Goal: Information Seeking & Learning: Check status

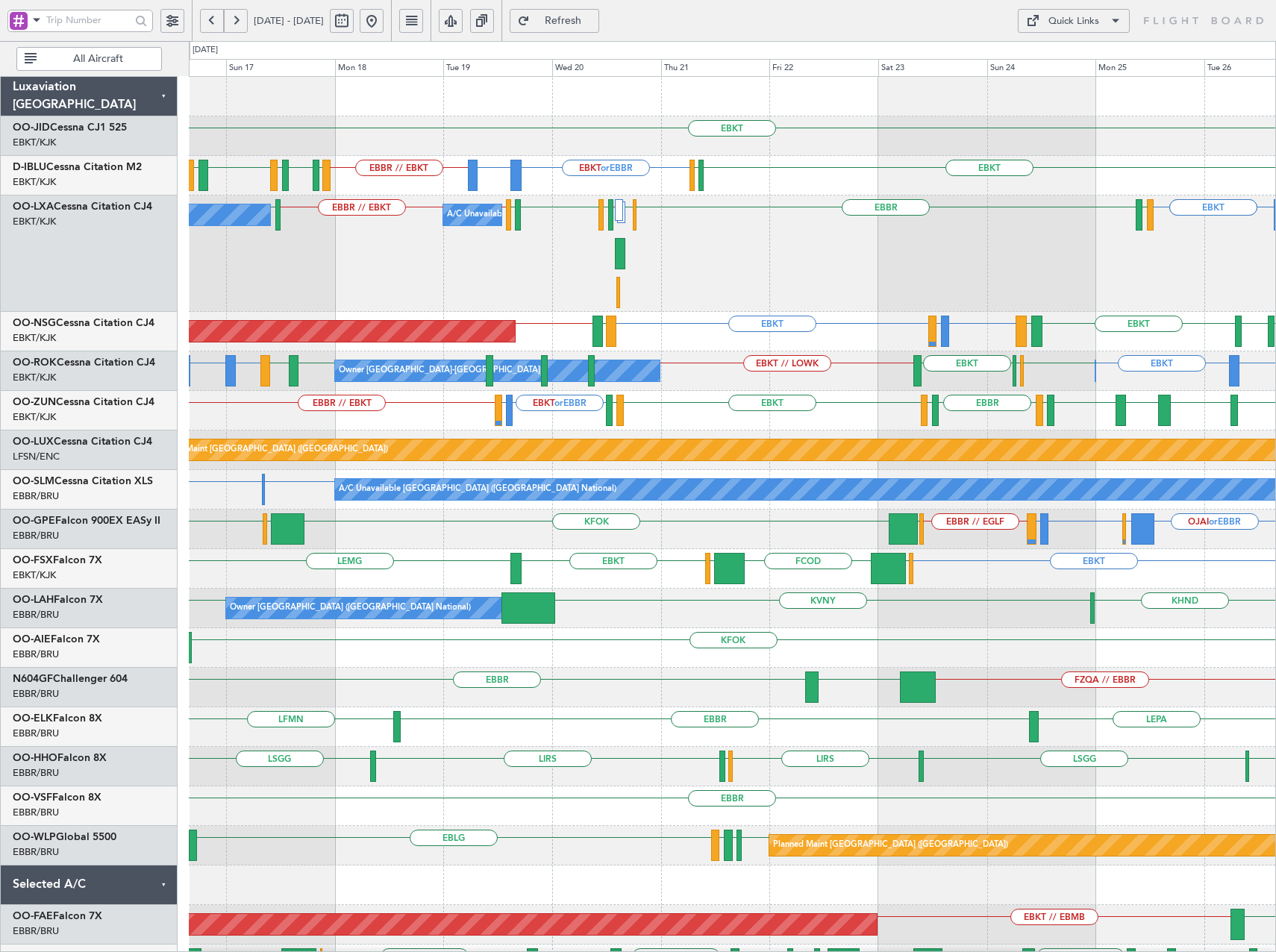
drag, startPoint x: 422, startPoint y: 22, endPoint x: 444, endPoint y: 67, distance: 50.1
click at [383, 22] on button at bounding box center [371, 21] width 24 height 24
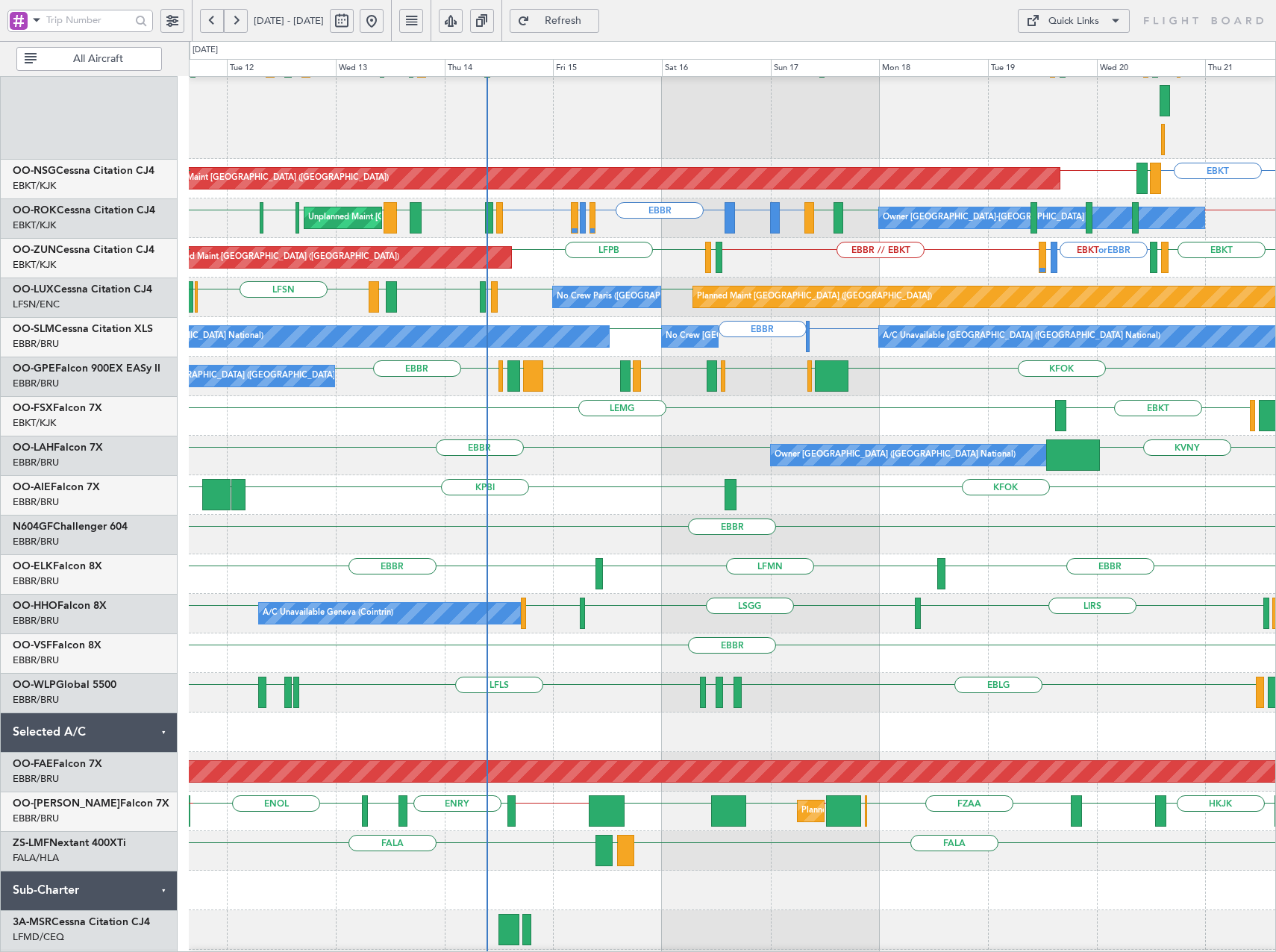
scroll to position [153, 0]
click at [563, 221] on div "Owner [GEOGRAPHIC_DATA]-[GEOGRAPHIC_DATA] Unplanned Maint [GEOGRAPHIC_DATA]-[GE…" at bounding box center [732, 218] width 1087 height 40
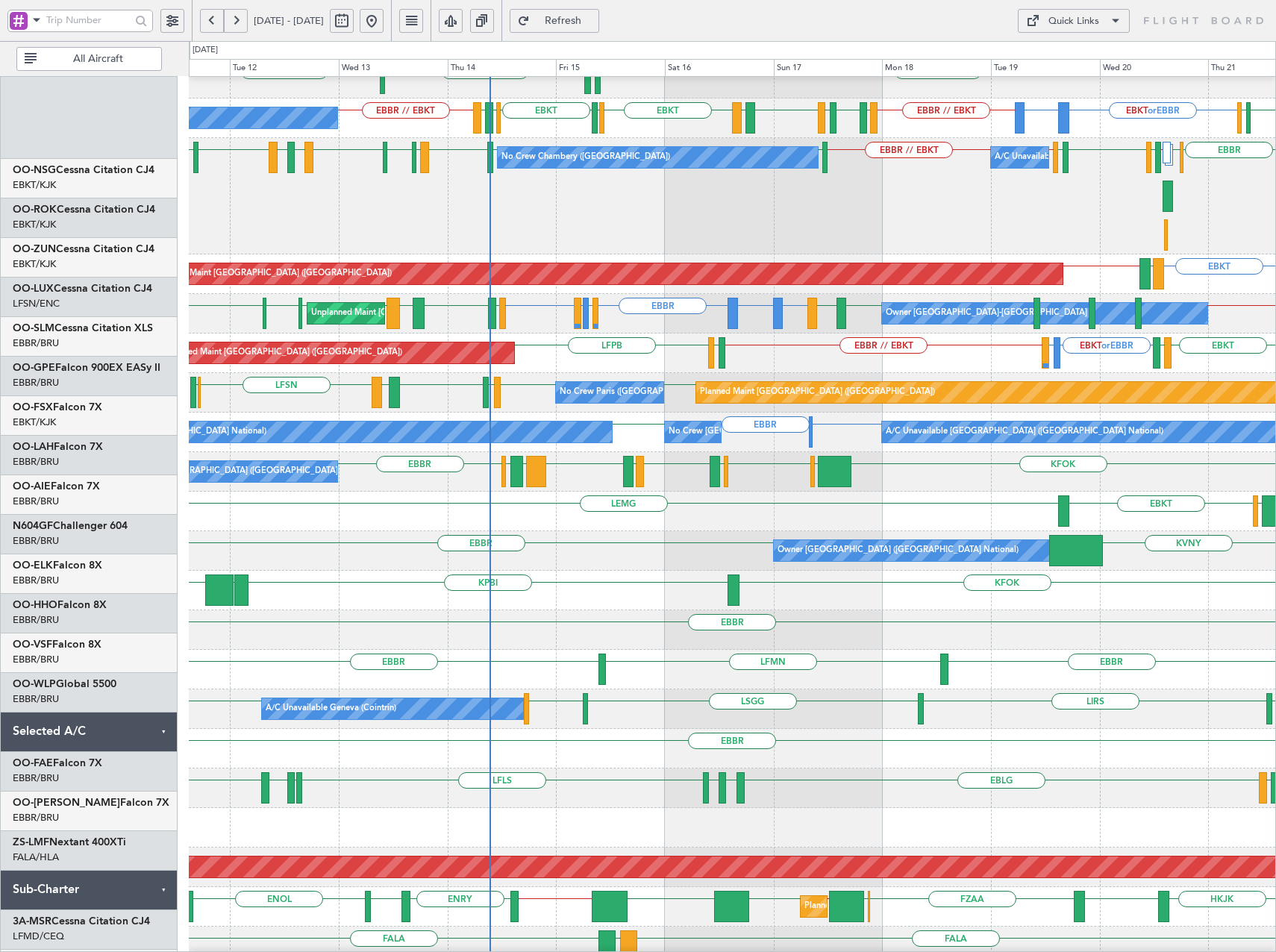
scroll to position [0, 0]
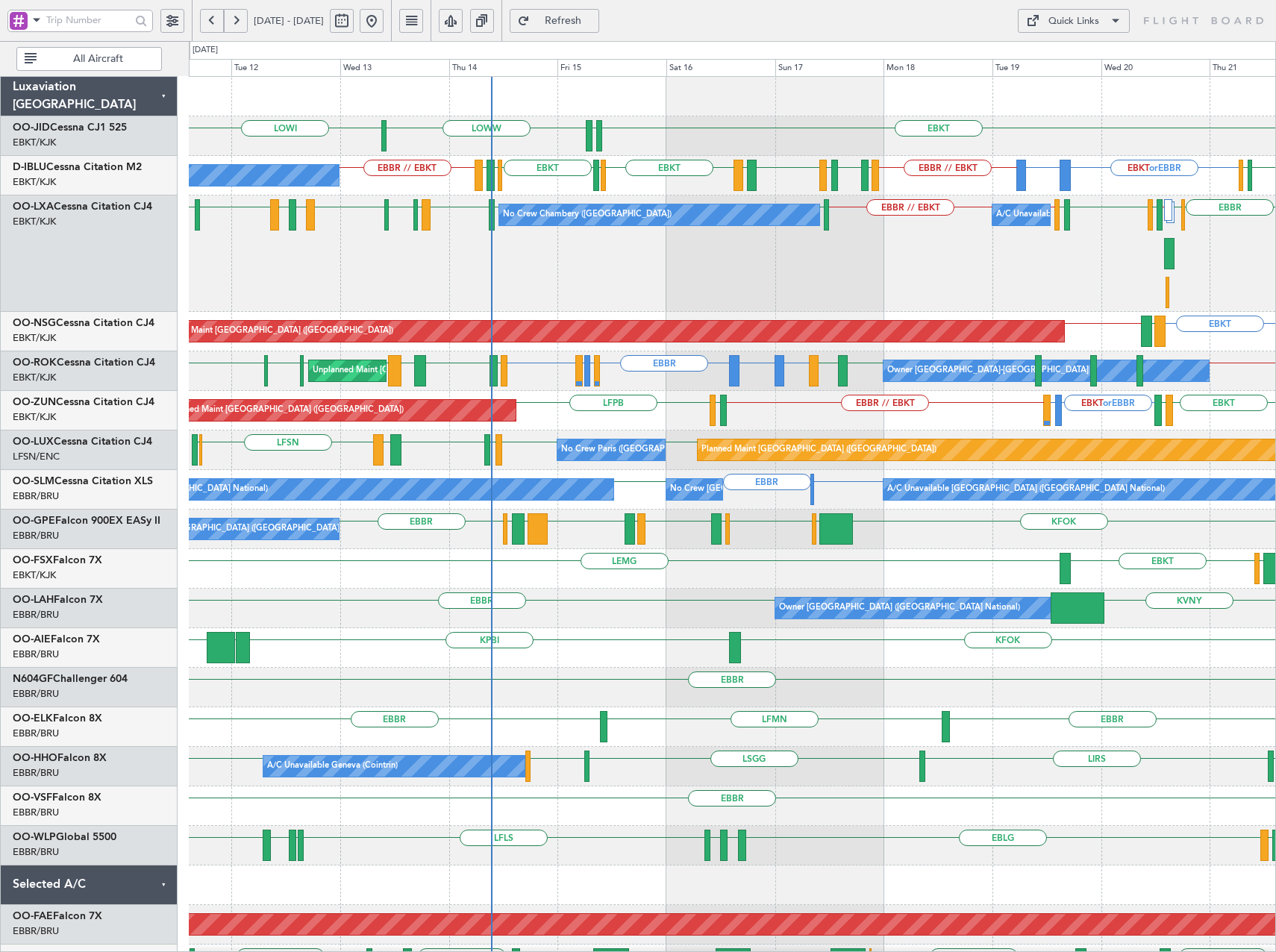
click at [570, 602] on div "EBKT [PERSON_NAME] LOWW LOWI No Crew [GEOGRAPHIC_DATA] (Brussels National) EBKT…" at bounding box center [732, 609] width 1087 height 1065
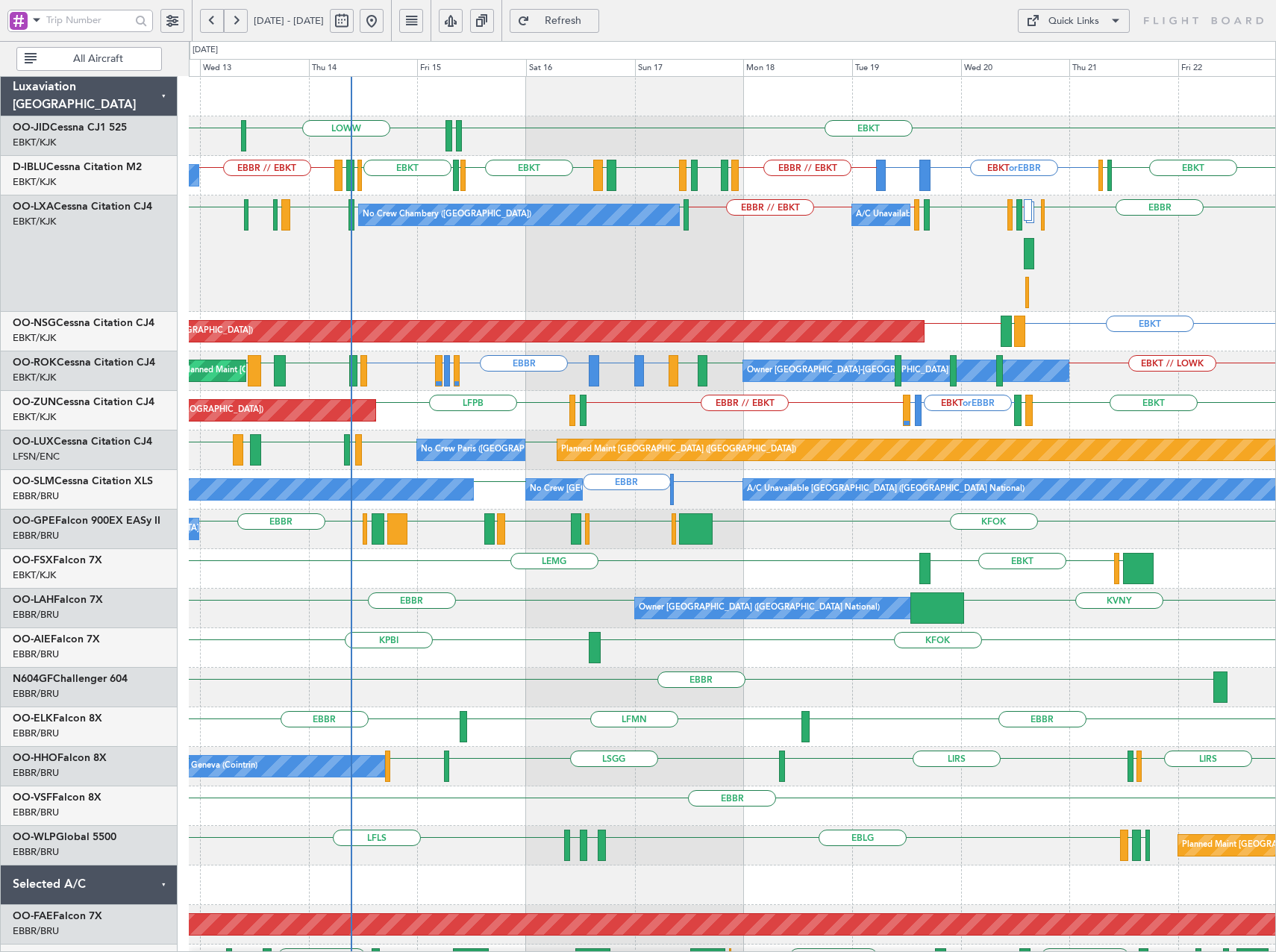
click at [820, 358] on div "EBKT [PERSON_NAME] LOWW LOWI No Crew [GEOGRAPHIC_DATA] (Brussels National) EBKT…" at bounding box center [732, 609] width 1087 height 1065
click at [237, 24] on button at bounding box center [235, 21] width 24 height 24
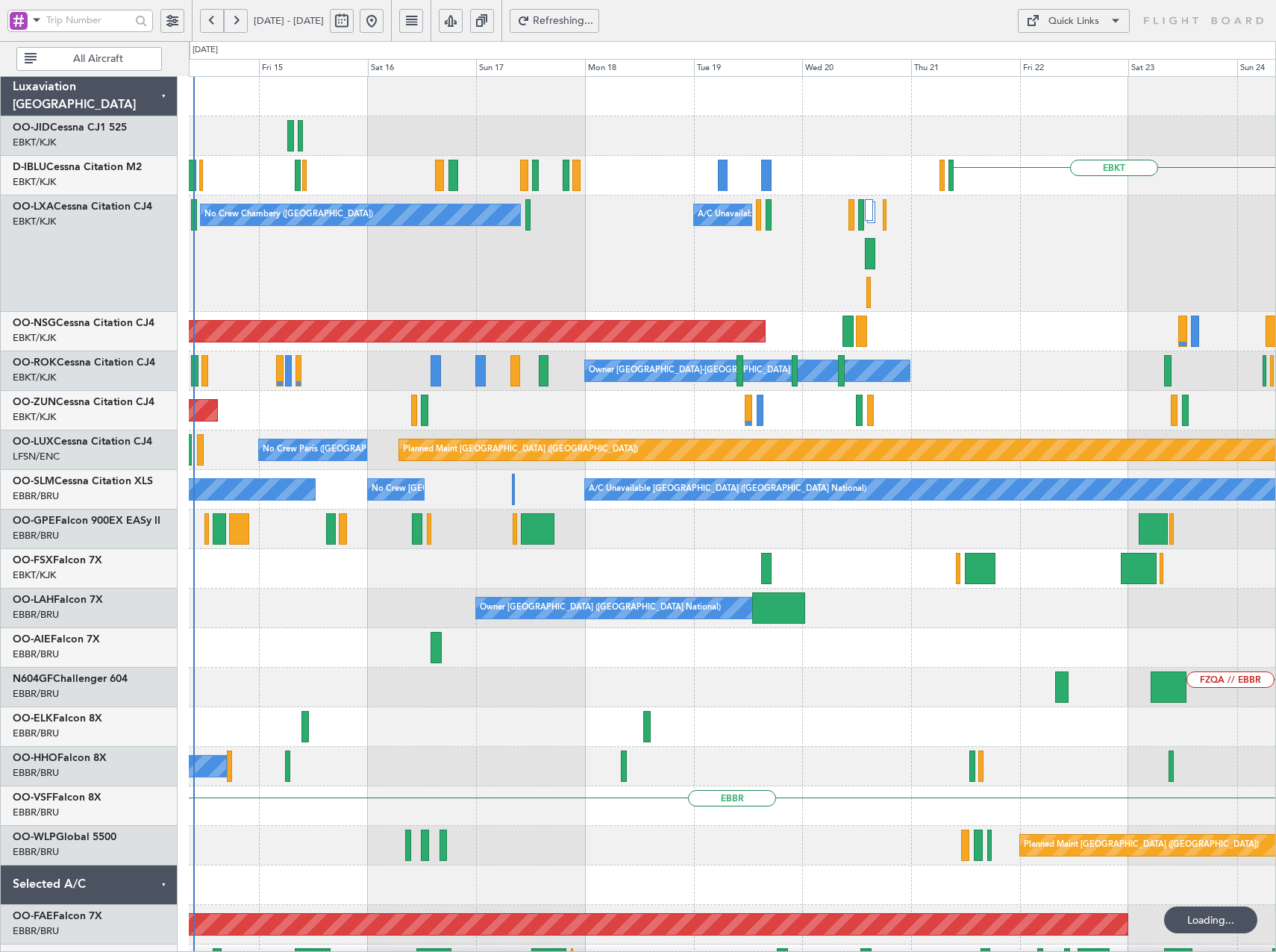
click at [237, 24] on button at bounding box center [235, 21] width 24 height 24
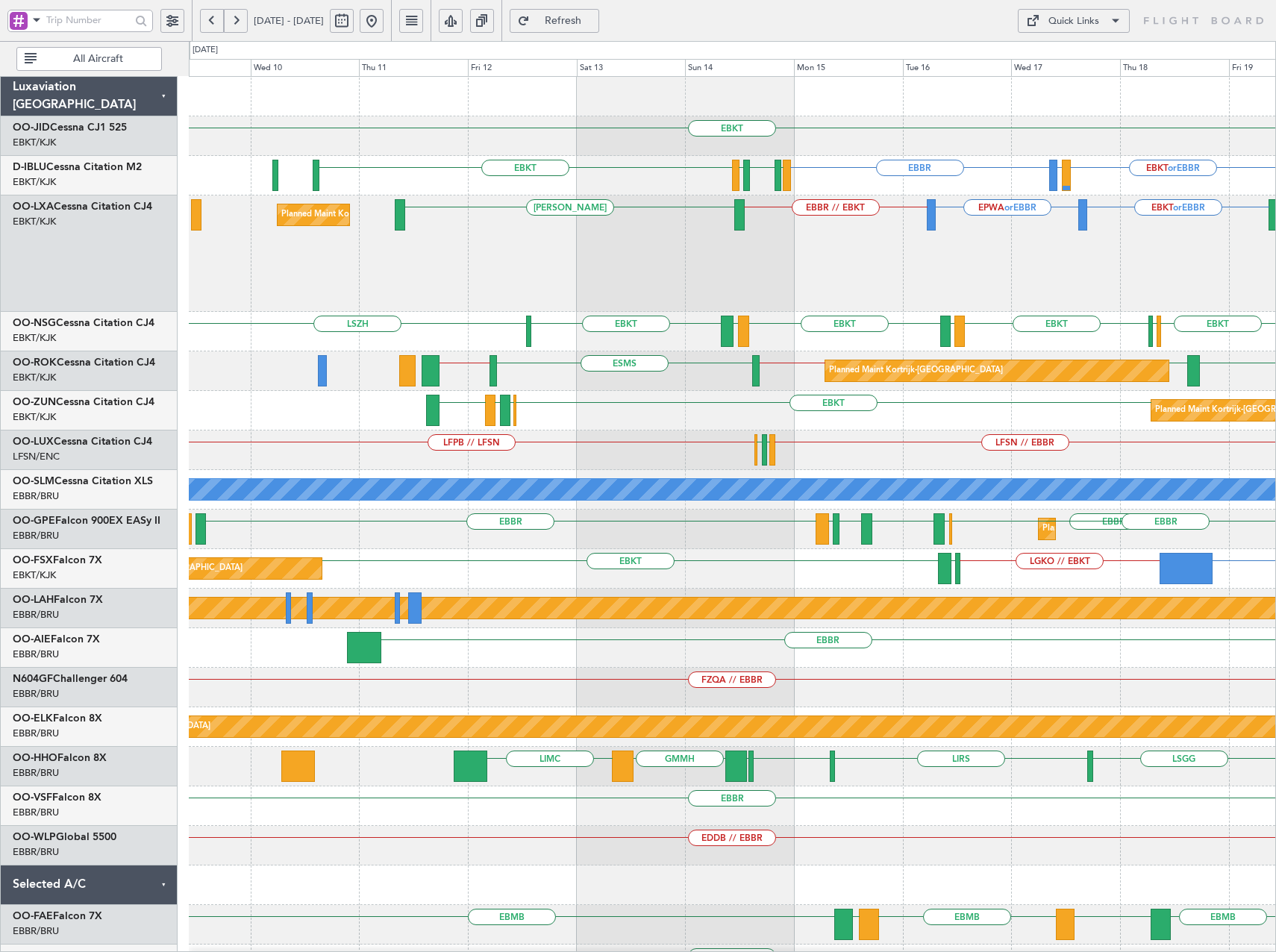
click at [525, 234] on div "EBBR // EBKT EBKT or EBBR EPWA or EBBR [PERSON_NAME] Planned Maint [GEOGRAPHIC_…" at bounding box center [732, 253] width 1087 height 116
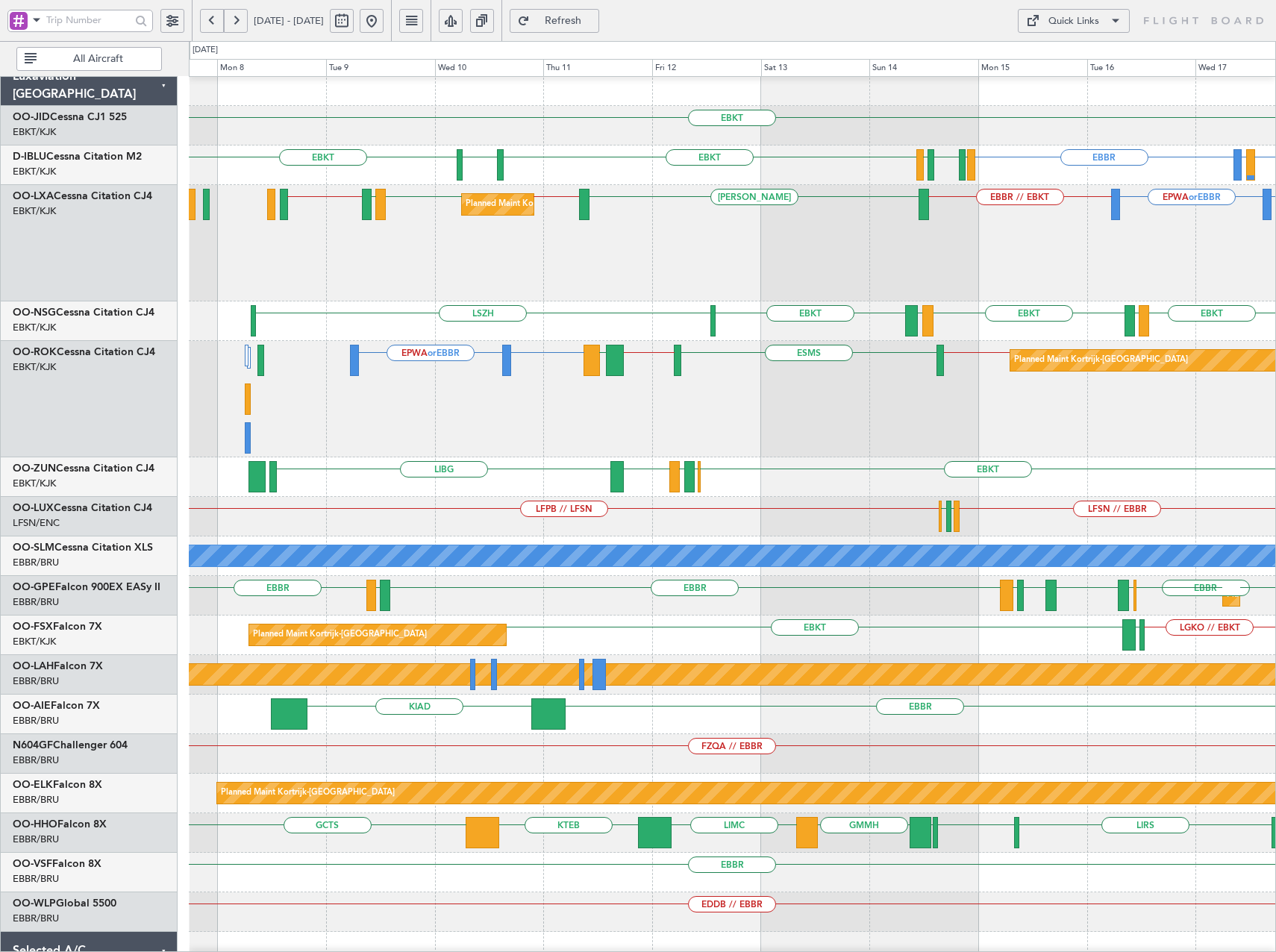
scroll to position [15, 0]
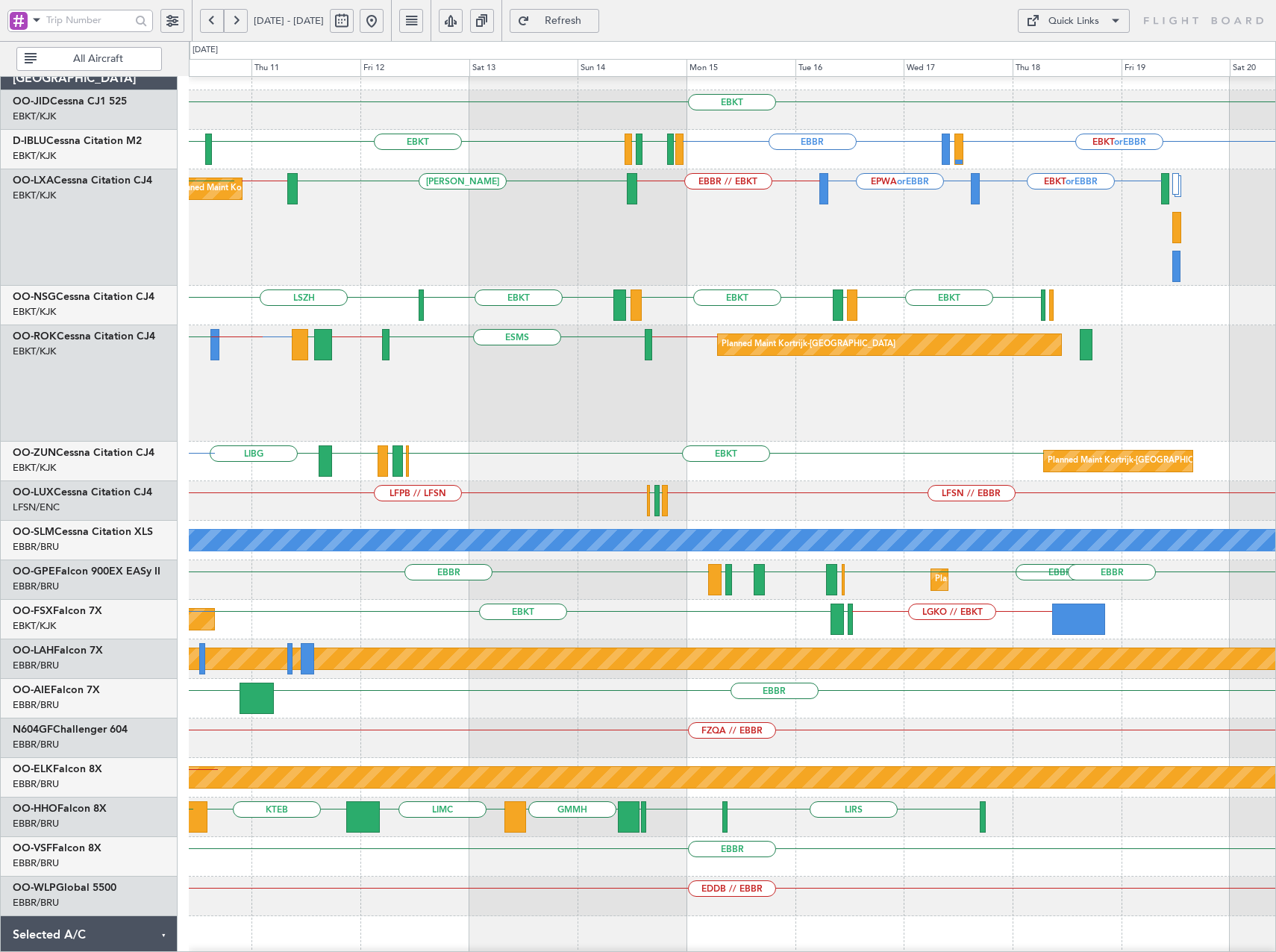
click at [150, 282] on div "EBKT [GEOGRAPHIC_DATA] EBKT or EBBR LIRQ or EBBR [GEOGRAPHIC_DATA] LFMT LFSN LF…" at bounding box center [638, 496] width 1276 height 911
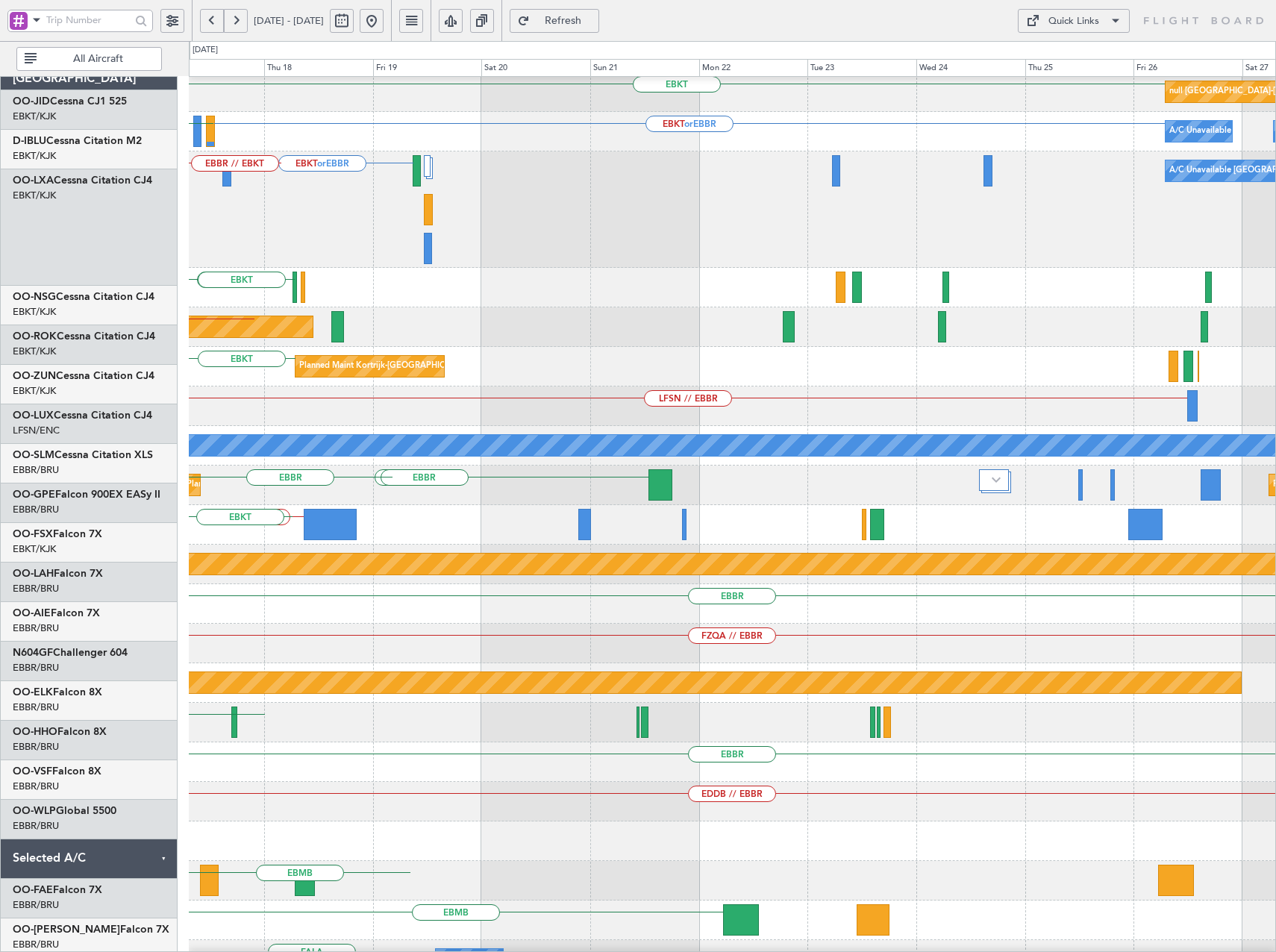
scroll to position [44, 0]
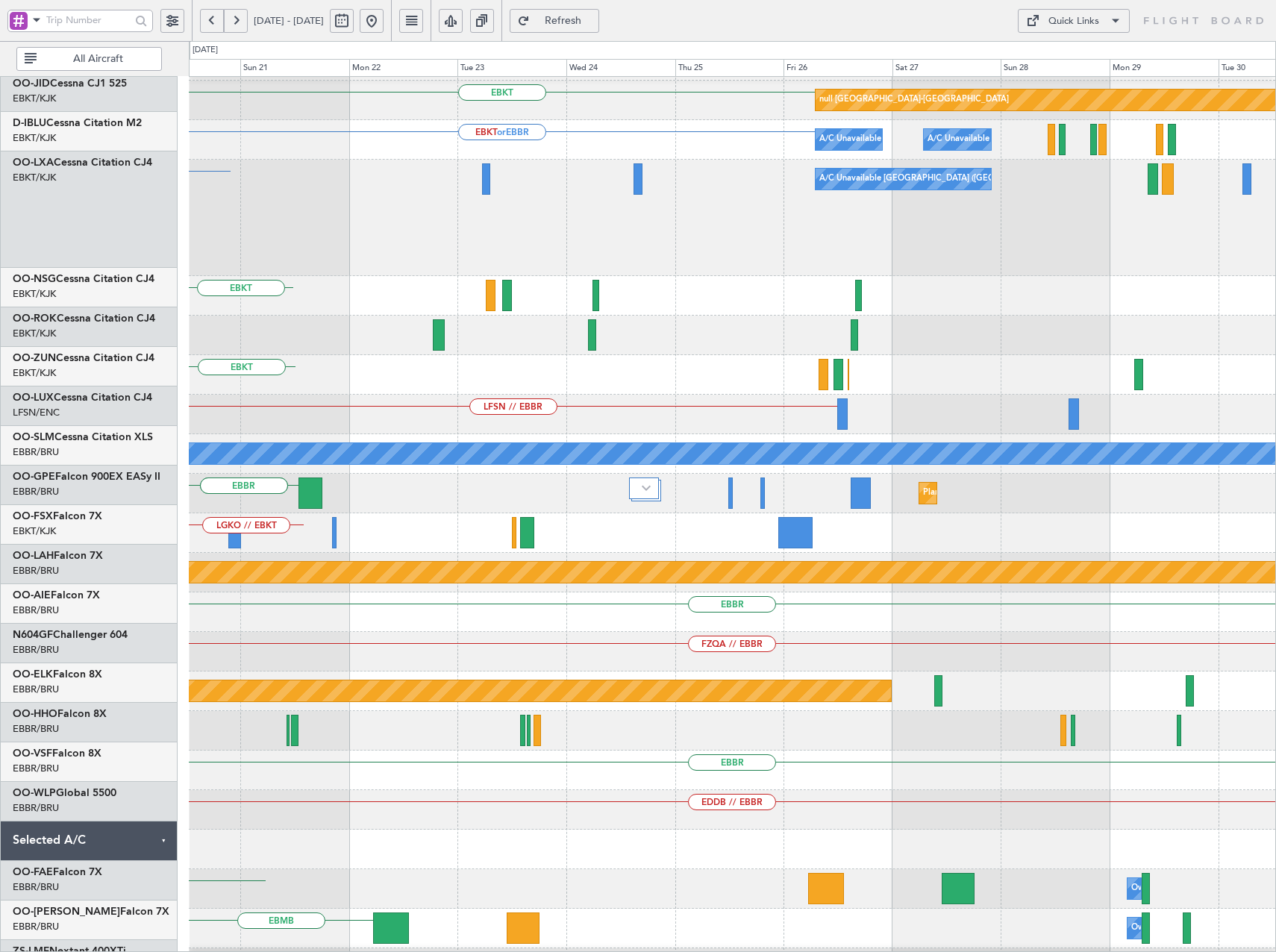
click at [212, 292] on div "EBKT Planned Maint [GEOGRAPHIC_DATA]-[GEOGRAPHIC_DATA] null [GEOGRAPHIC_DATA]-[…" at bounding box center [732, 515] width 1087 height 947
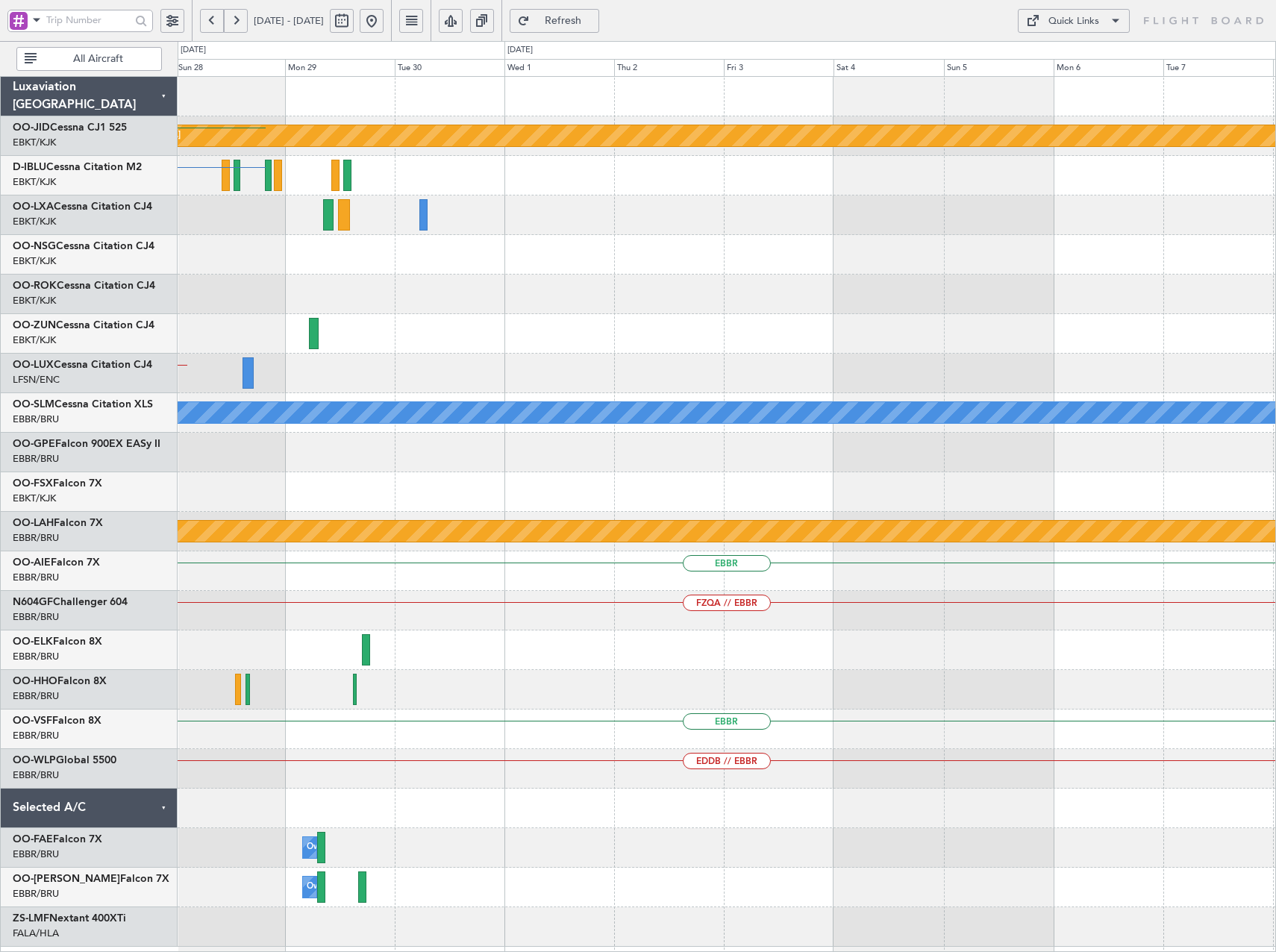
click at [165, 296] on div "null [GEOGRAPHIC_DATA]-[GEOGRAPHIC_DATA] Planned Maint [GEOGRAPHIC_DATA]-[GEOGR…" at bounding box center [638, 496] width 1276 height 911
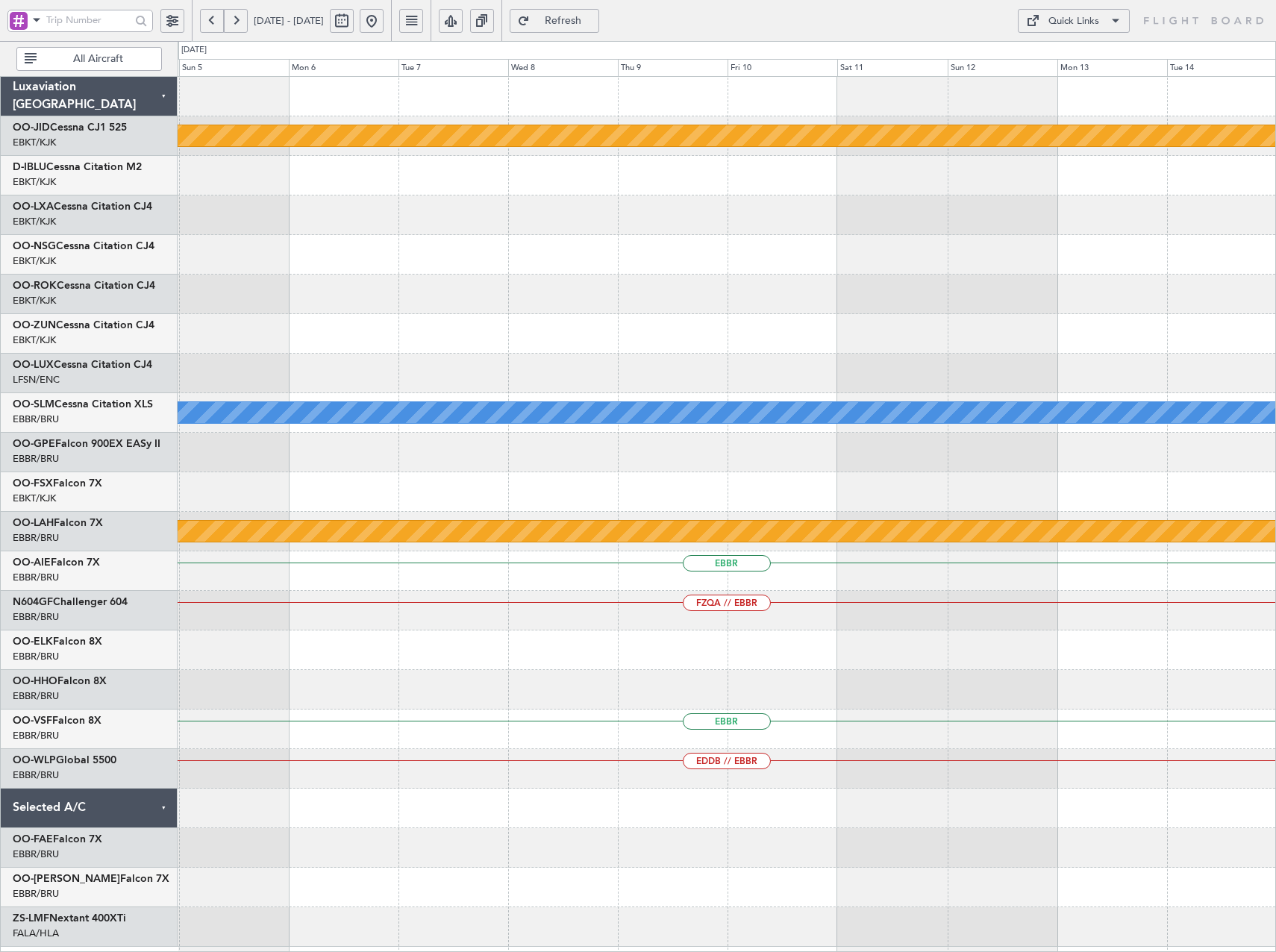
click at [138, 310] on div "null [GEOGRAPHIC_DATA]-[GEOGRAPHIC_DATA] A/C Unavailable [GEOGRAPHIC_DATA] ([GE…" at bounding box center [638, 496] width 1276 height 911
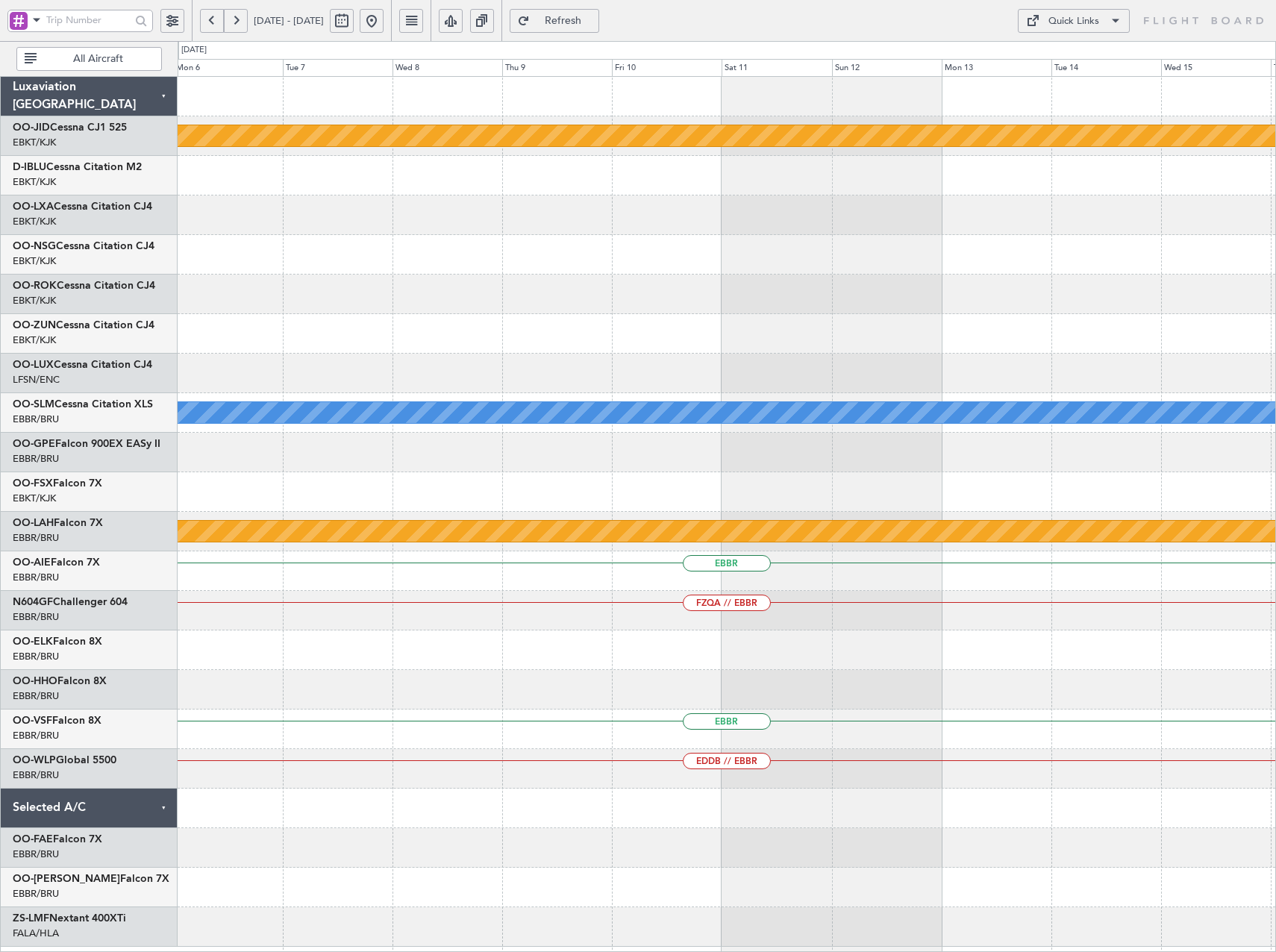
click at [647, 320] on div "null [GEOGRAPHIC_DATA]-[GEOGRAPHIC_DATA] A/C Unavailable [GEOGRAPHIC_DATA] ([GE…" at bounding box center [726, 511] width 1097 height 870
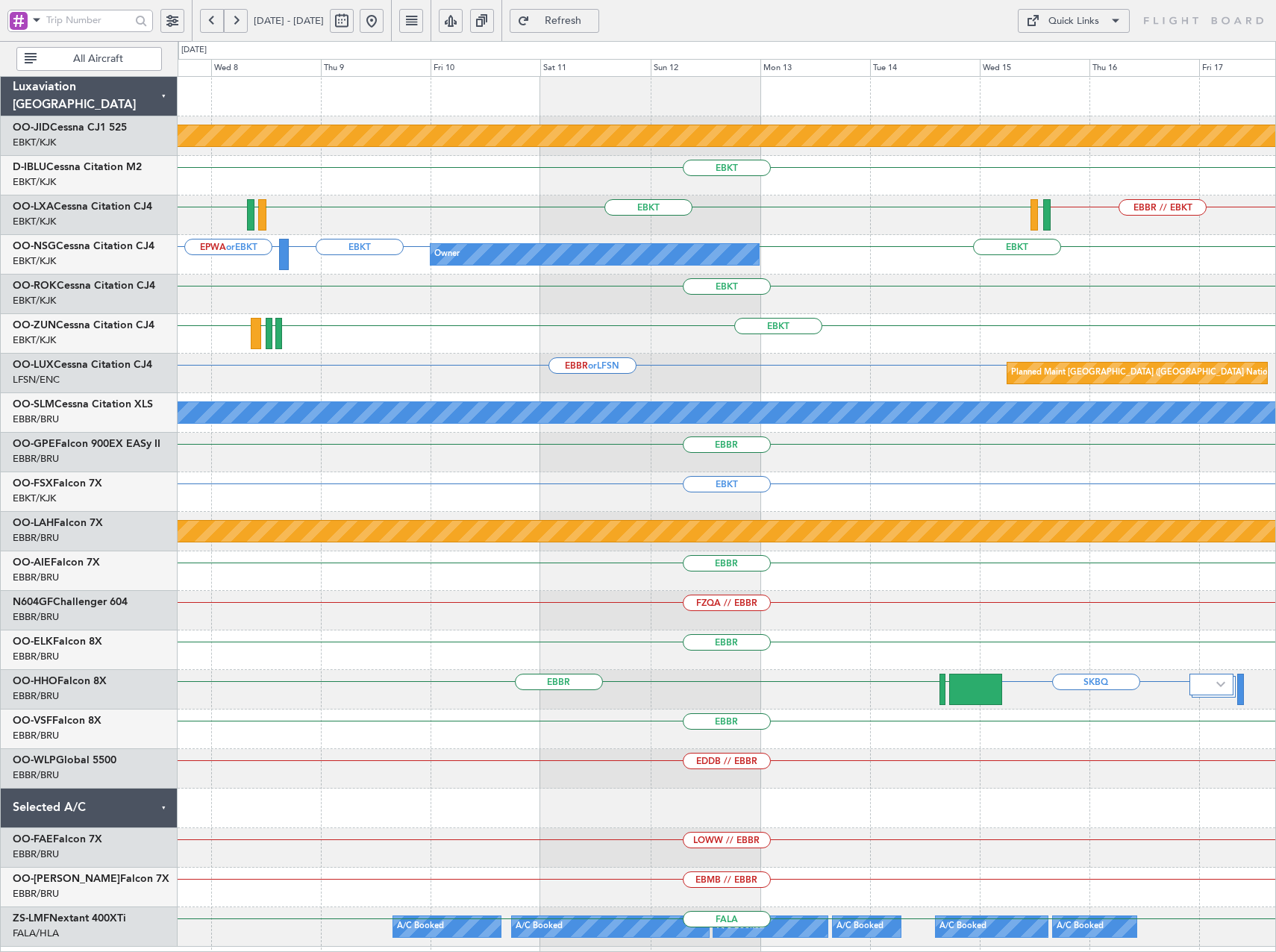
click at [484, 301] on div "EBKT" at bounding box center [726, 295] width 1097 height 40
click at [1069, 15] on div "Quick Links" at bounding box center [1074, 22] width 50 height 15
click at [1068, 54] on button "Trip Builder" at bounding box center [1074, 56] width 112 height 36
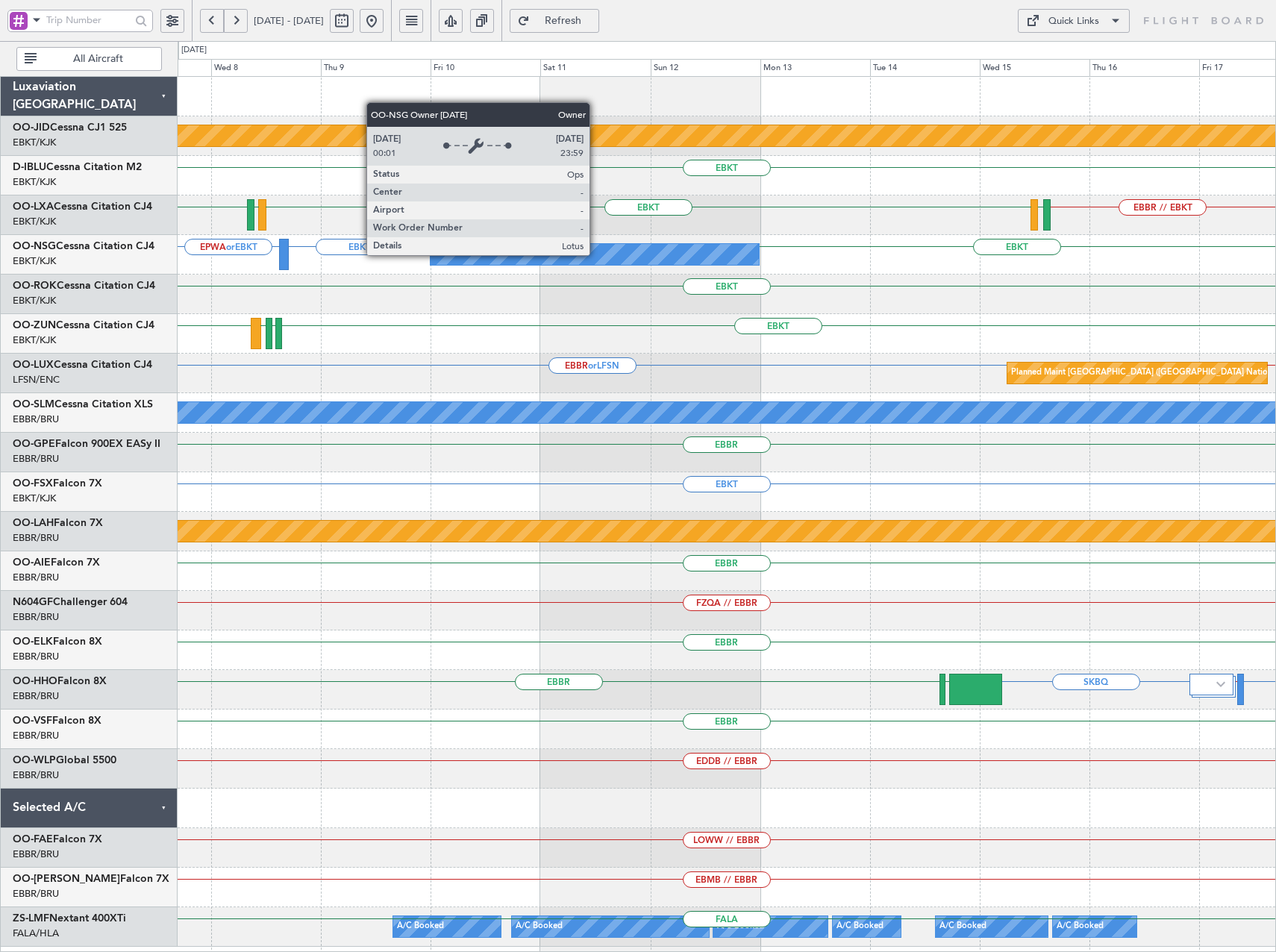
click at [596, 254] on div "Owner" at bounding box center [595, 254] width 328 height 21
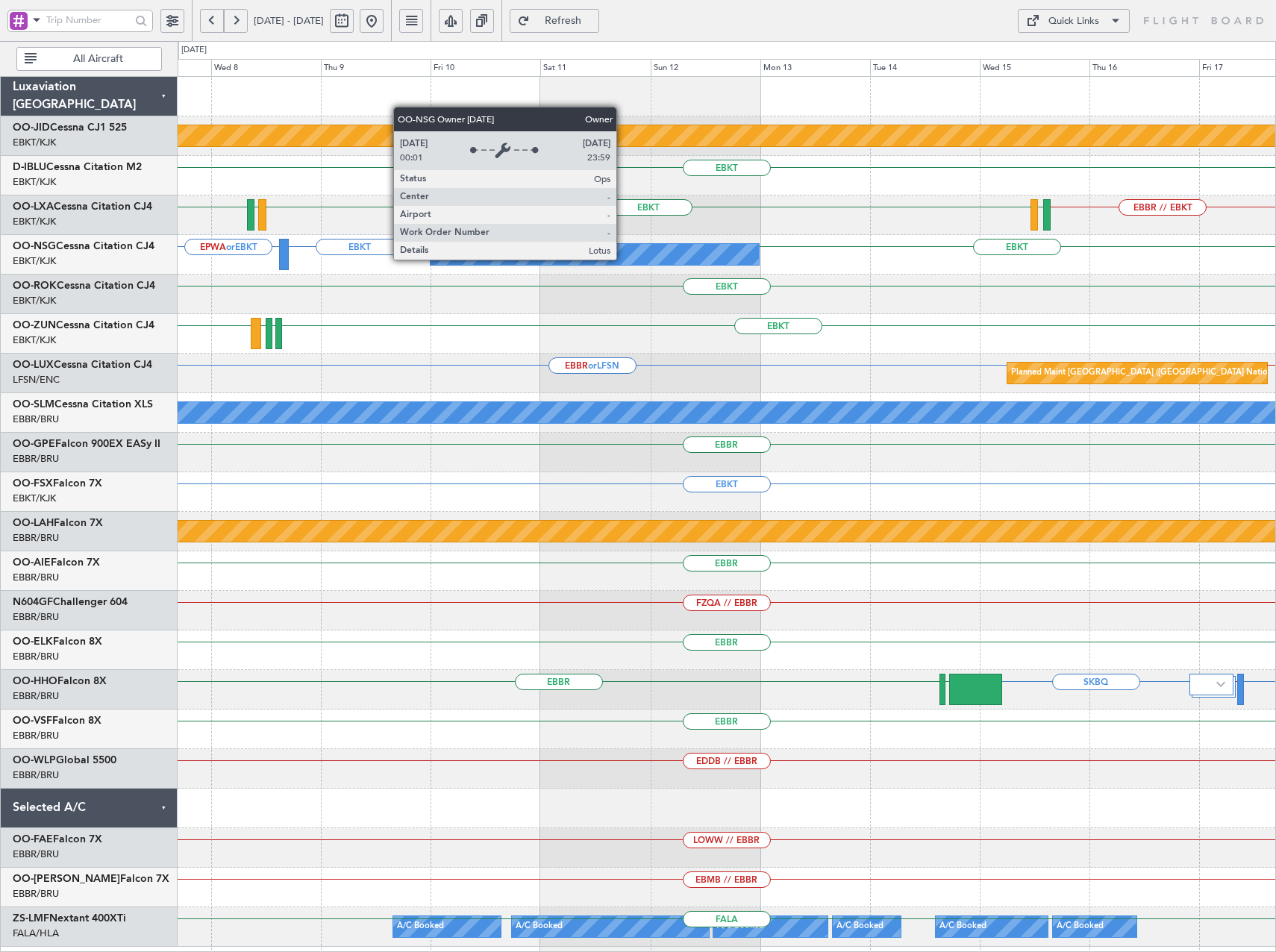
click at [623, 259] on div "Owner" at bounding box center [595, 254] width 328 height 21
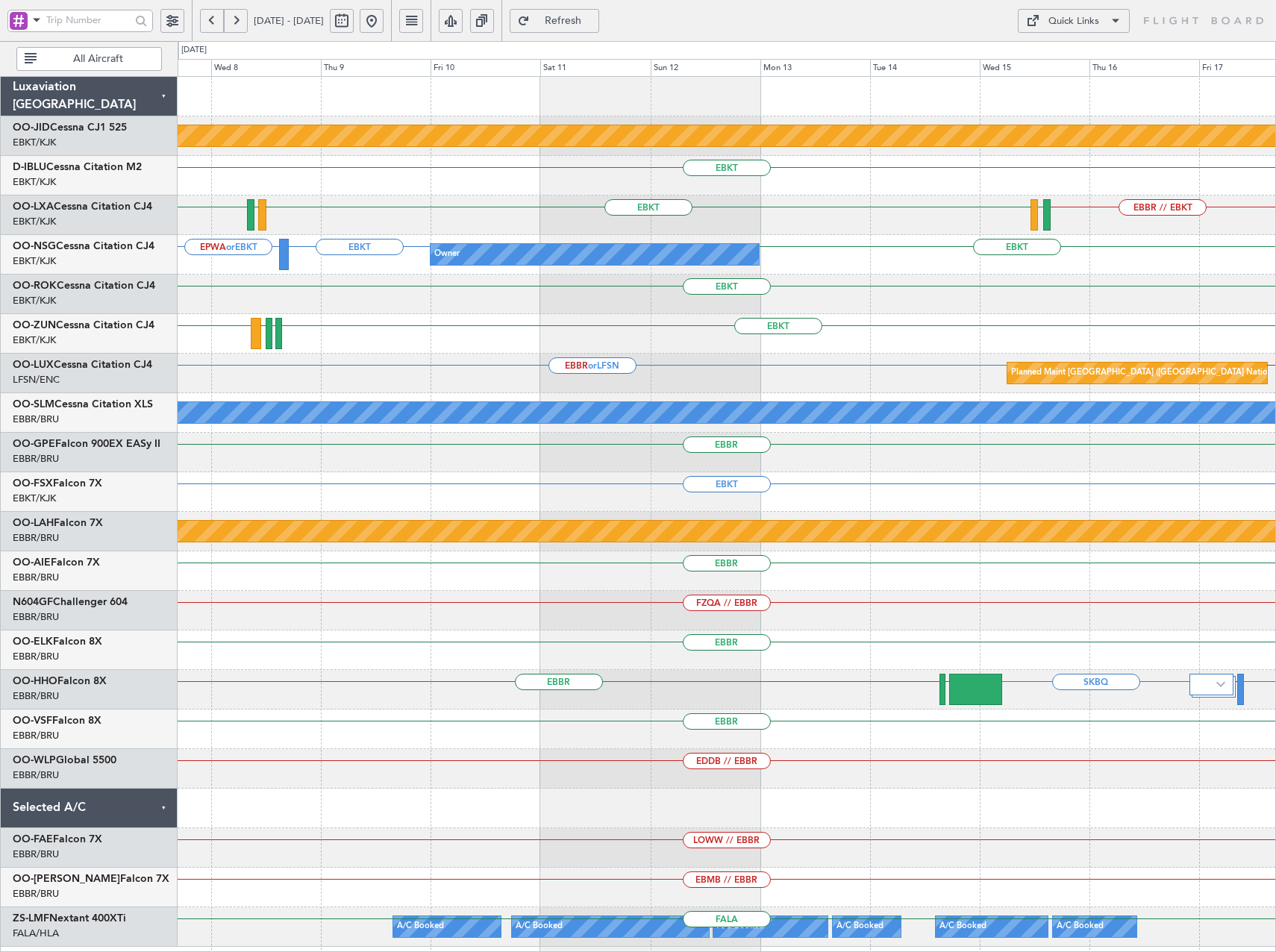
click at [583, 18] on span "Refresh" at bounding box center [564, 21] width 61 height 11
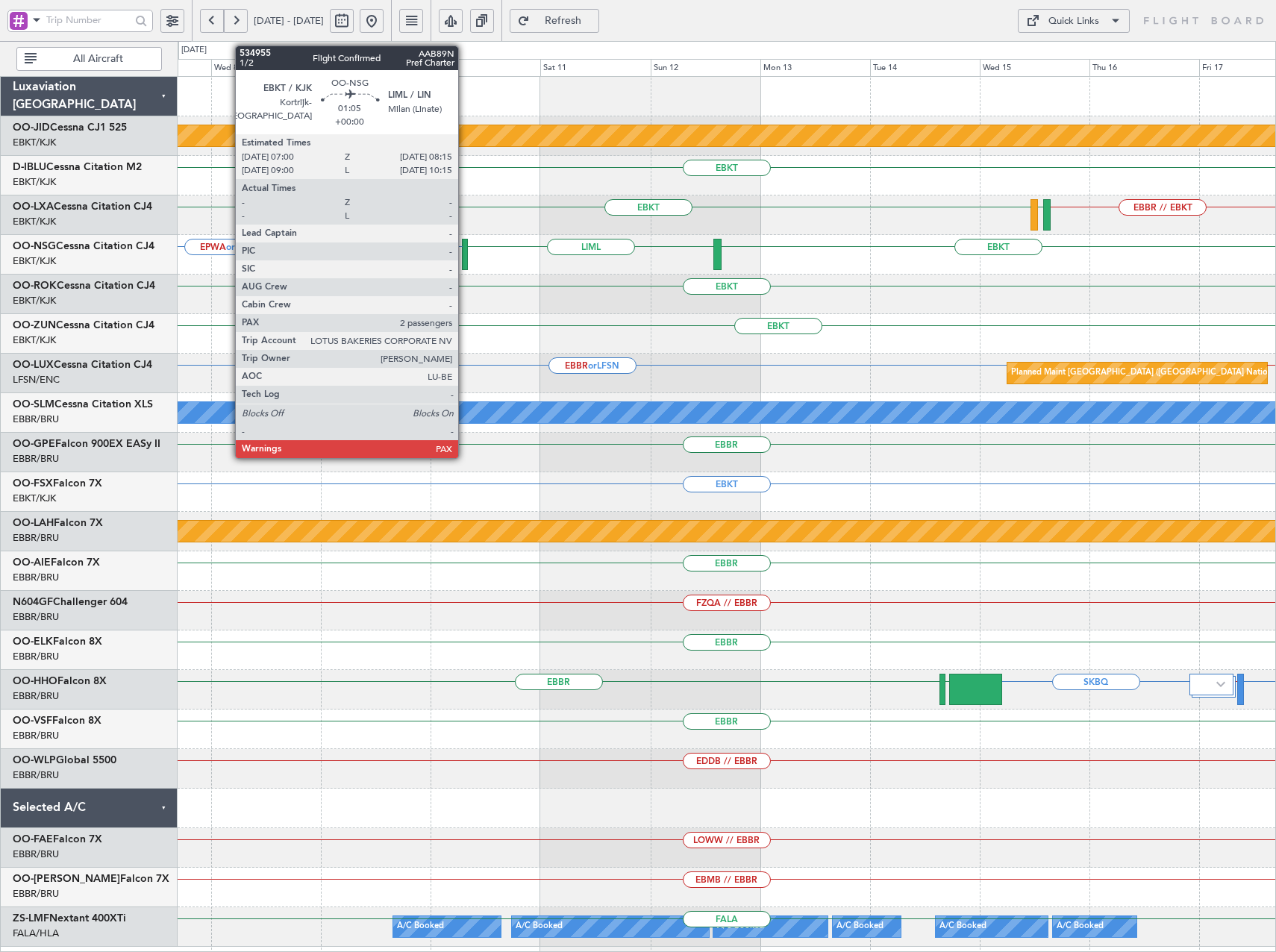
click at [465, 257] on div at bounding box center [465, 254] width 6 height 31
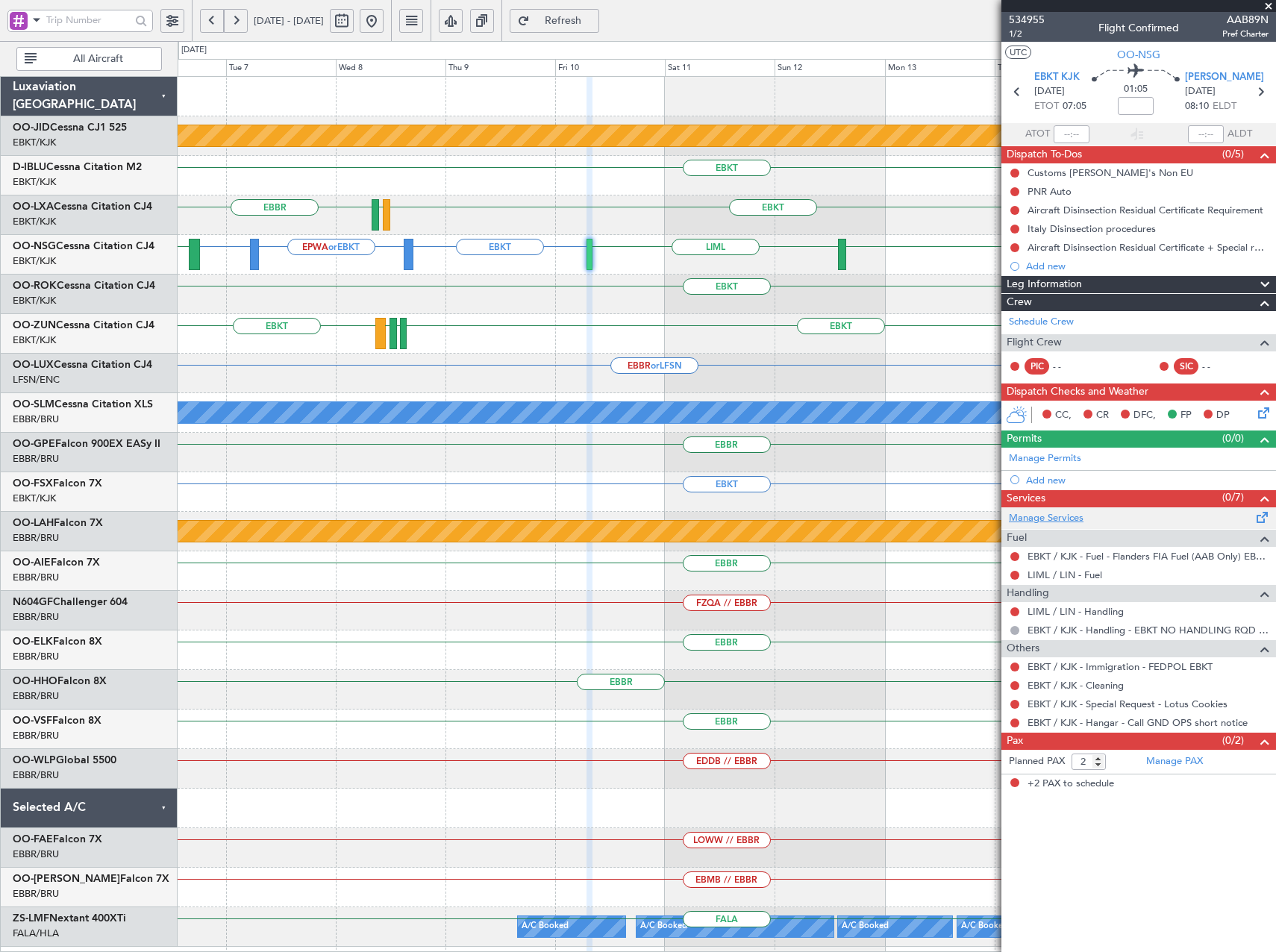
click at [1052, 519] on link "Manage Services" at bounding box center [1046, 518] width 75 height 15
click at [1039, 19] on span "534955" at bounding box center [1026, 20] width 36 height 16
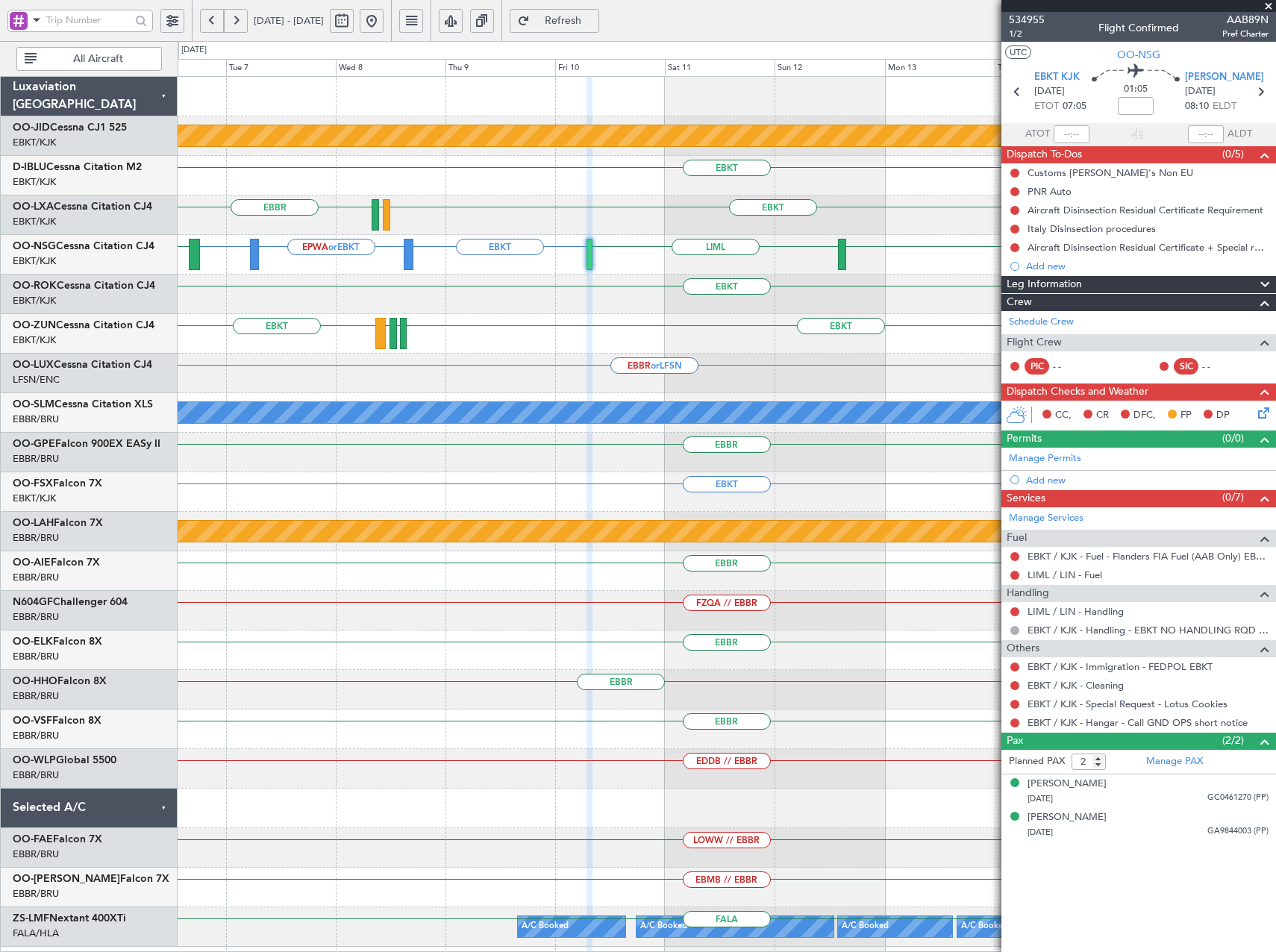
click at [383, 20] on button at bounding box center [371, 21] width 24 height 24
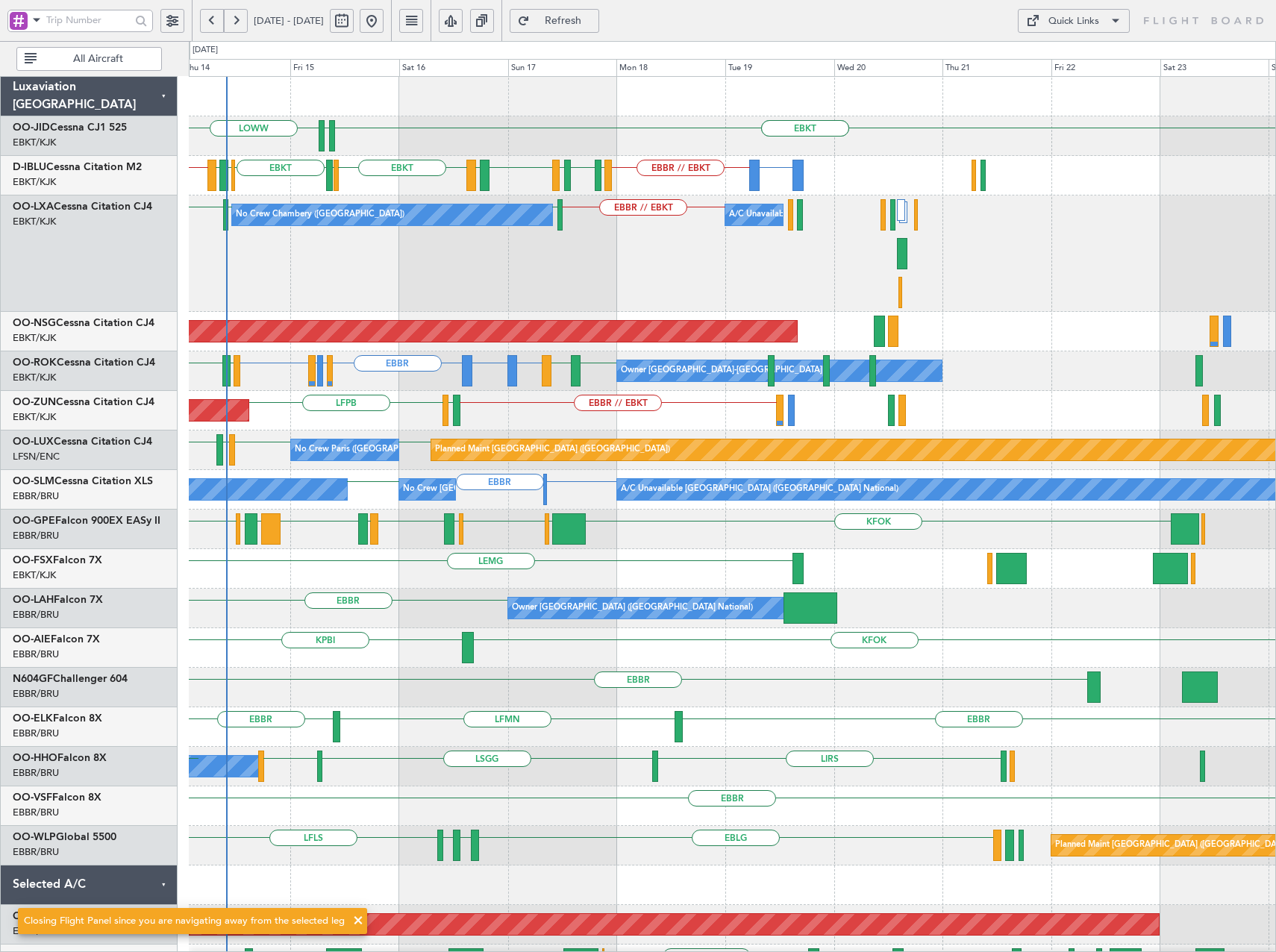
click at [477, 352] on div "EBBR [GEOGRAPHIC_DATA] [PERSON_NAME] or EBBR LSGG or EBBR LIRS or EBBR [GEOGRAP…" at bounding box center [732, 371] width 1087 height 40
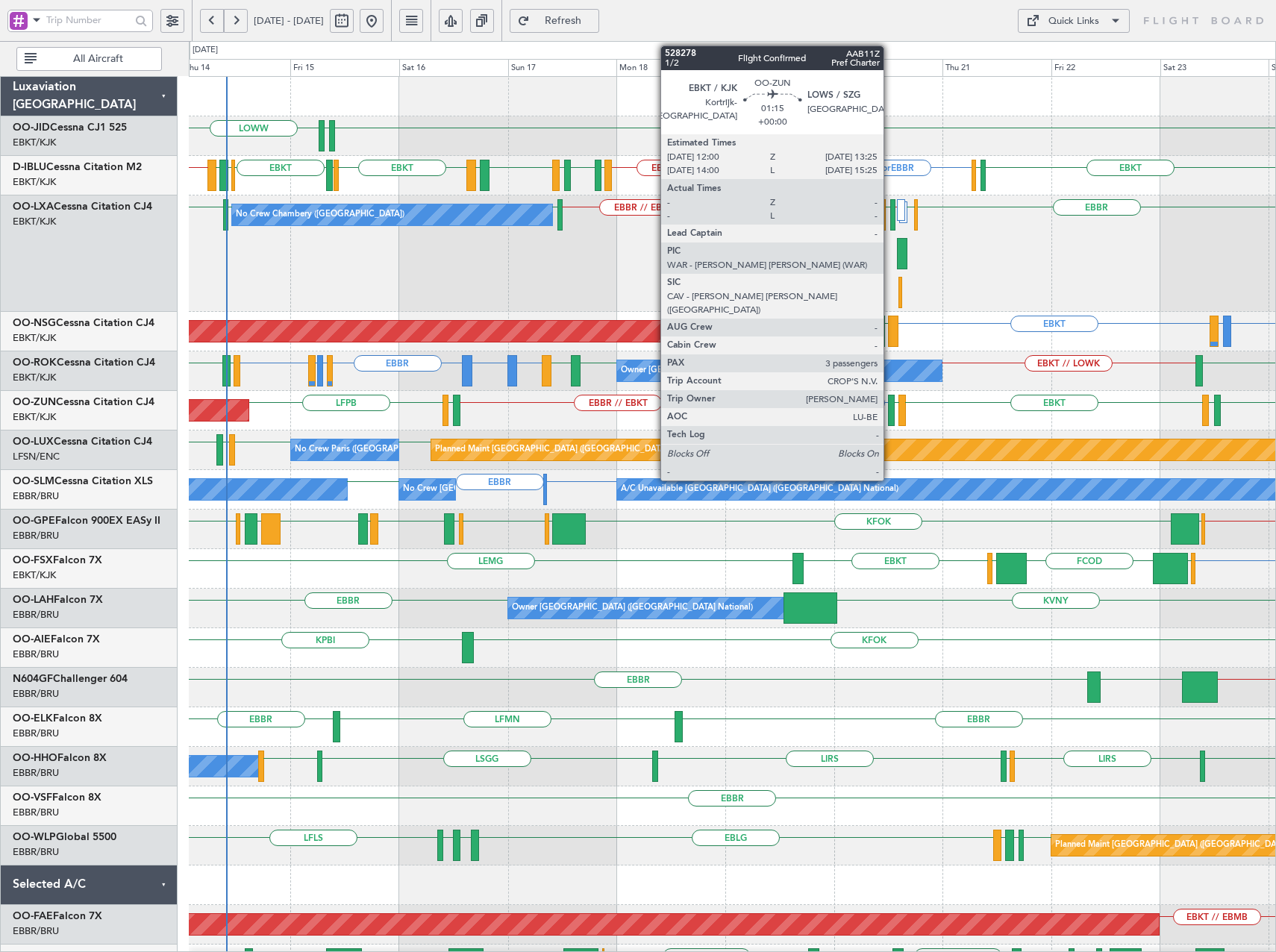
click at [890, 411] on div at bounding box center [891, 410] width 7 height 31
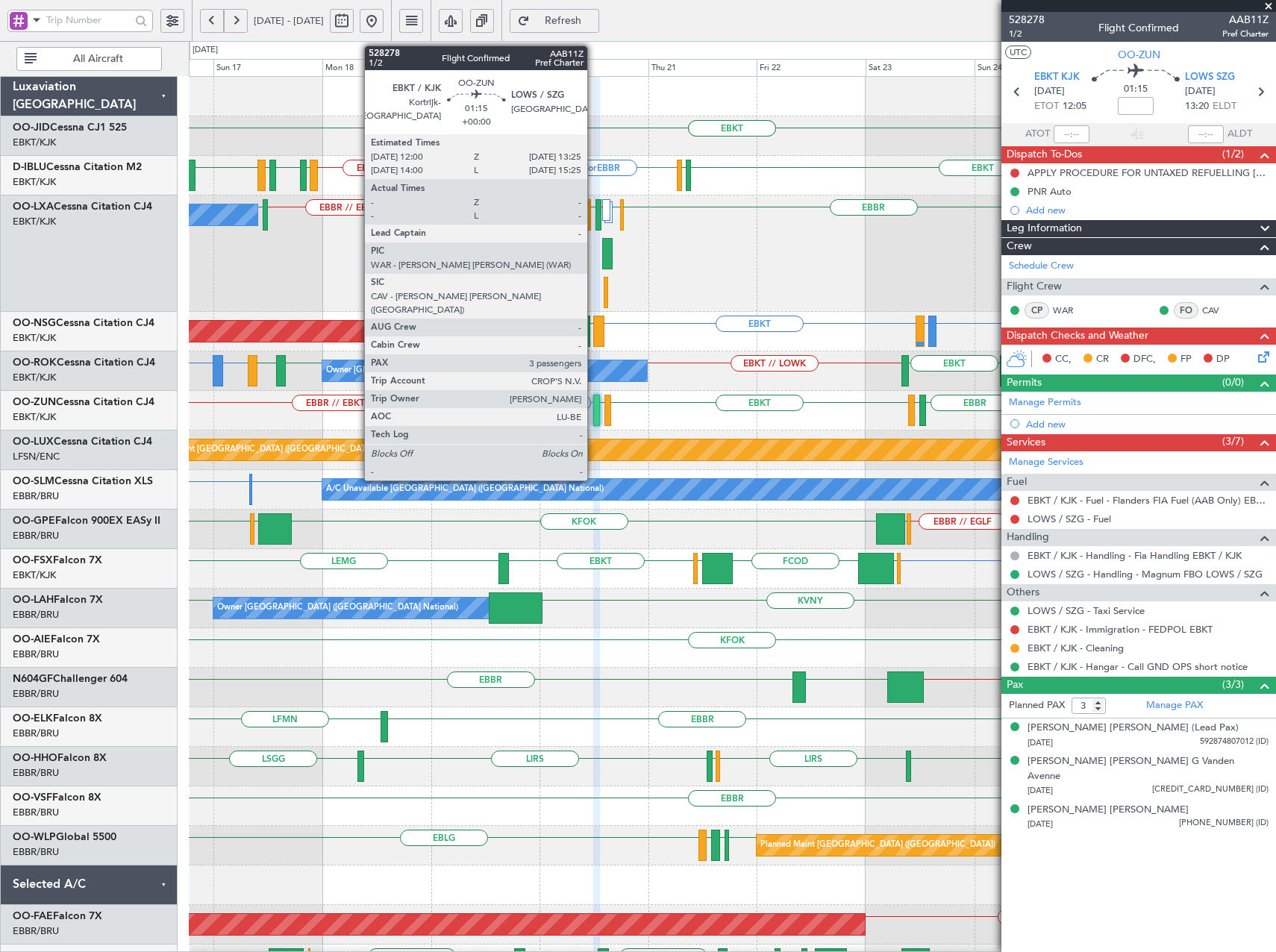
click at [594, 408] on div at bounding box center [596, 410] width 7 height 31
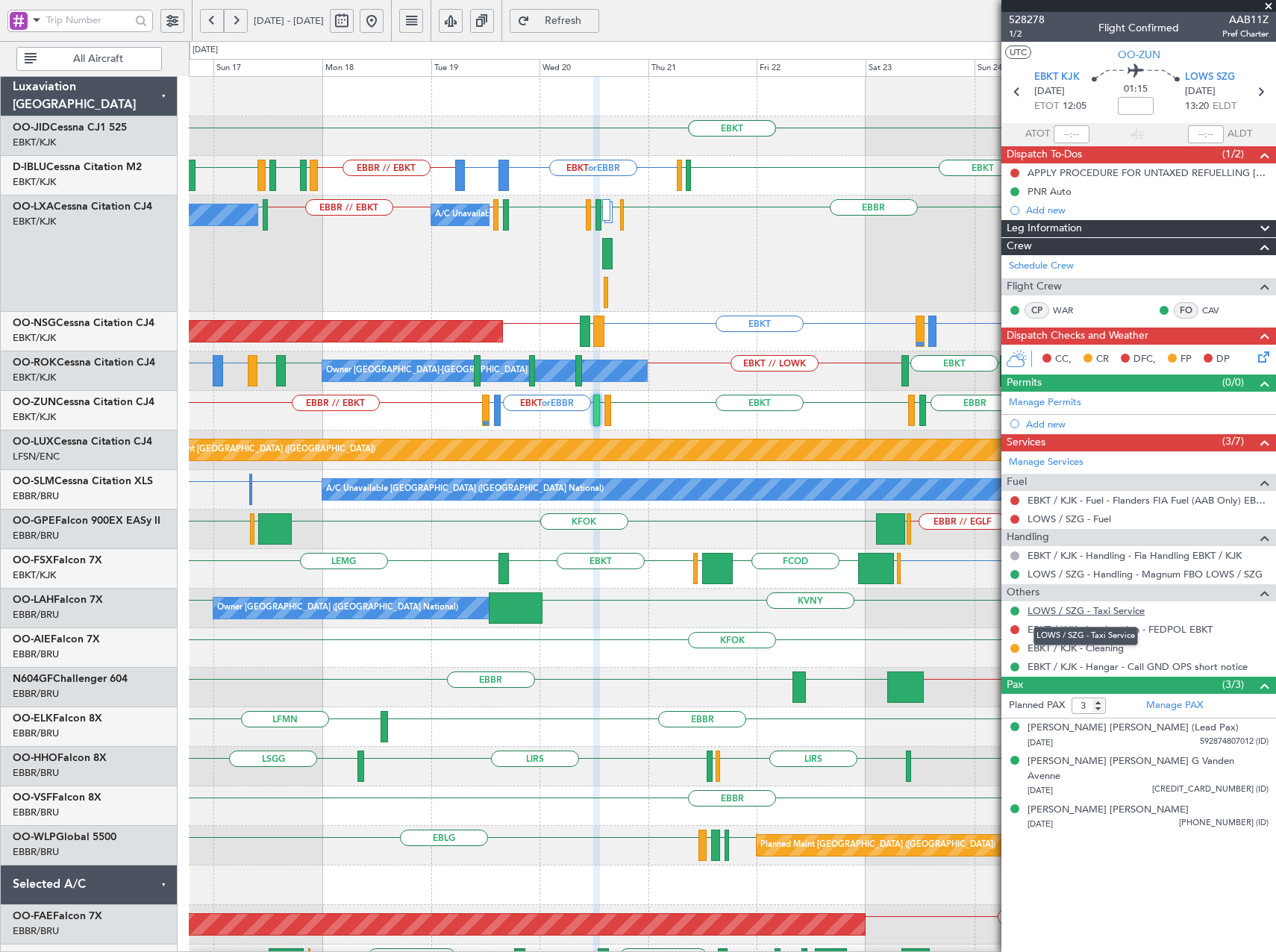
click at [1113, 610] on link "LOWS / SZG - Taxi Service" at bounding box center [1085, 610] width 117 height 13
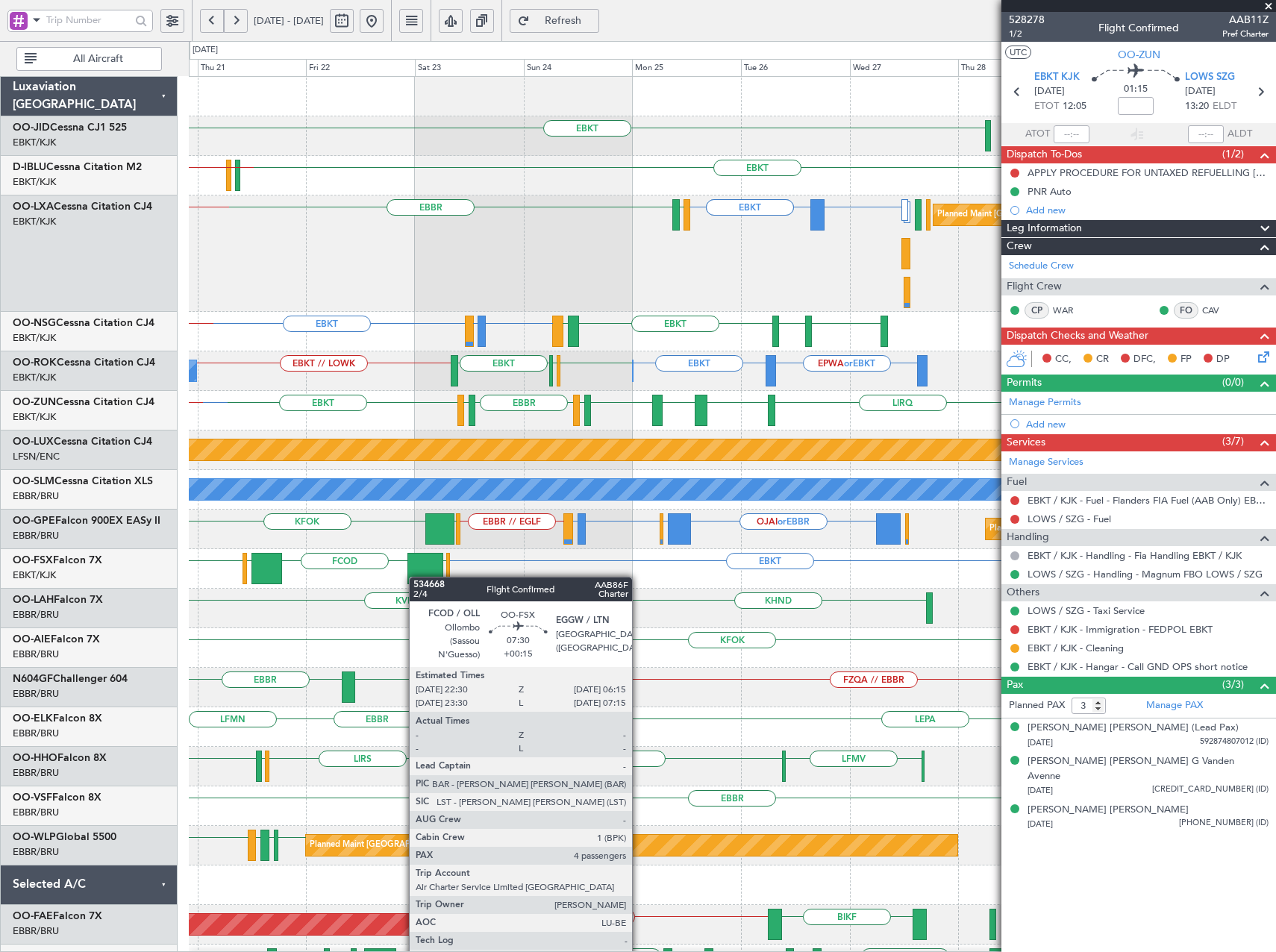
click at [416, 576] on div at bounding box center [425, 568] width 36 height 31
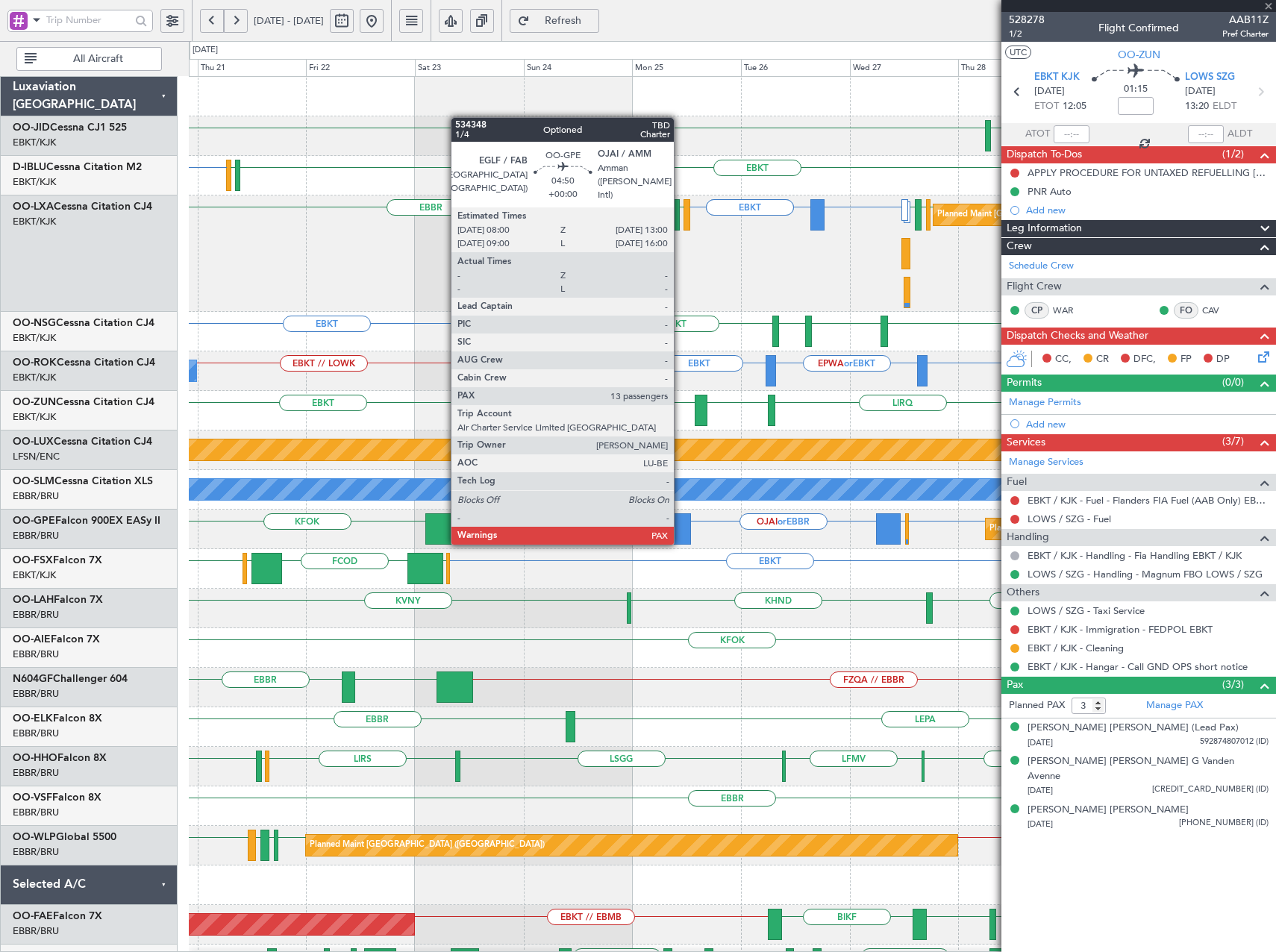
type input "+00:15"
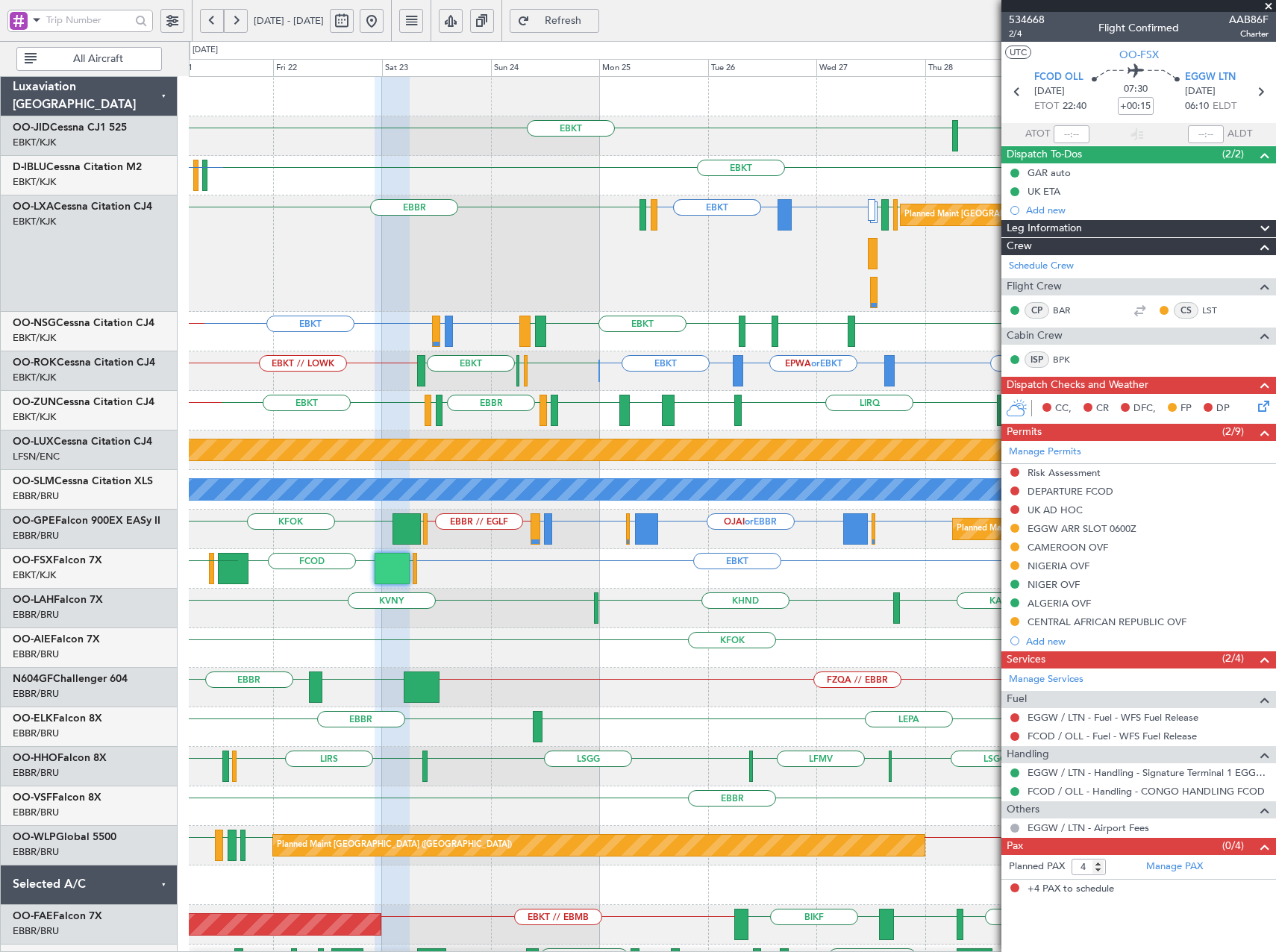
click at [574, 612] on div "EBKT [GEOGRAPHIC_DATA] EBKT Planned Maint [GEOGRAPHIC_DATA]-[GEOGRAPHIC_DATA] E…" at bounding box center [732, 589] width 1087 height 1025
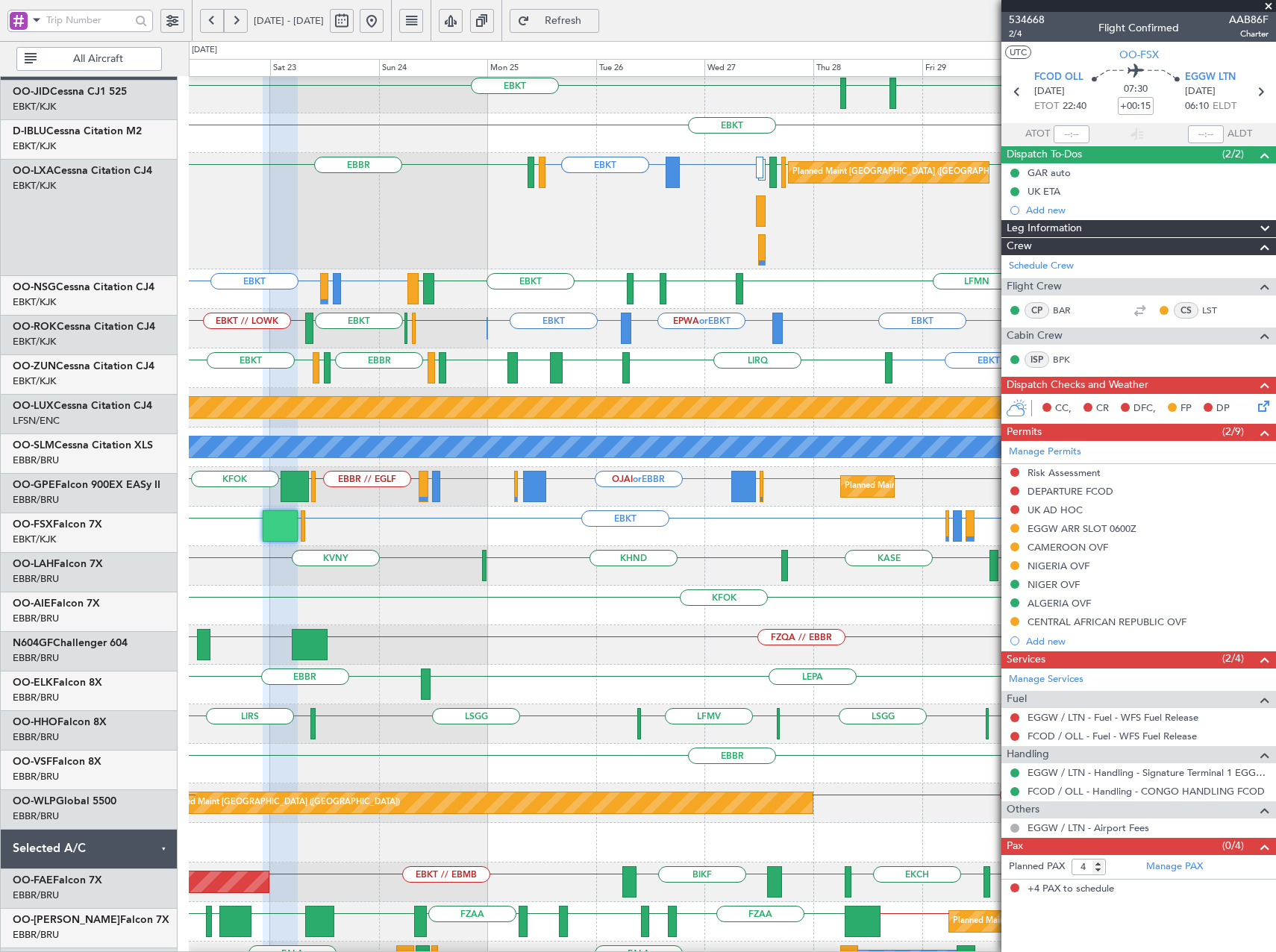
scroll to position [48, 0]
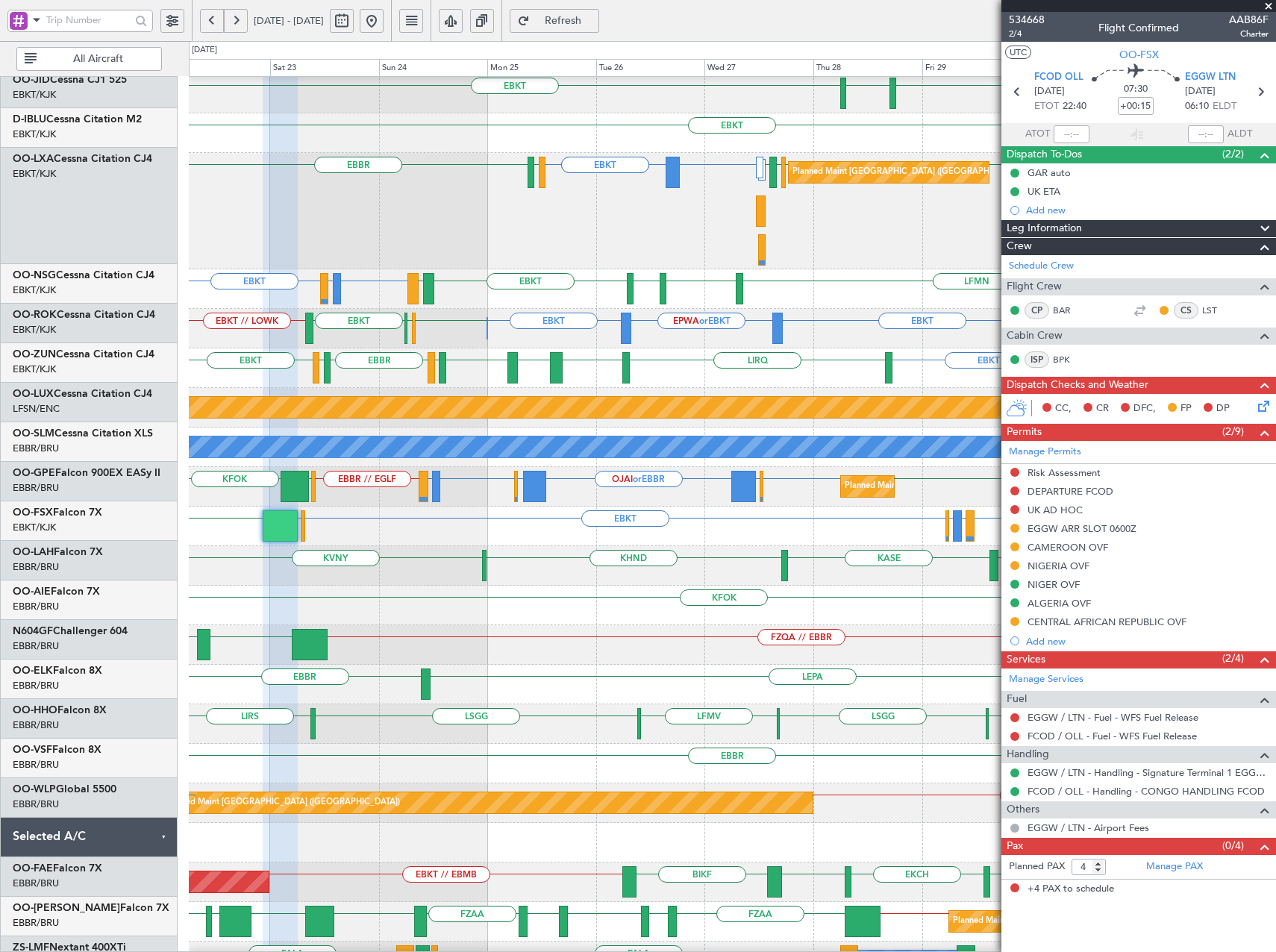
click at [790, 521] on div "EBKT EBBR or EBKT LIRZ or EBKT EBBR or EBKT EGGW FCOD [GEOGRAPHIC_DATA] EBKT" at bounding box center [732, 526] width 1087 height 40
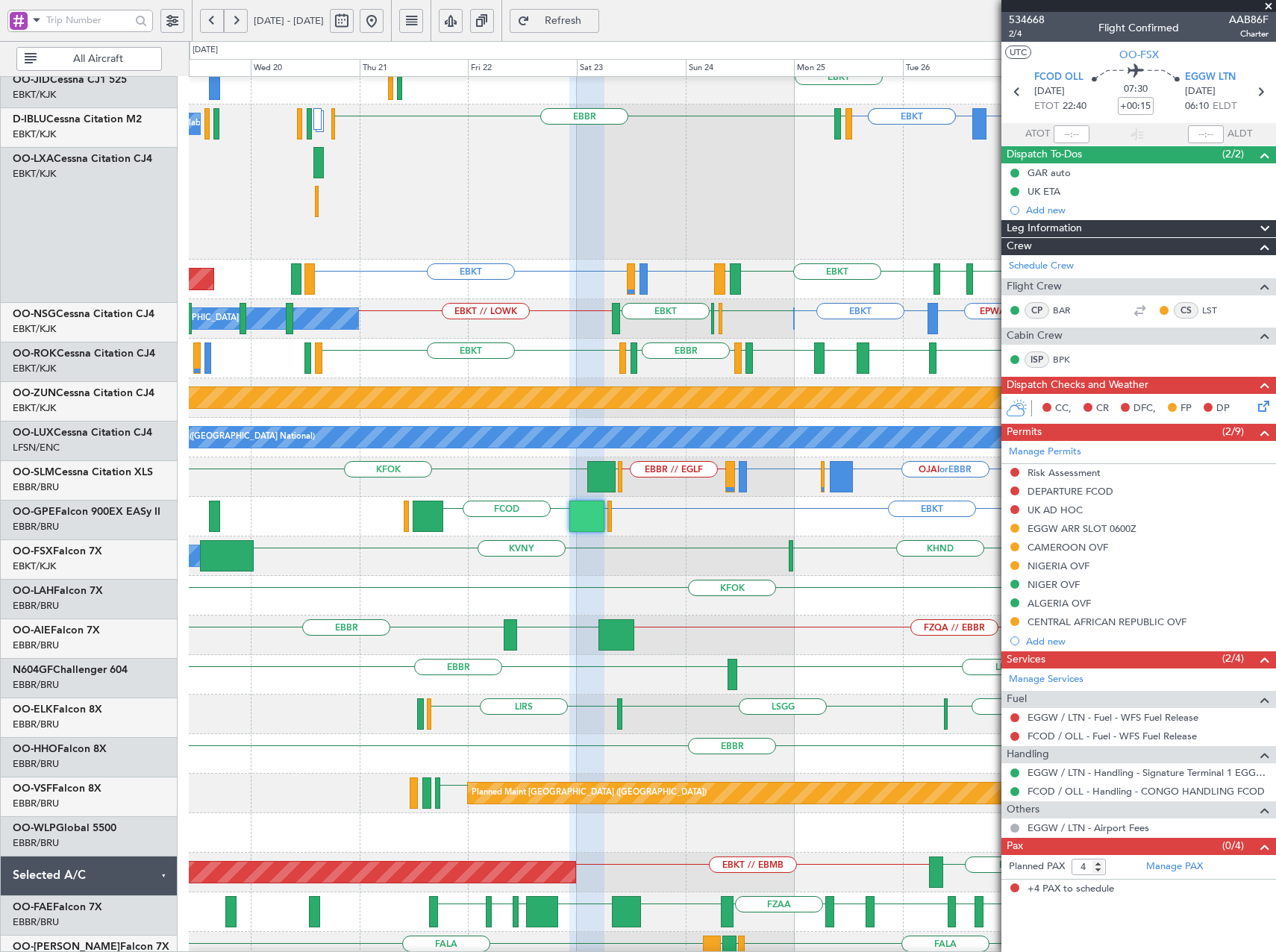
scroll to position [93, 0]
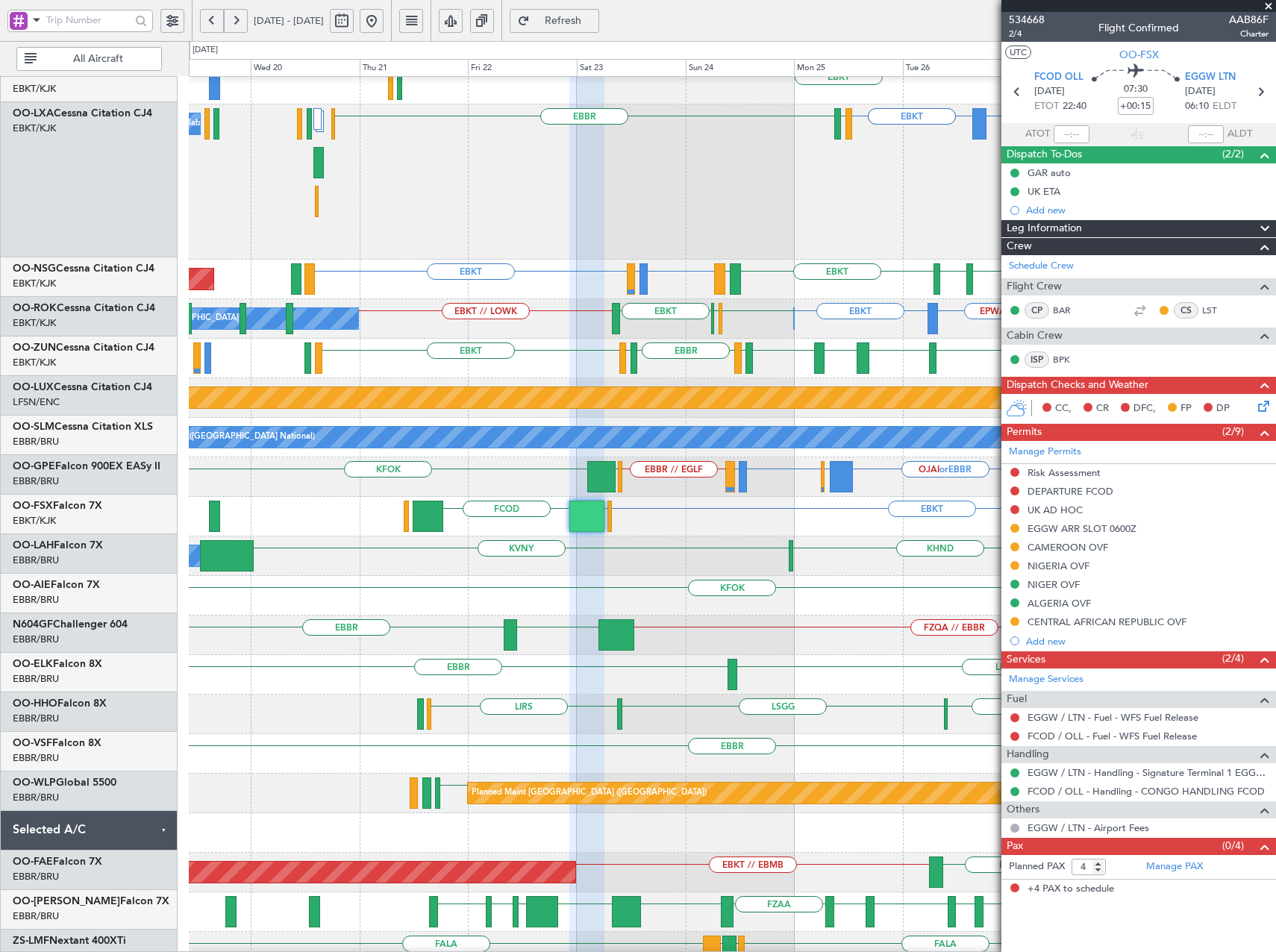
click at [706, 484] on div "EBKT EBKT EBKT LICC or EBKT LICC or EBKT [GEOGRAPHIC_DATA] [GEOGRAPHIC_DATA] [G…" at bounding box center [732, 537] width 1087 height 1104
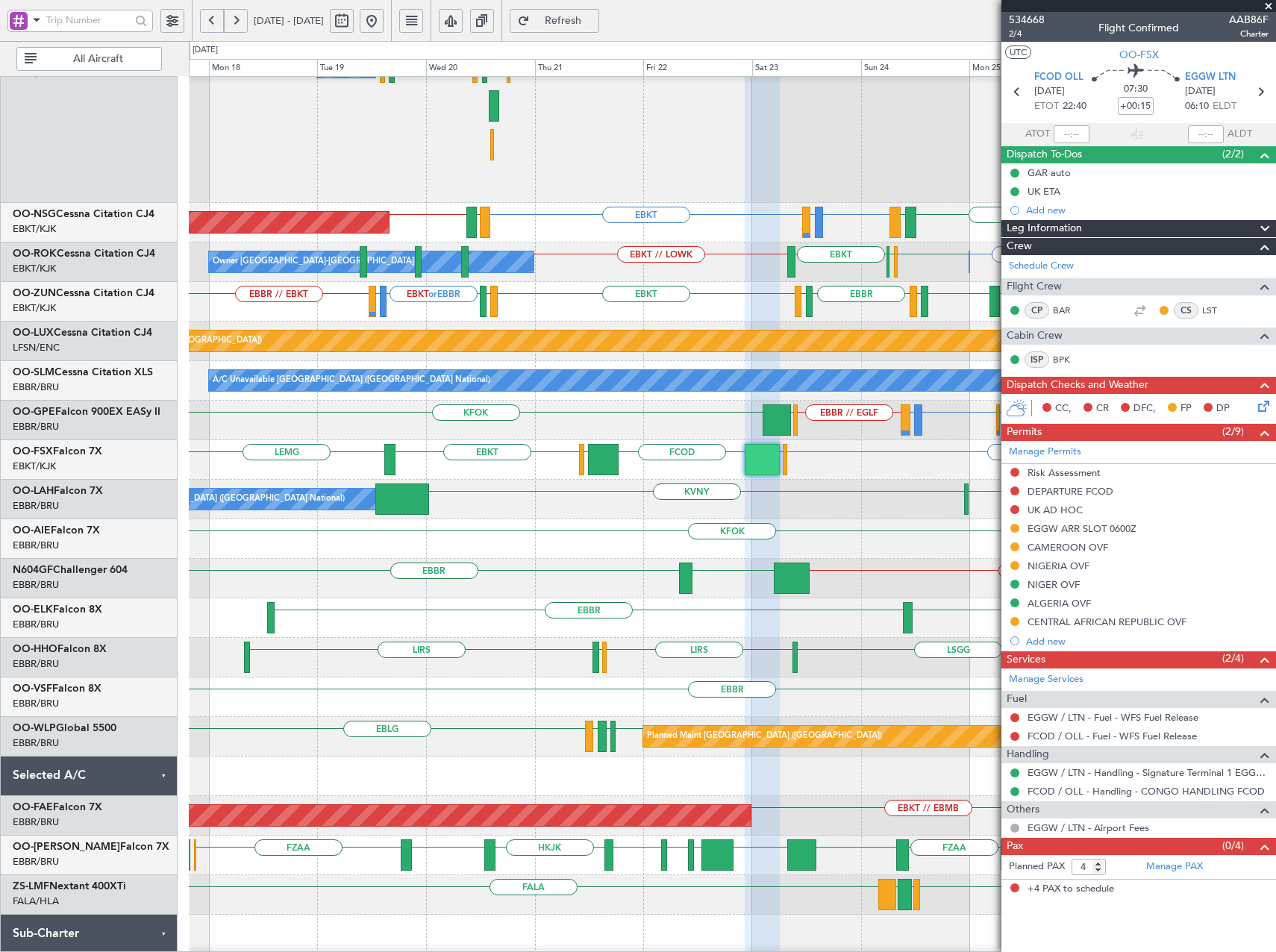
click at [590, 524] on div "KFOK" at bounding box center [732, 539] width 1087 height 40
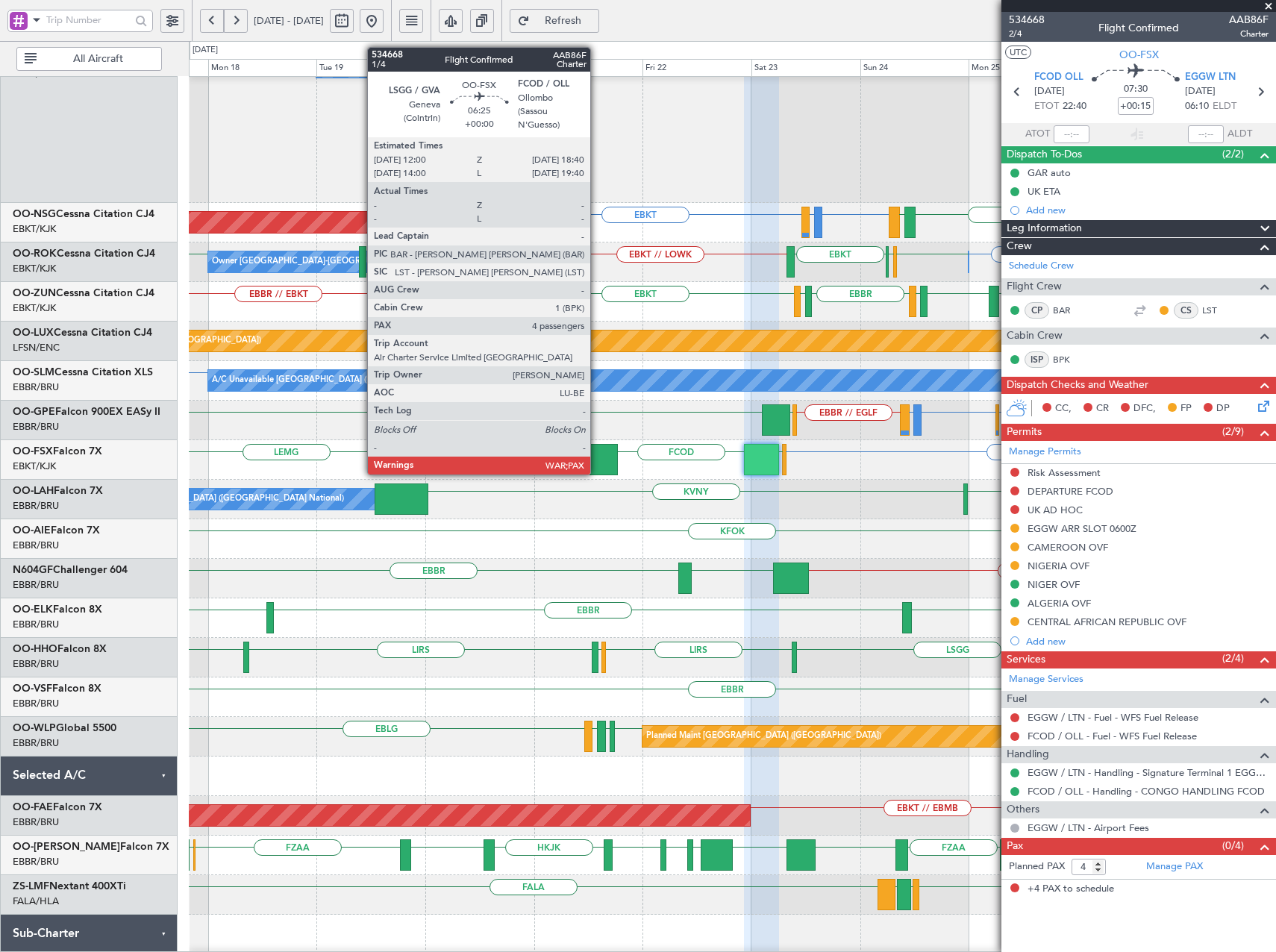
scroll to position [110, 0]
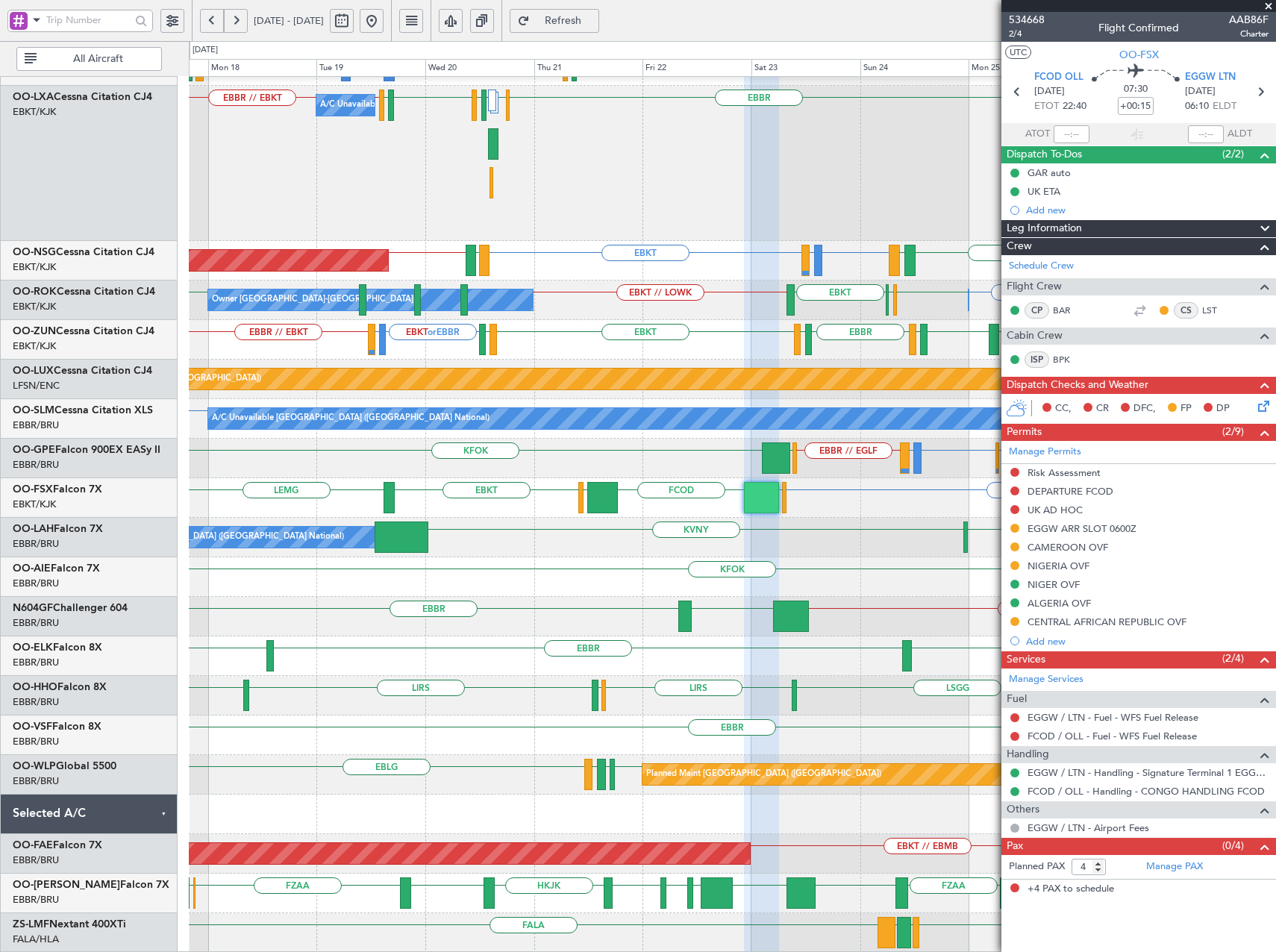
click at [1268, 3] on span at bounding box center [1268, 7] width 15 height 14
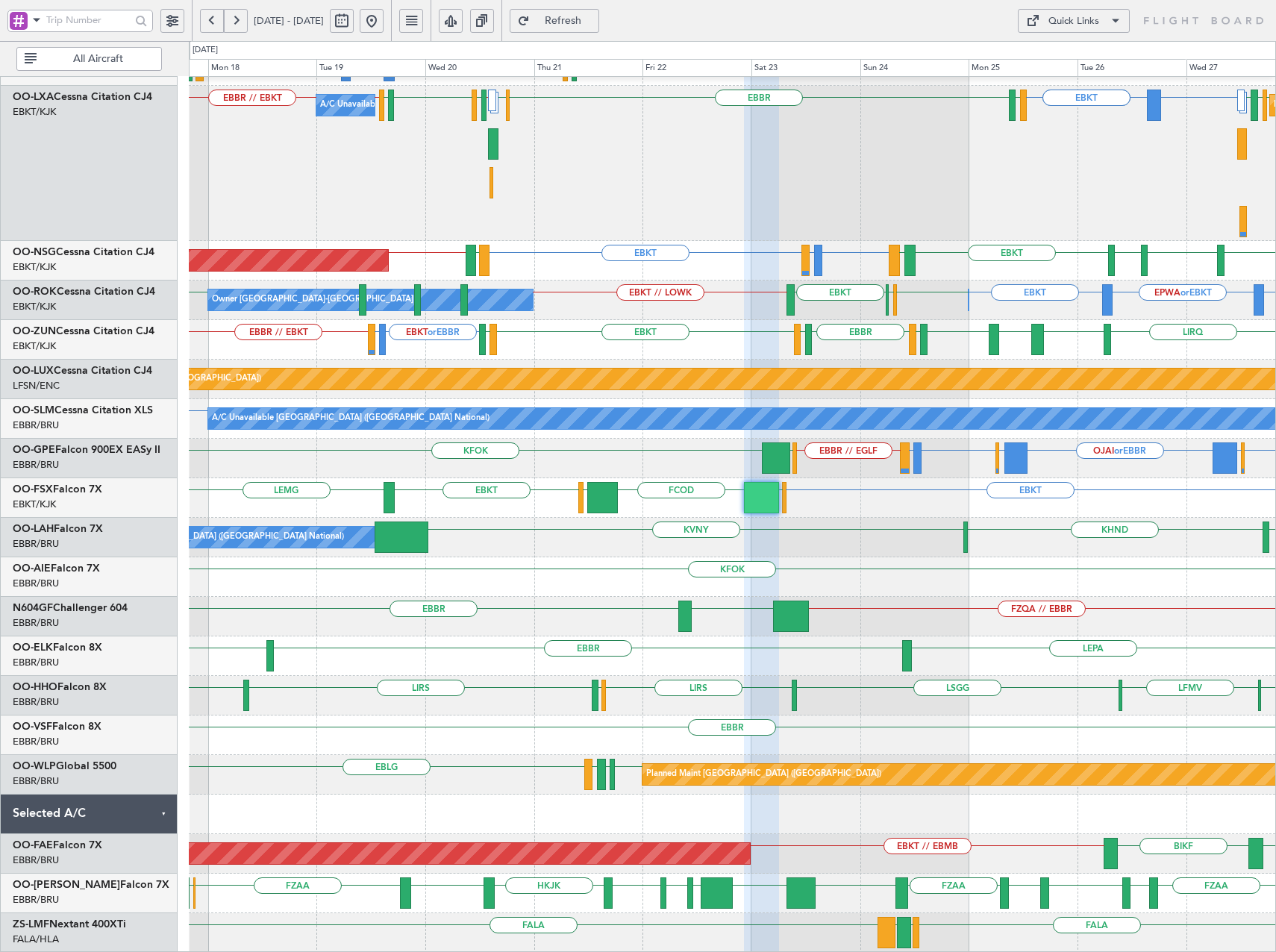
type input "0"
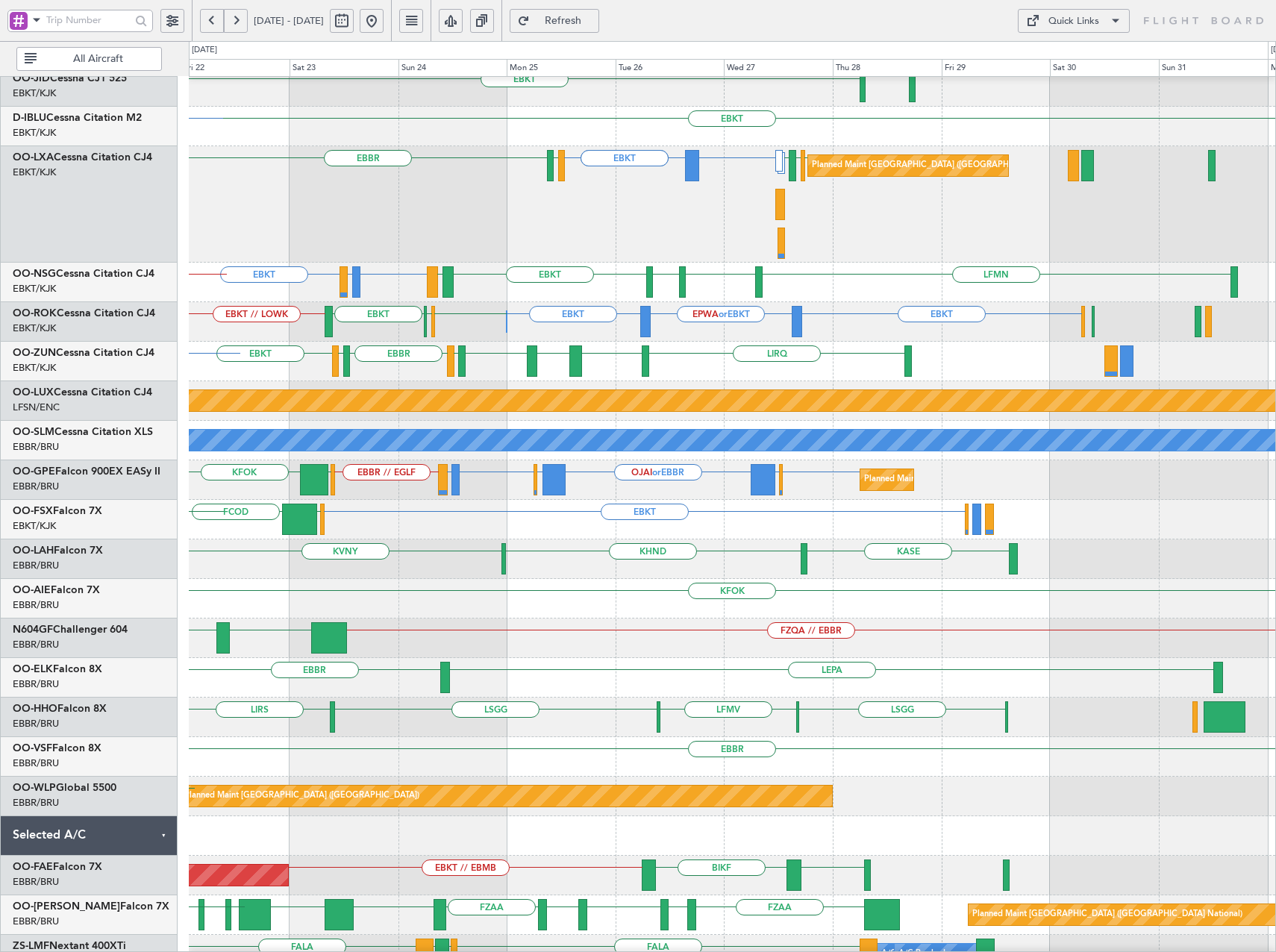
scroll to position [45, 0]
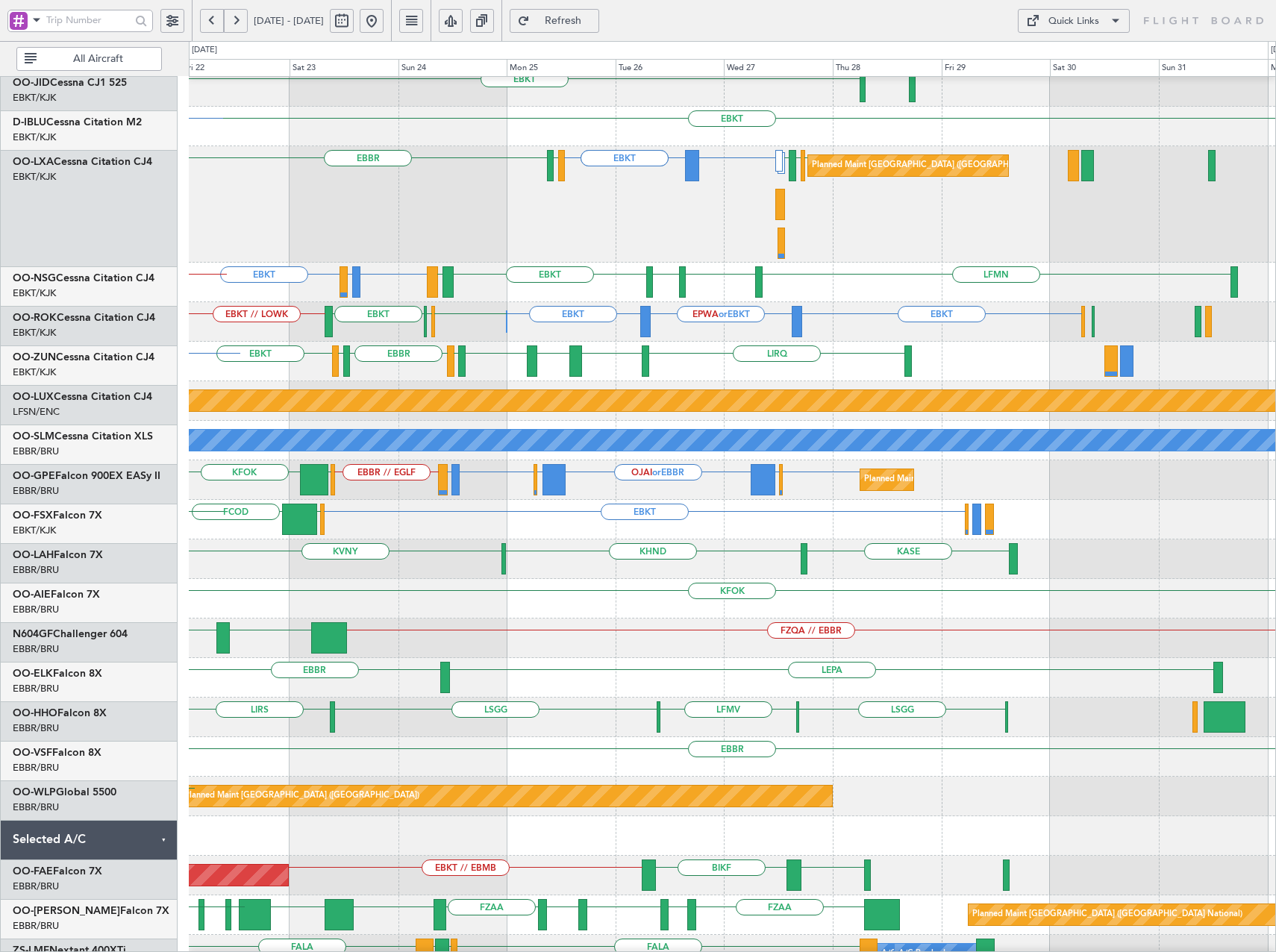
click at [644, 292] on div "EBKT Planned Maint [GEOGRAPHIC_DATA]-[GEOGRAPHIC_DATA] EBKT EBKT or EBBR EGJJ E…" at bounding box center [732, 501] width 1087 height 947
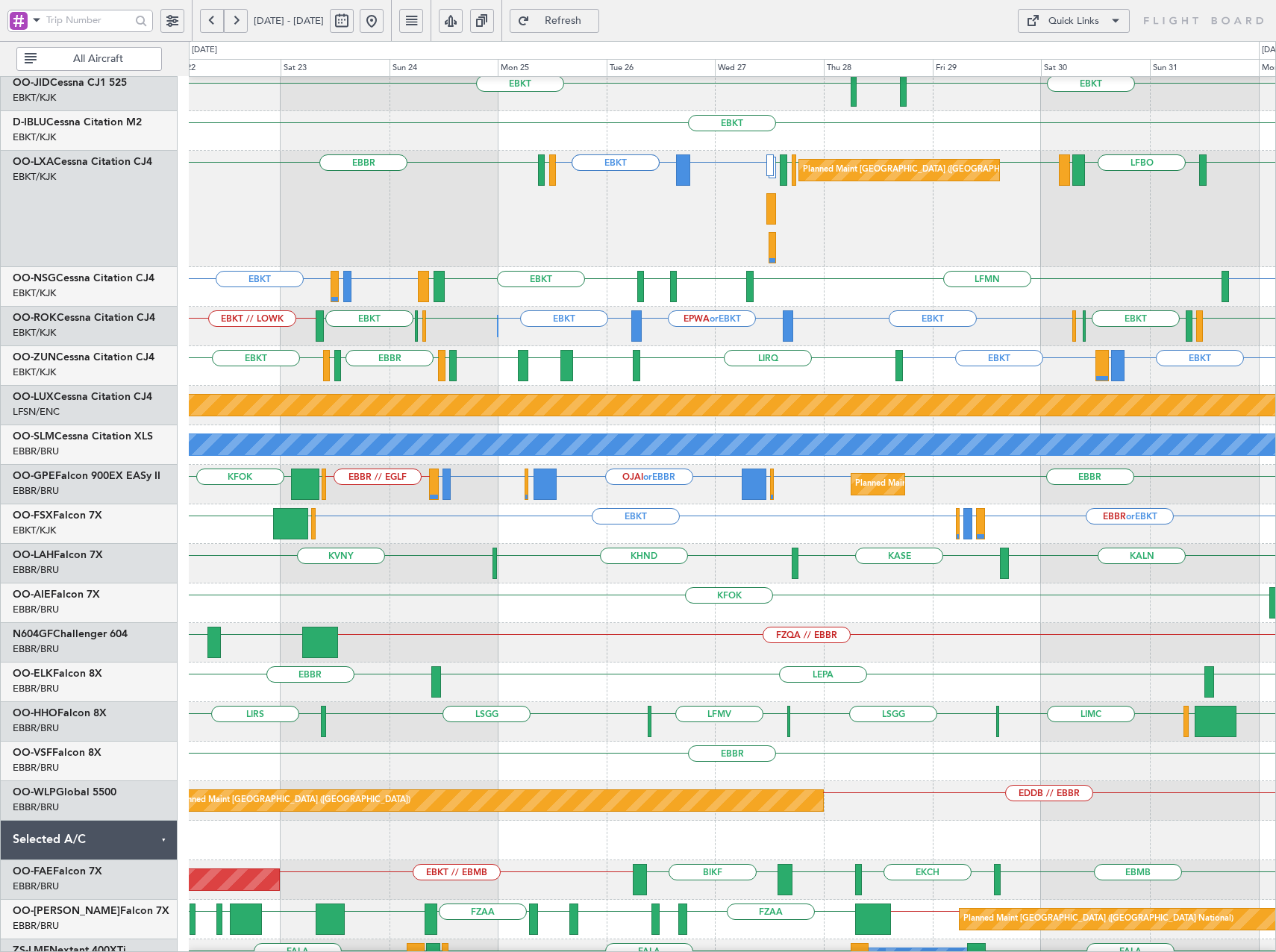
scroll to position [7, 0]
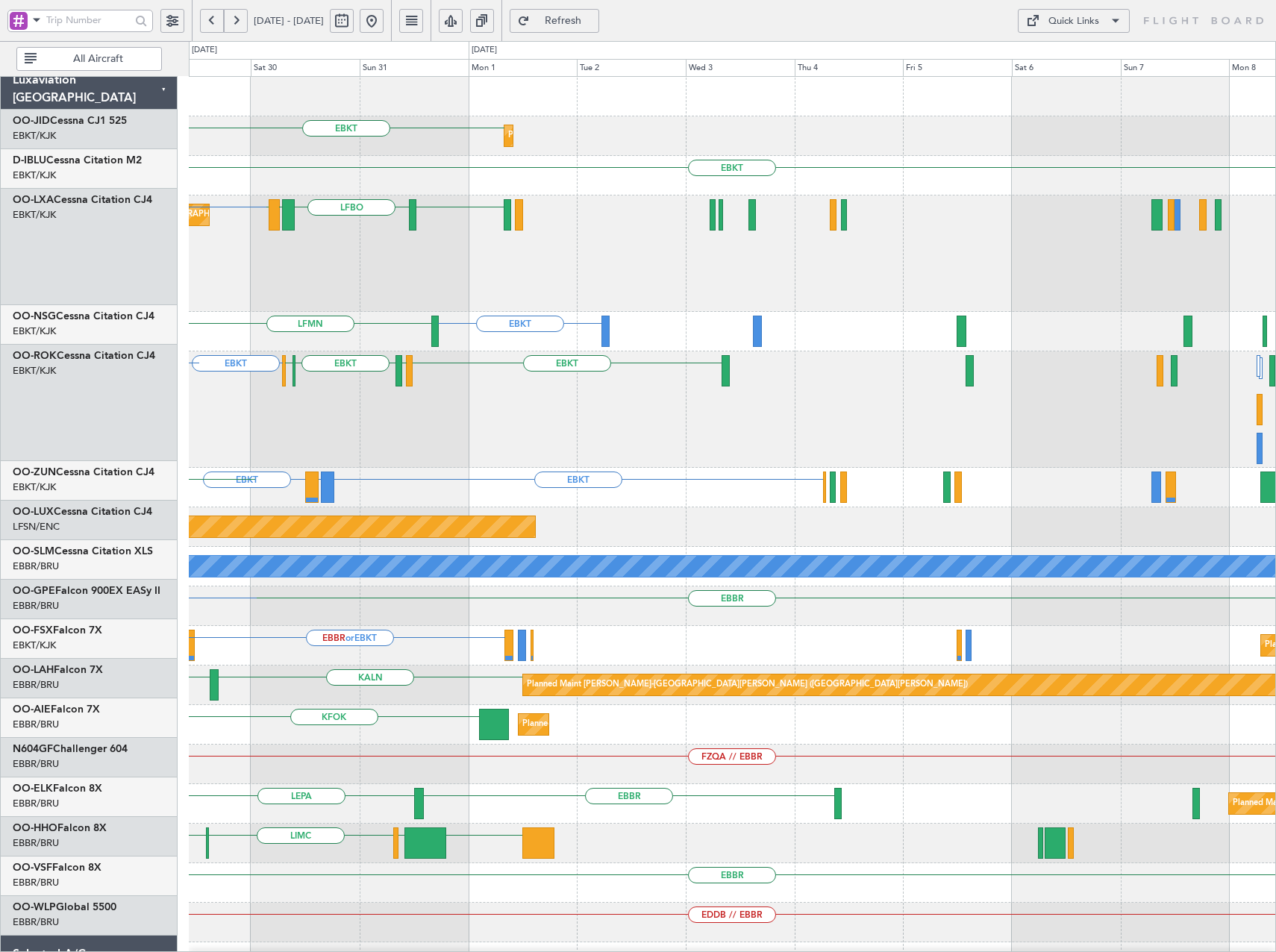
click at [266, 289] on div "Planned Maint [GEOGRAPHIC_DATA] ([GEOGRAPHIC_DATA] National) LFBO LRAR [GEOGRAP…" at bounding box center [732, 253] width 1087 height 116
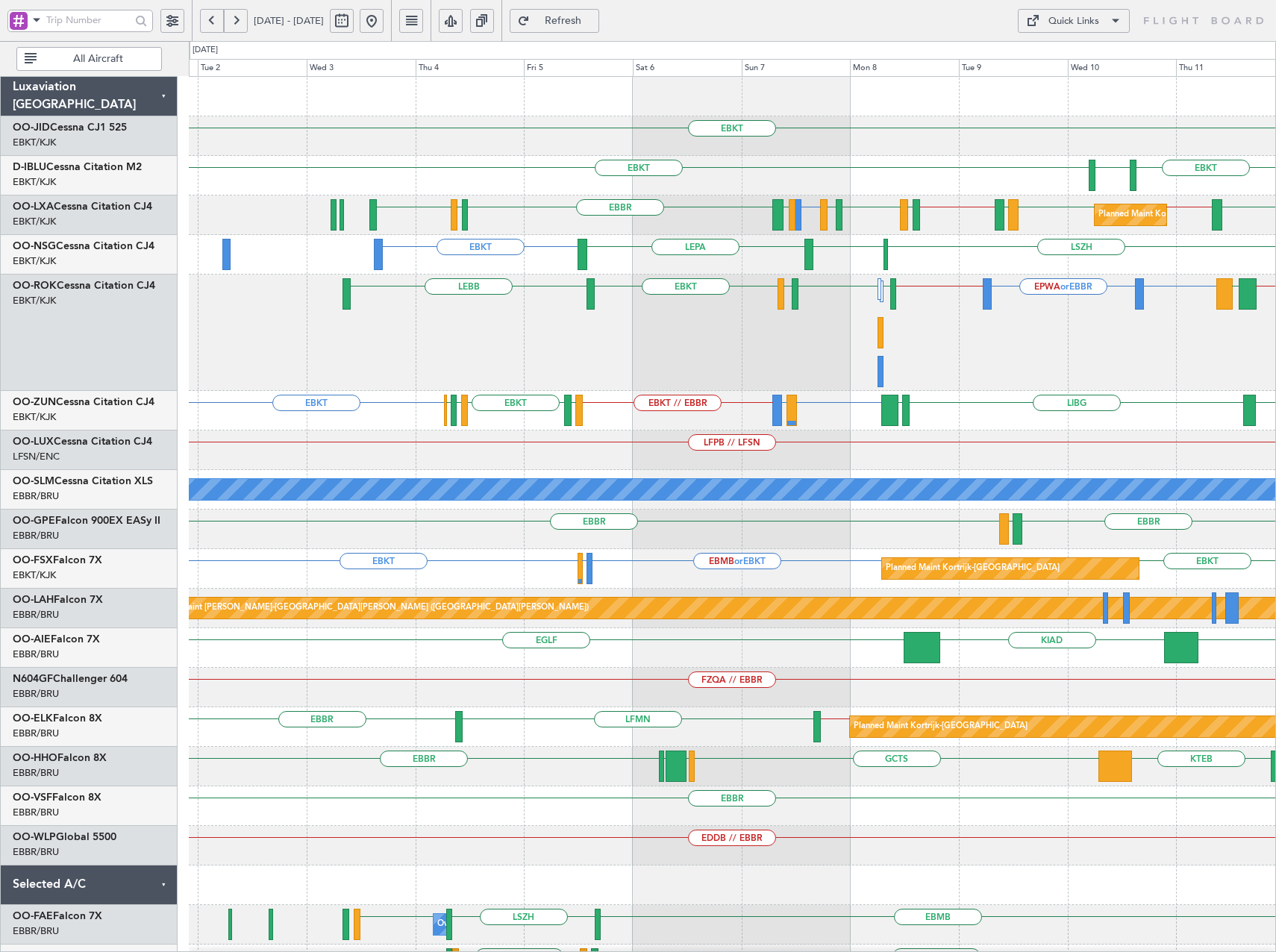
click at [735, 366] on div "EPWA or EBBR EBBR // EBKT EBKT or EBBR LEBB LFMN EBKT LFTZ EBKT EBKT // EBOS LG…" at bounding box center [732, 333] width 1087 height 116
click at [1100, 17] on button "Quick Links" at bounding box center [1074, 21] width 112 height 24
click at [1107, 60] on button "Trip Builder" at bounding box center [1074, 56] width 112 height 36
click at [1090, 16] on div "Quick Links" at bounding box center [1074, 22] width 50 height 15
click at [1074, 59] on button "Trip Builder" at bounding box center [1074, 56] width 112 height 36
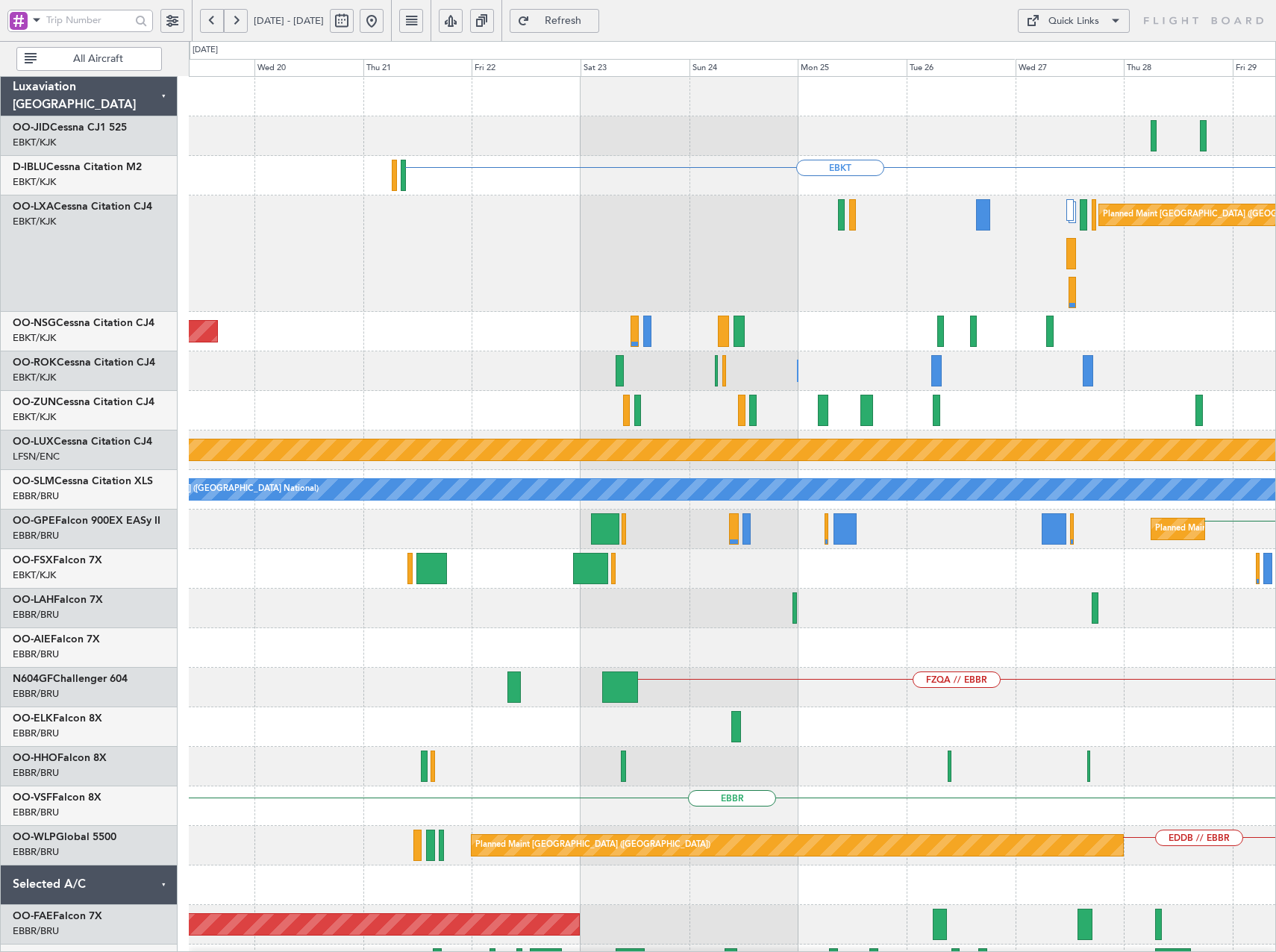
click at [1275, 537] on html "[DATE] - [DATE] Refresh Quick Links All Aircraft EBKT Planned Maint [GEOGRAPHIC…" at bounding box center [638, 476] width 1276 height 952
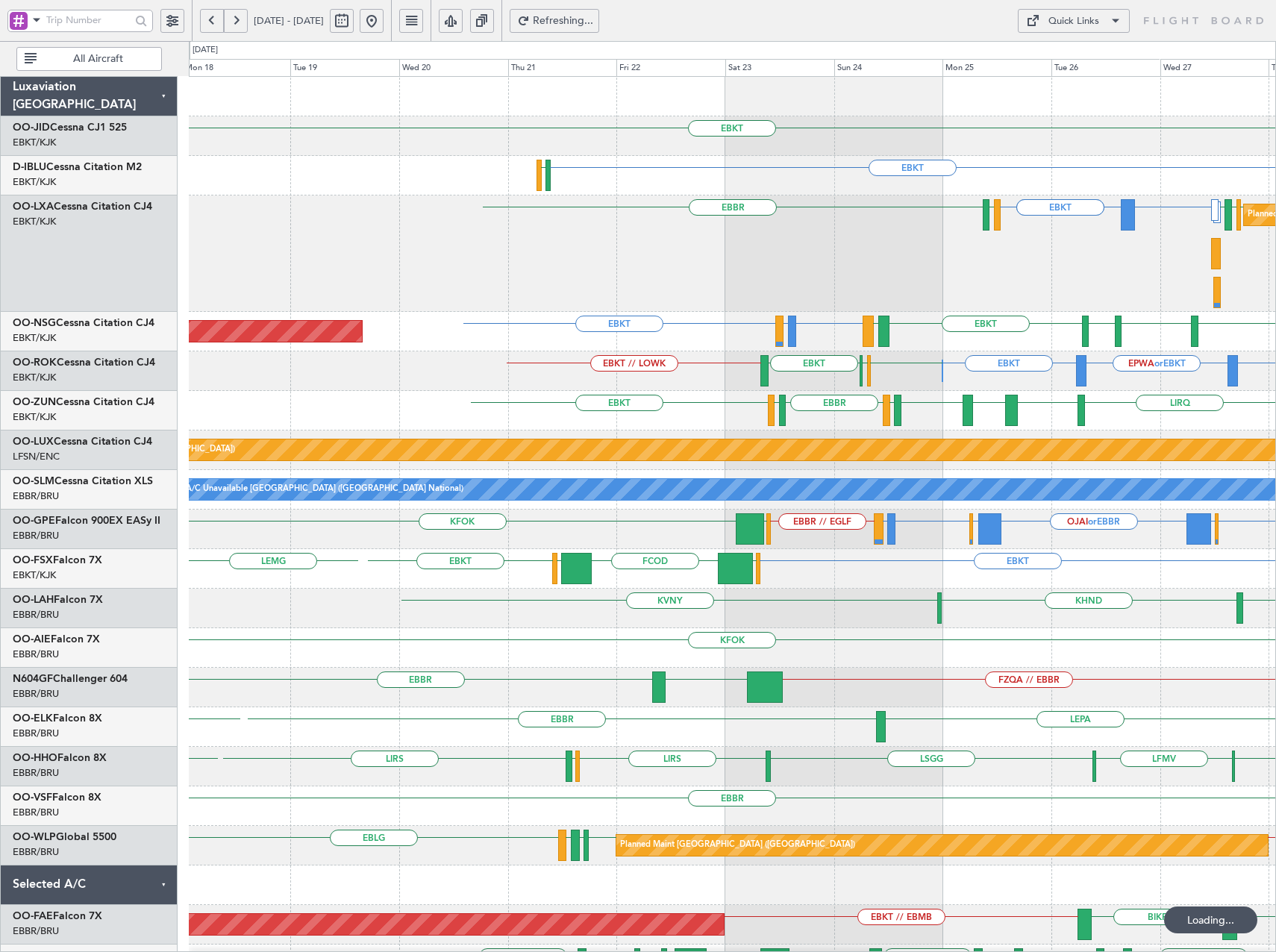
click at [383, 19] on button at bounding box center [371, 21] width 24 height 24
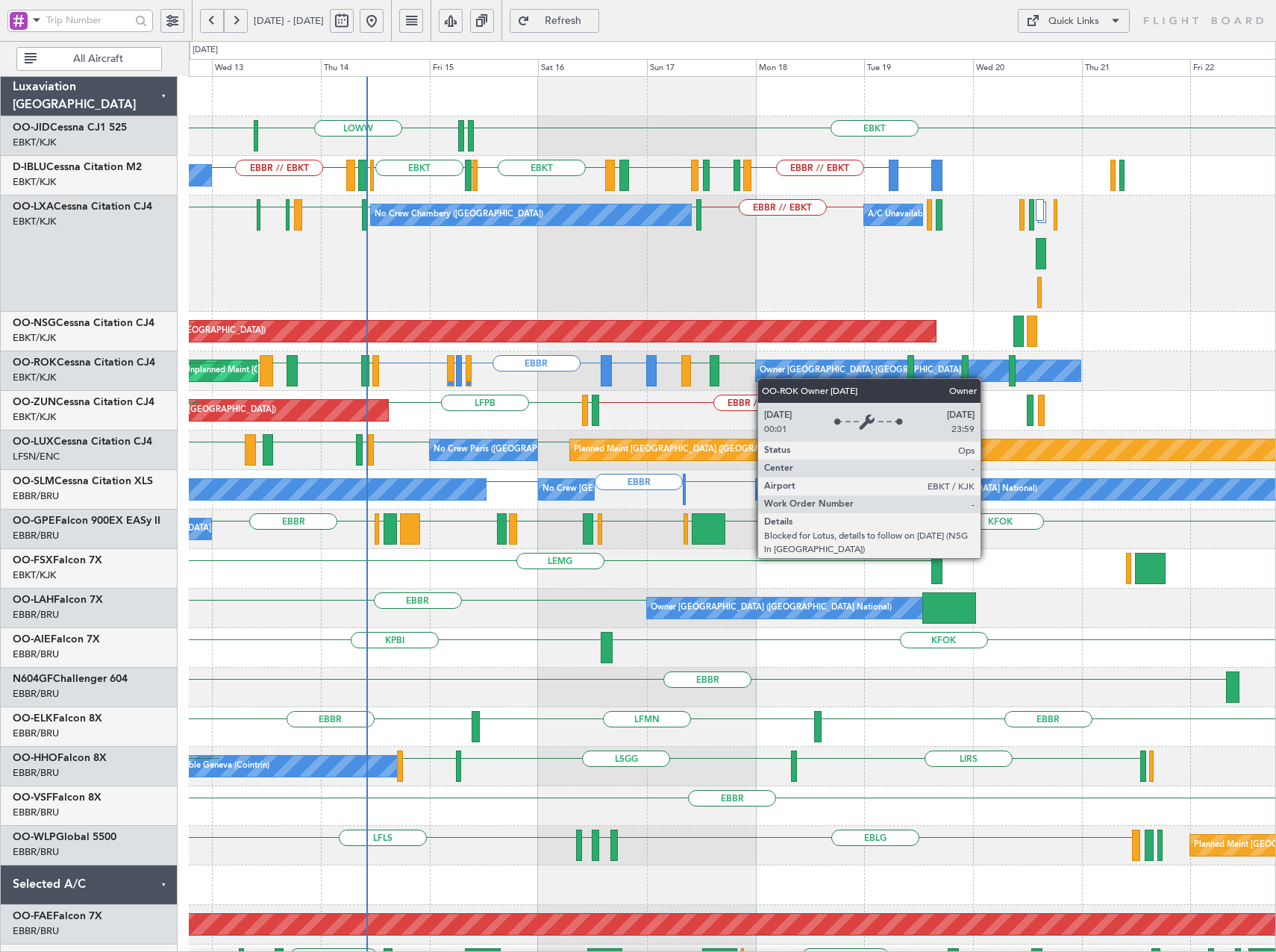
click at [745, 380] on div "EBKT [PERSON_NAME] LOWW LOWI EBKT EPWA or EBBR EBBR // EBKT EBKT EGJJ EBKT EHBK…" at bounding box center [732, 609] width 1087 height 1065
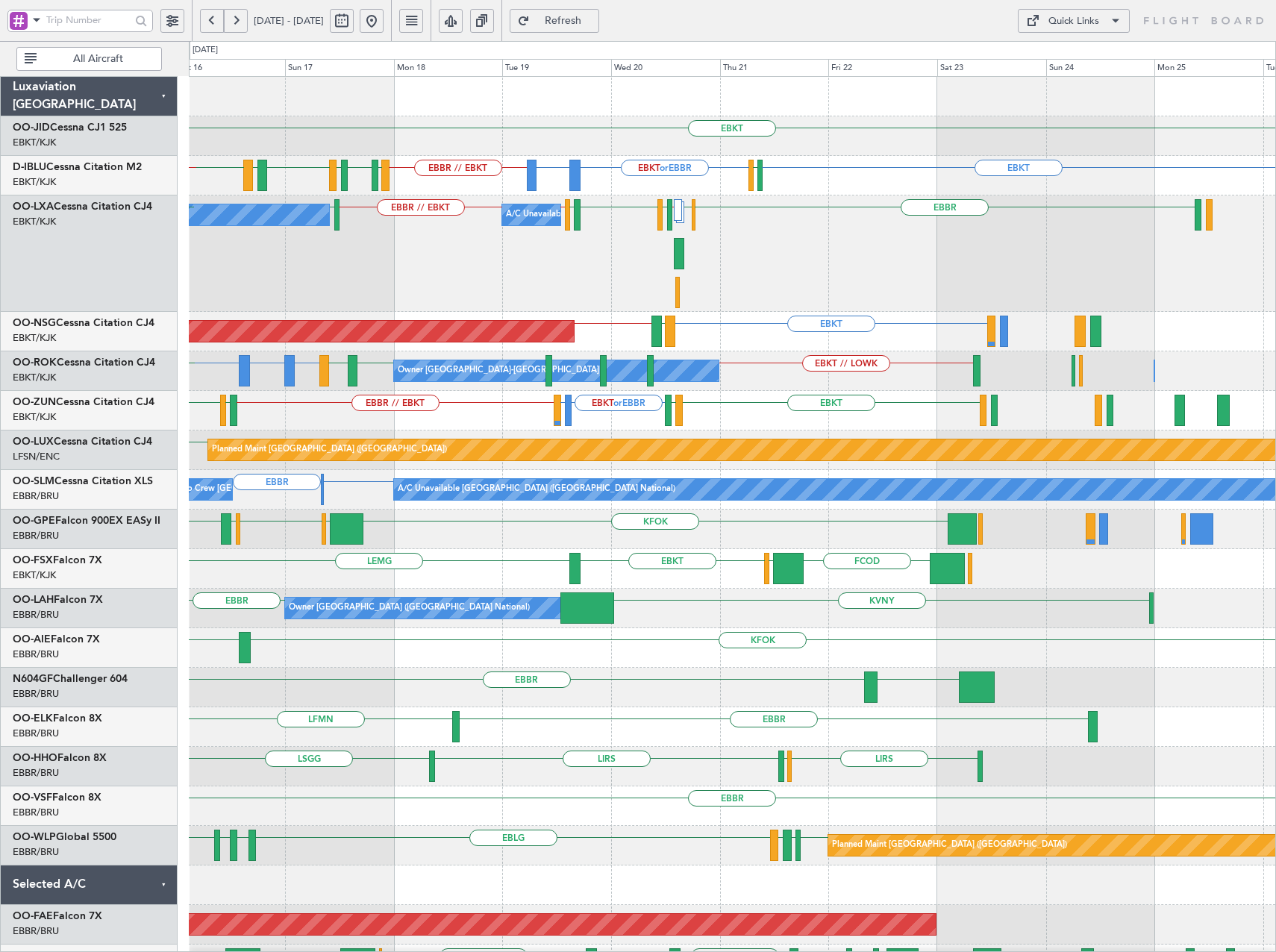
click at [722, 296] on div "No Crew Chambery ([GEOGRAPHIC_DATA]) A/C Unavailable [GEOGRAPHIC_DATA] [GEOGRAP…" at bounding box center [732, 253] width 1087 height 116
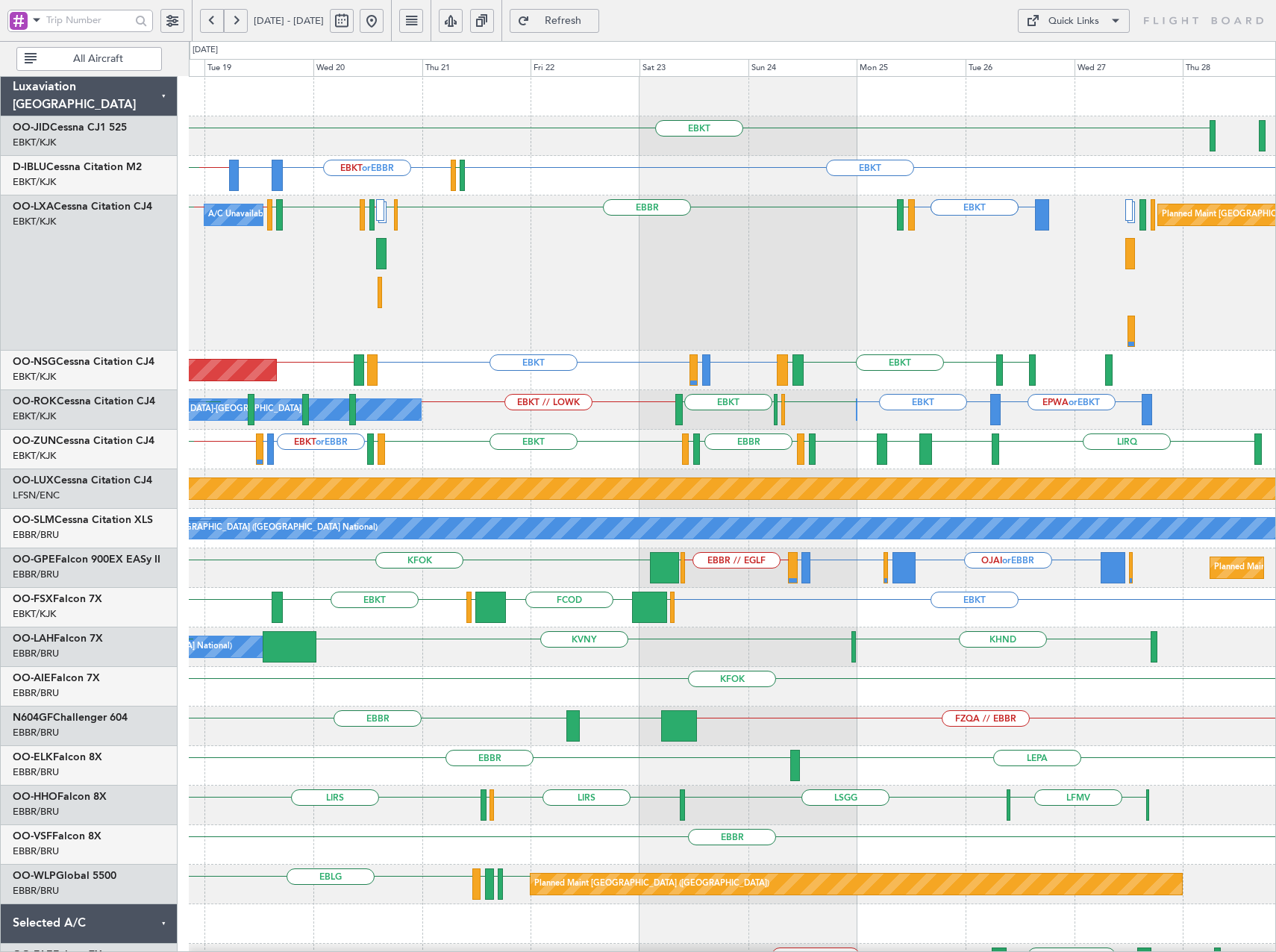
click at [509, 289] on div "A/C Unavailable EBKT EBKT [GEOGRAPHIC_DATA] [GEOGRAPHIC_DATA] [GEOGRAPHIC_DATA]…" at bounding box center [732, 273] width 1087 height 155
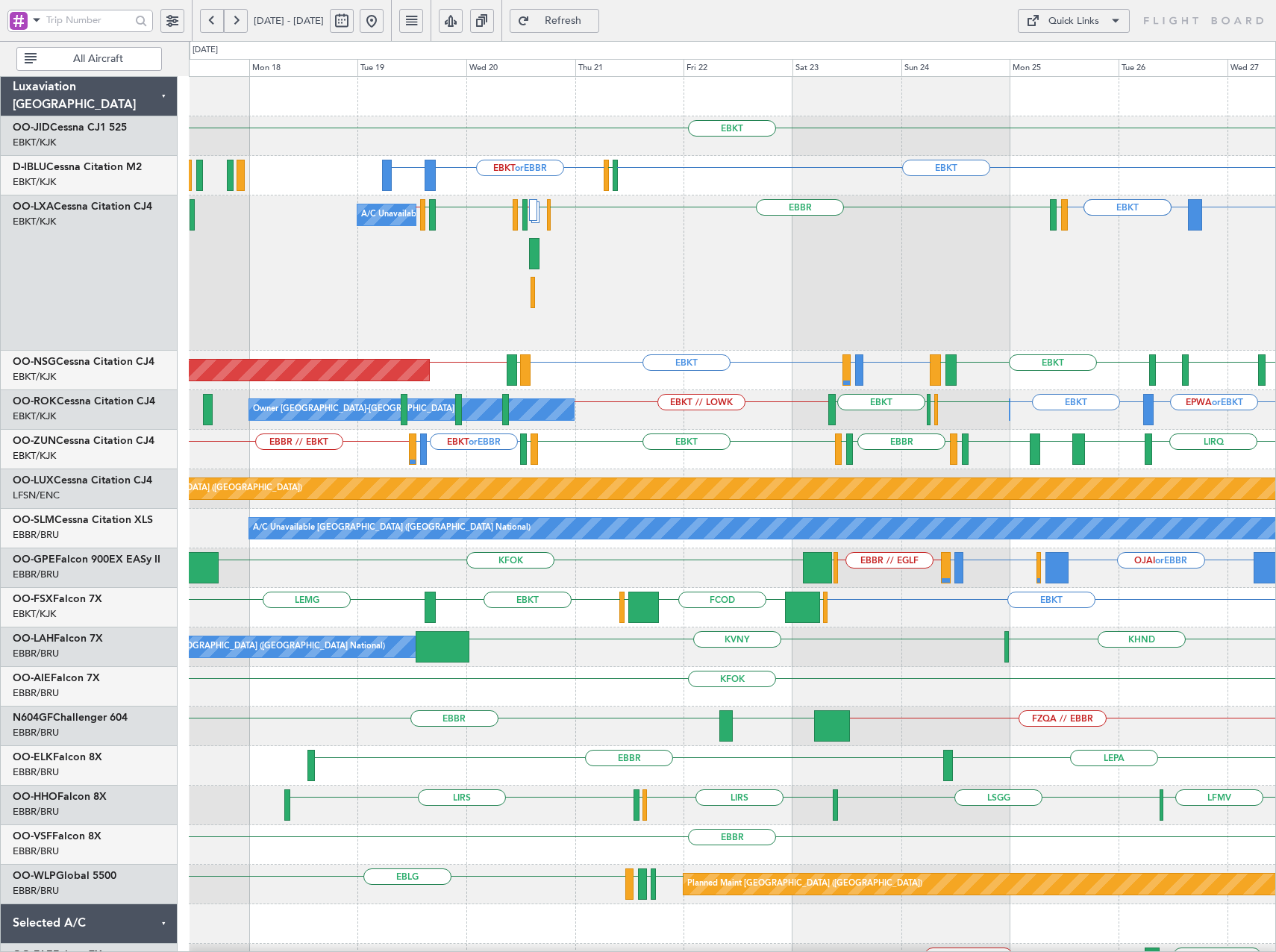
click at [590, 318] on div "A/C Unavailable LICC or EBKT LICC or EBKT EBKT EBKT [GEOGRAPHIC_DATA] [GEOGRAPH…" at bounding box center [732, 273] width 1087 height 155
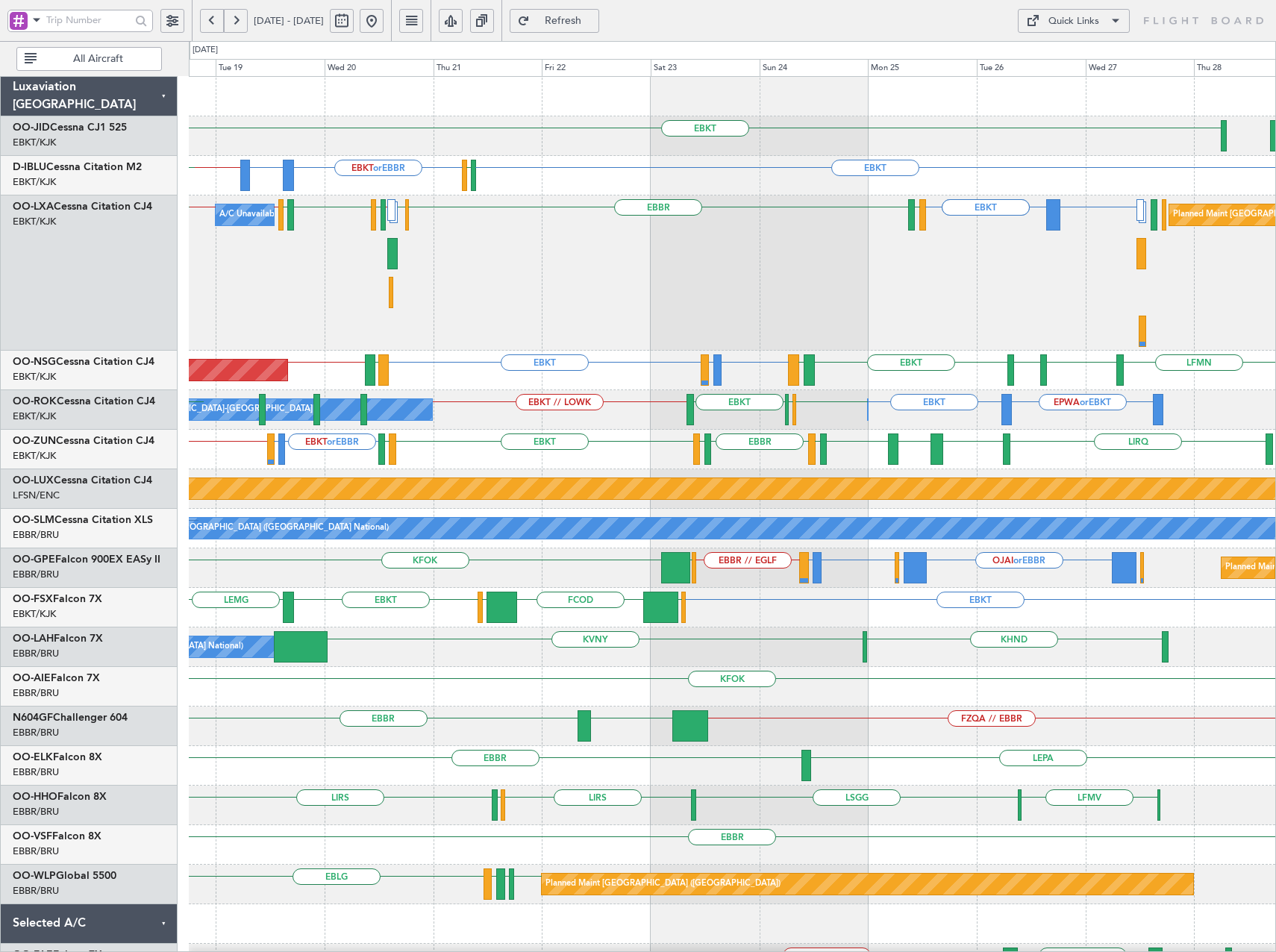
click at [1063, 308] on div "A/C Unavailable LICC or EBKT LICC or EBKT EBKT EBKT [GEOGRAPHIC_DATA] [GEOGRAPH…" at bounding box center [732, 273] width 1087 height 155
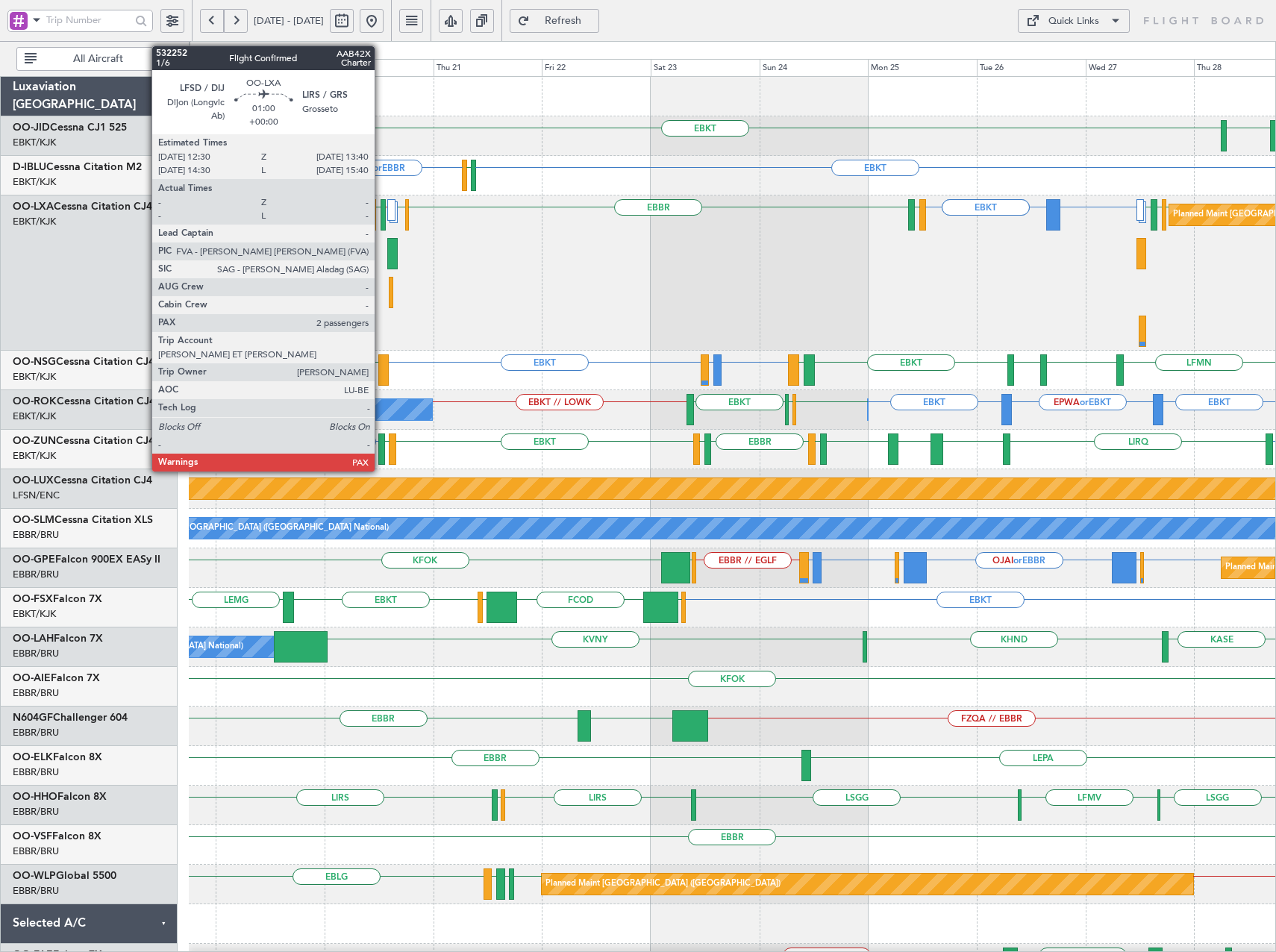
click at [381, 211] on div at bounding box center [383, 215] width 6 height 31
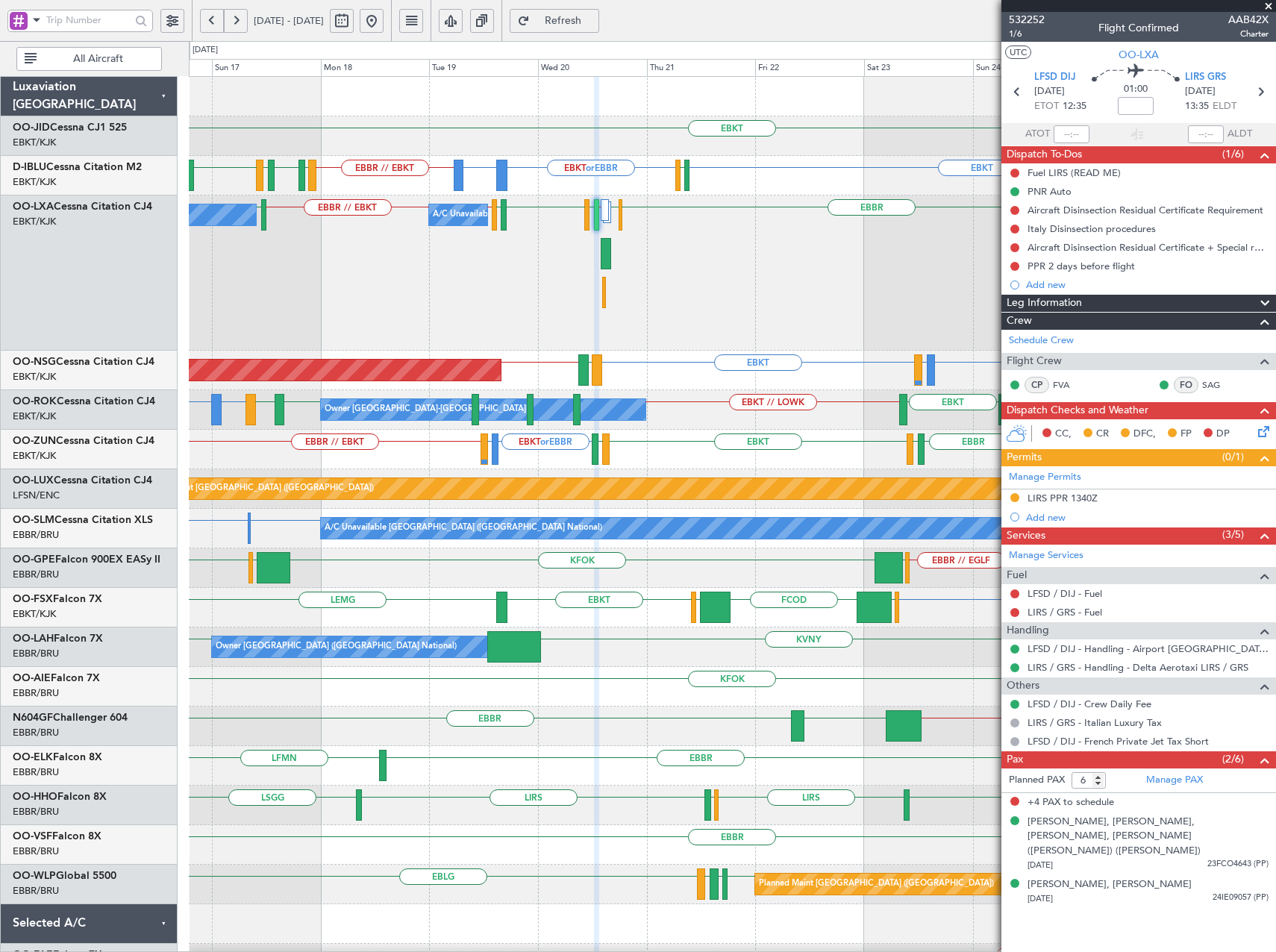
click at [1273, 8] on span at bounding box center [1268, 7] width 15 height 14
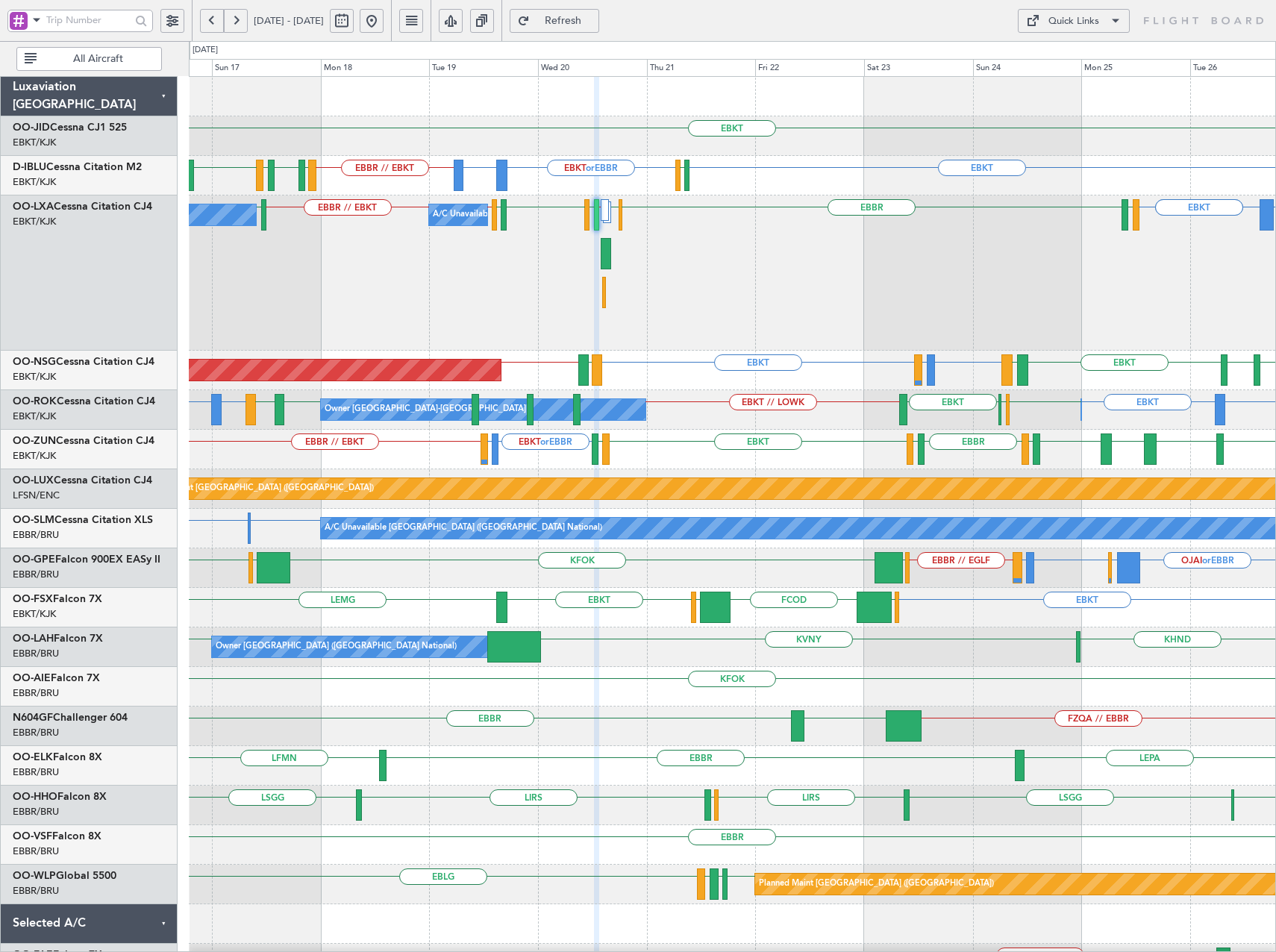
type input "0"
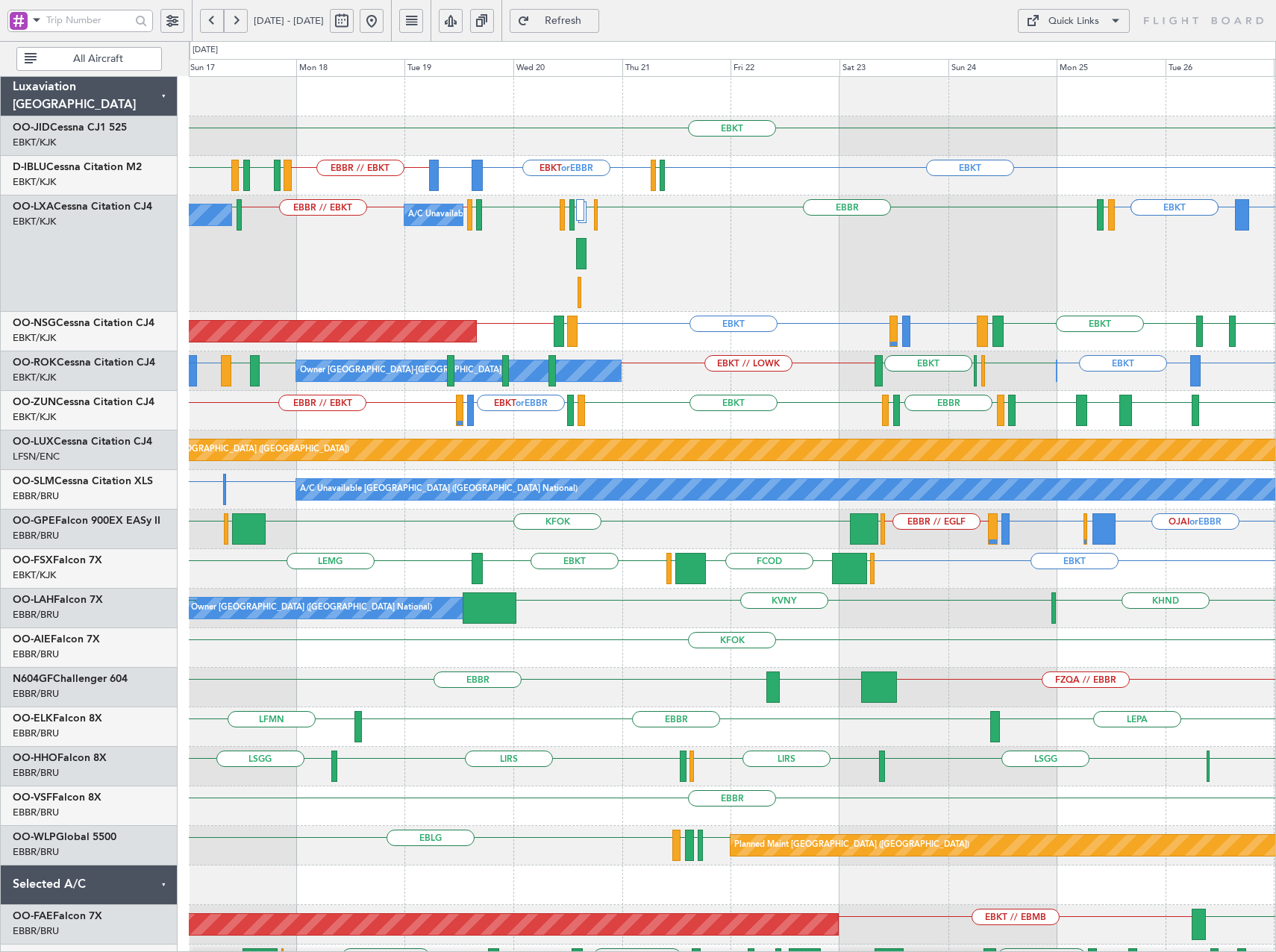
click at [781, 299] on div "EBBR [GEOGRAPHIC_DATA] LIRS // LFKF LFSD EBKT LOWI EBKT // EBBR EBBR // EBKT LF…" at bounding box center [732, 253] width 1087 height 116
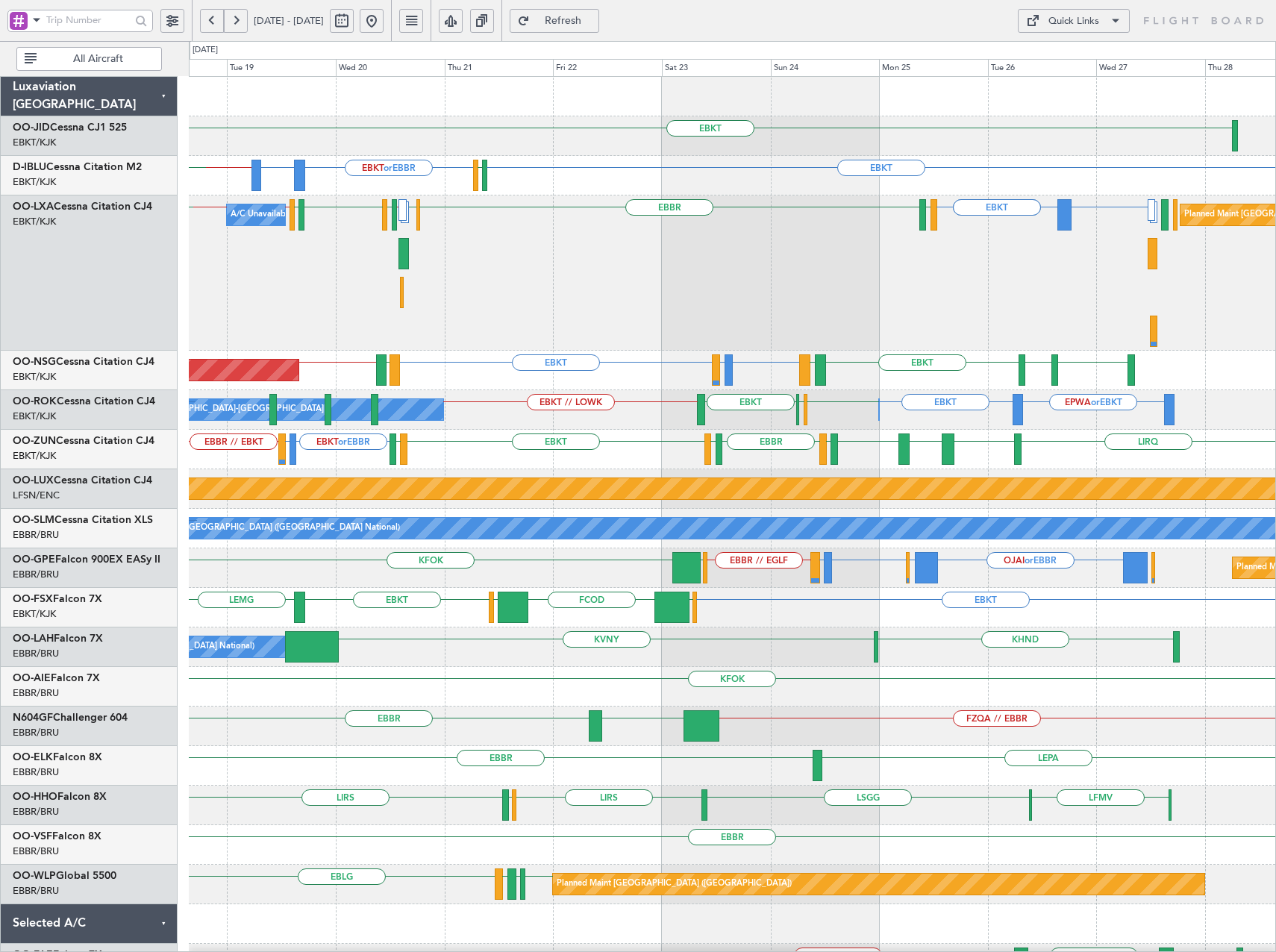
click at [887, 289] on div "A/C Unavailable LICC or EBKT LICC or EBKT EBKT EBKT [GEOGRAPHIC_DATA] [GEOGRAPH…" at bounding box center [732, 273] width 1087 height 155
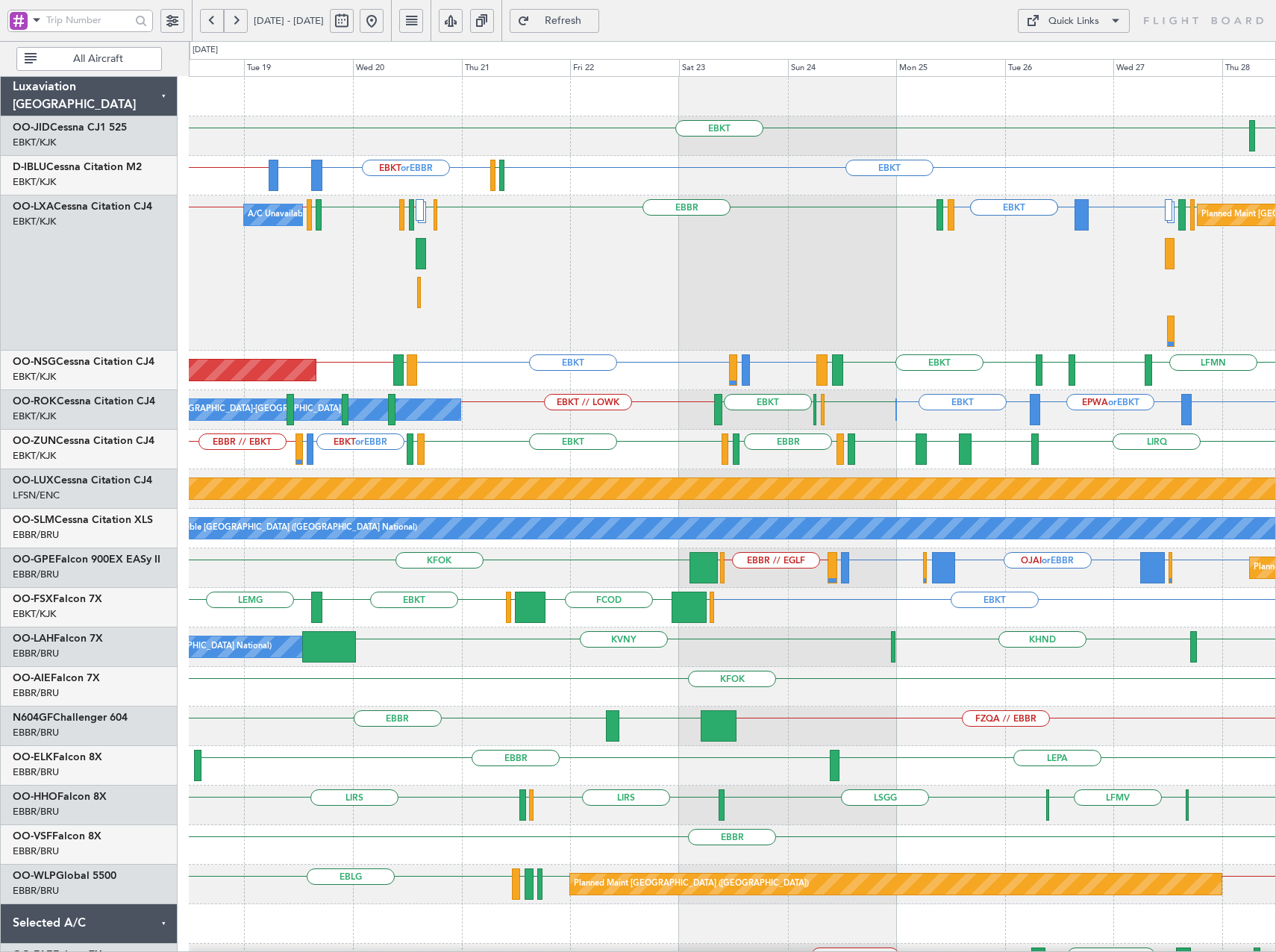
scroll to position [2, 0]
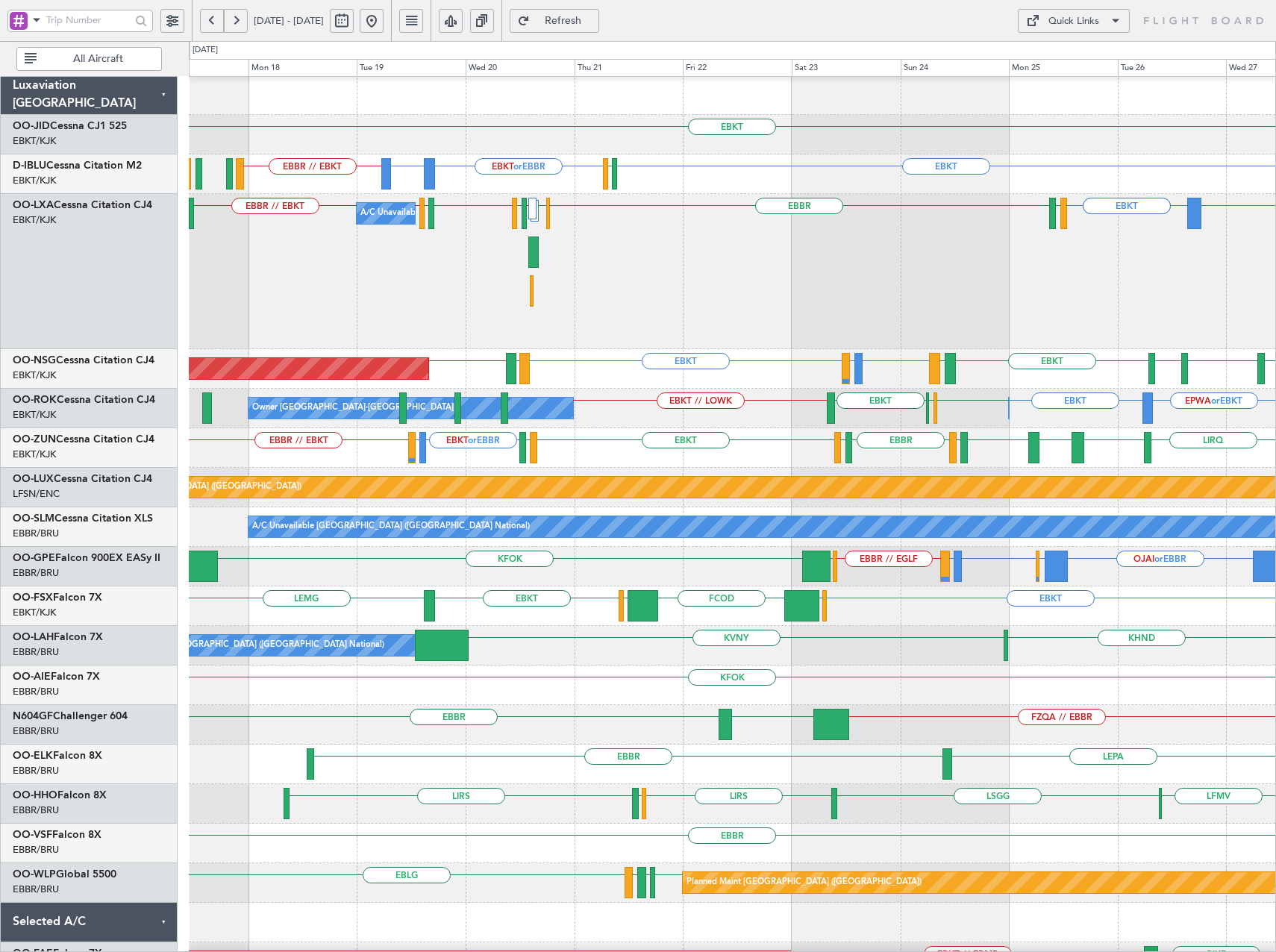
click at [657, 277] on div "A/C Unavailable LICC or EBKT LICC or EBKT EBKT EBKT [GEOGRAPHIC_DATA] [GEOGRAPH…" at bounding box center [732, 271] width 1087 height 155
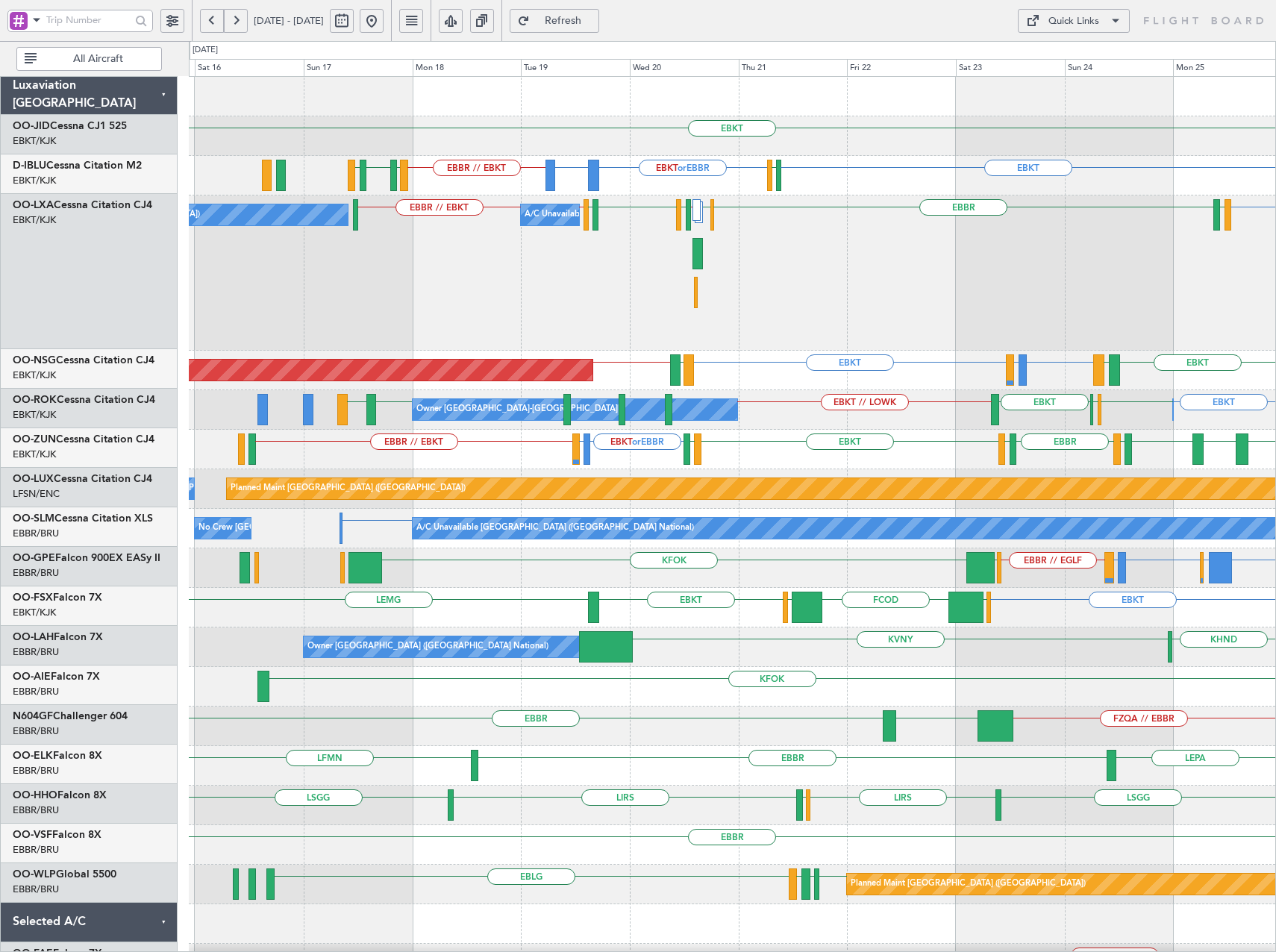
scroll to position [0, 0]
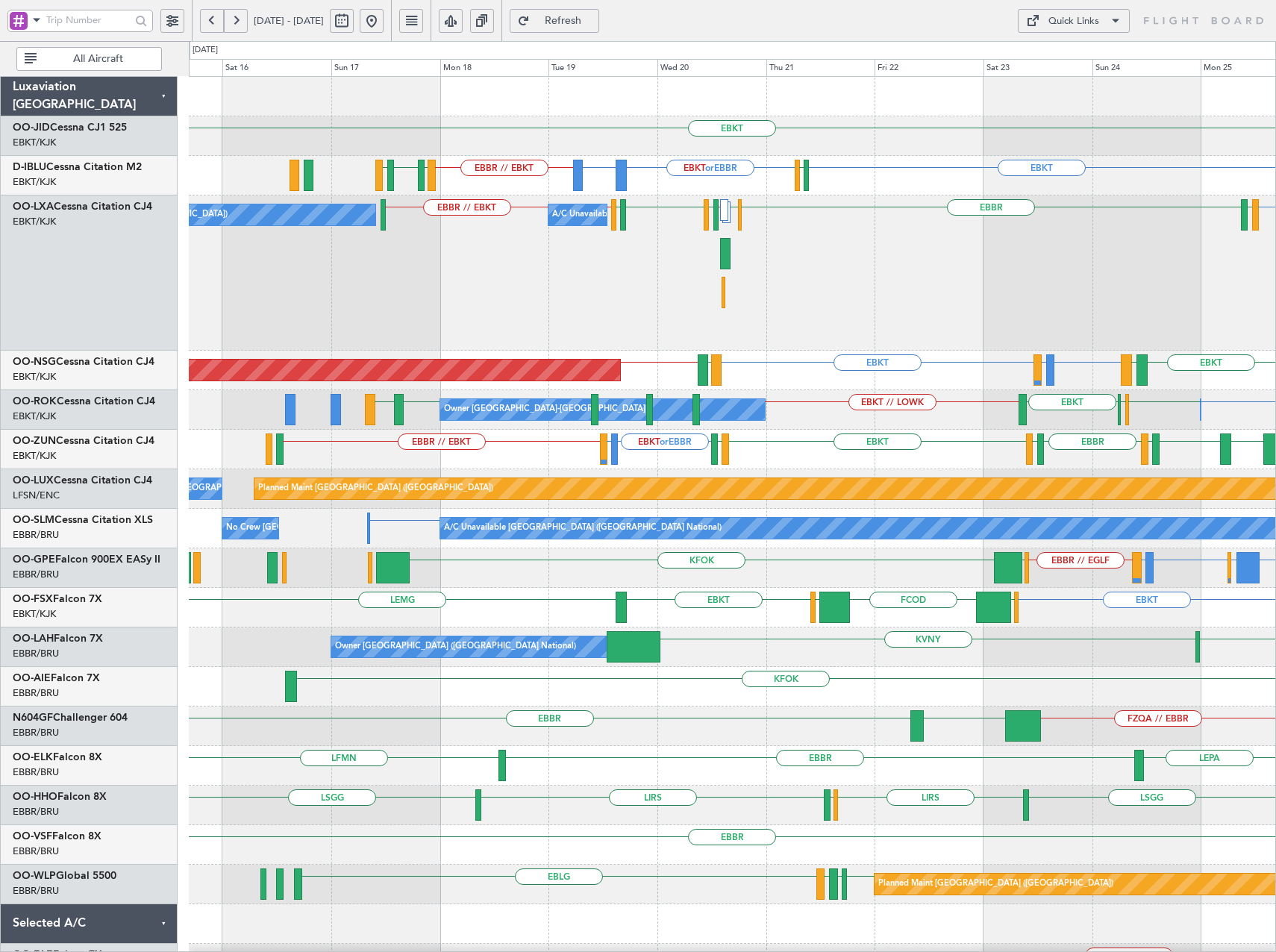
click at [635, 328] on div "A/C Unavailable EBKT EBKT [GEOGRAPHIC_DATA] [GEOGRAPHIC_DATA] [GEOGRAPHIC_DATA]…" at bounding box center [732, 273] width 1087 height 155
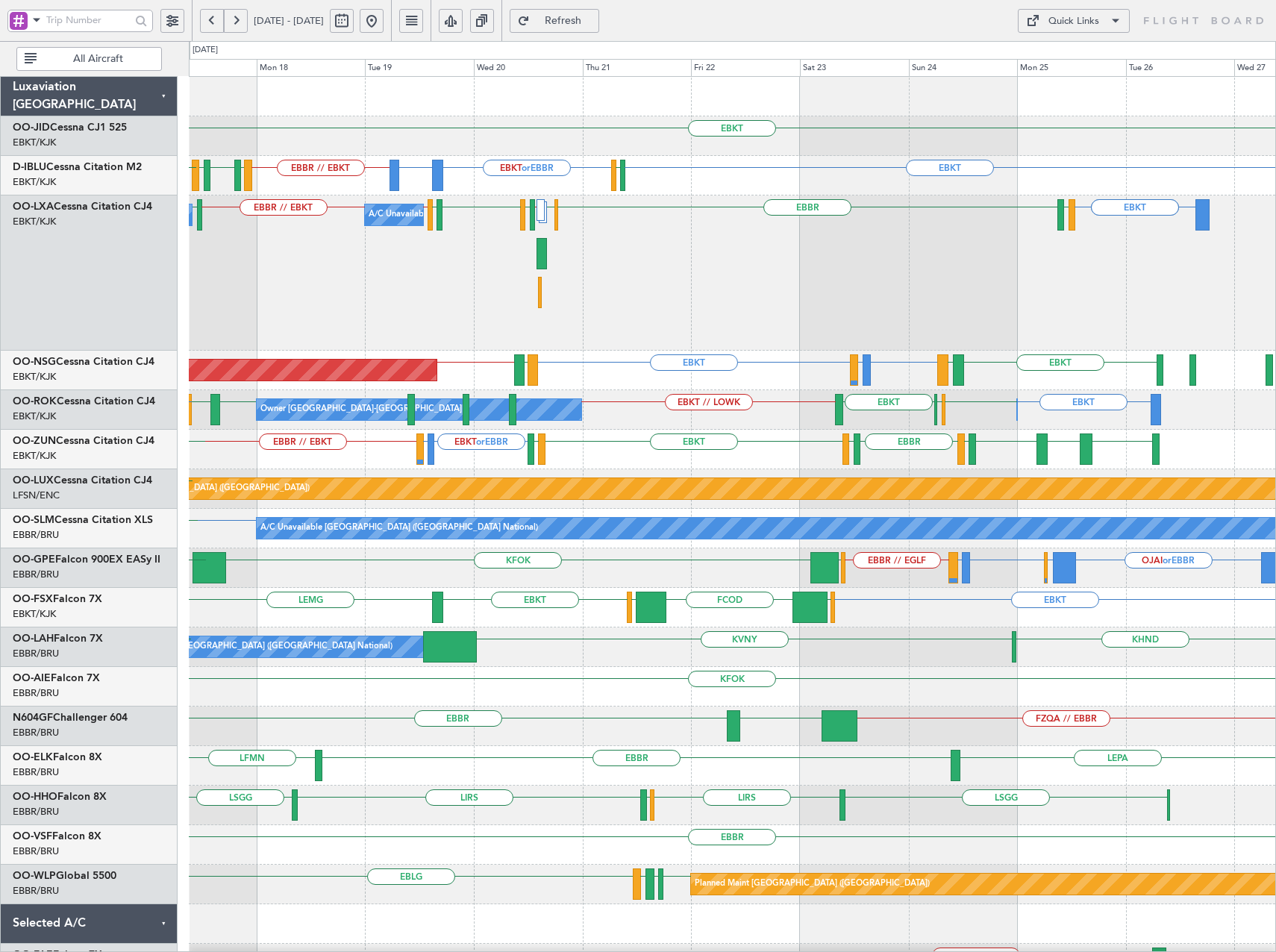
click at [661, 372] on div "Planned Maint Paris (Le Bourget) EBLG or EBKT LIRA or EBKT EBKT EBKT LDSP LDSP …" at bounding box center [732, 370] width 1087 height 40
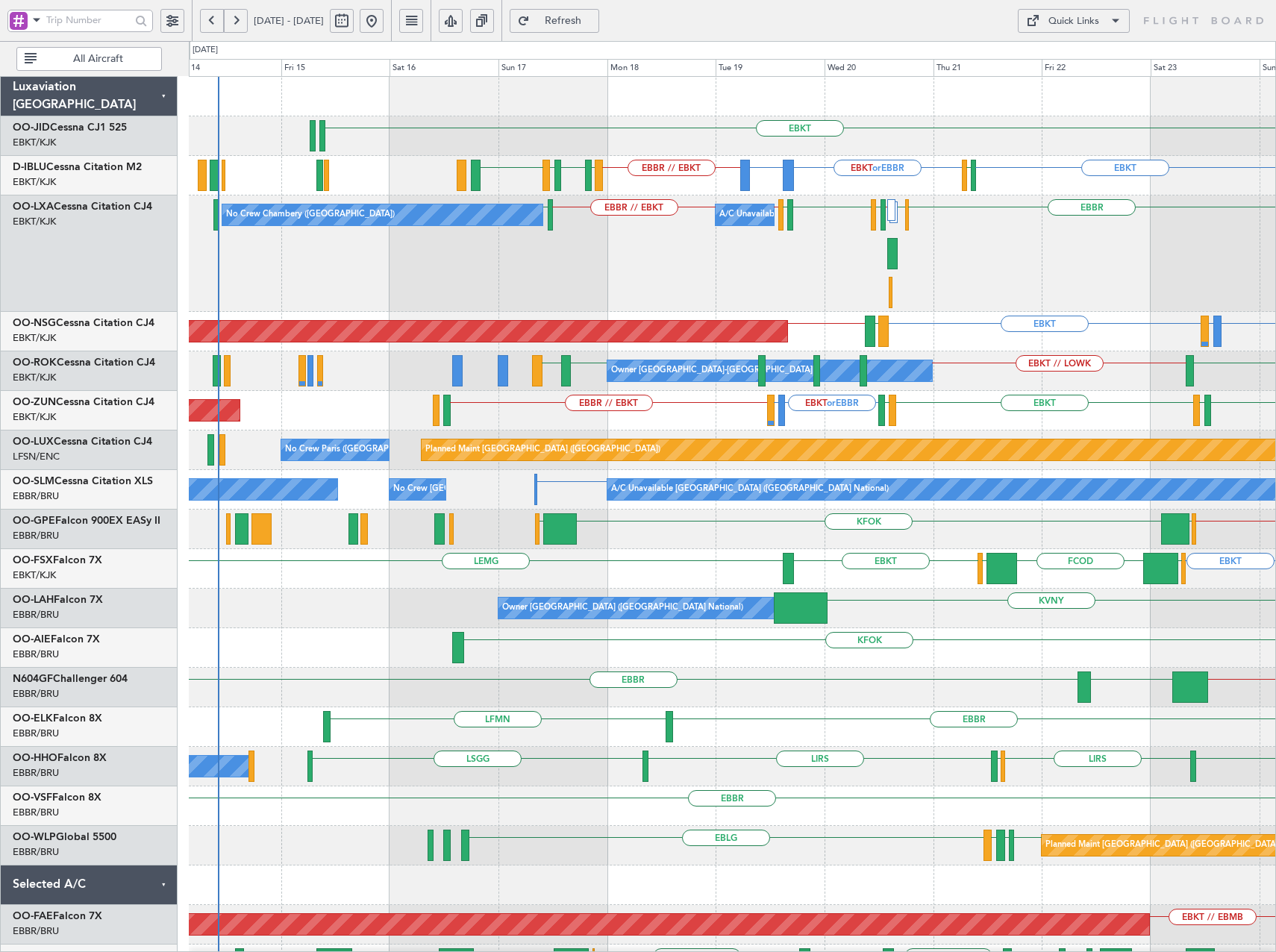
click at [834, 337] on div "EBKT EBKT EBKT or EBBR EPWA or EBBR EBBR // EBKT EGJJ LFMT LFSN LFMT EBKT No Cr…" at bounding box center [732, 550] width 1087 height 947
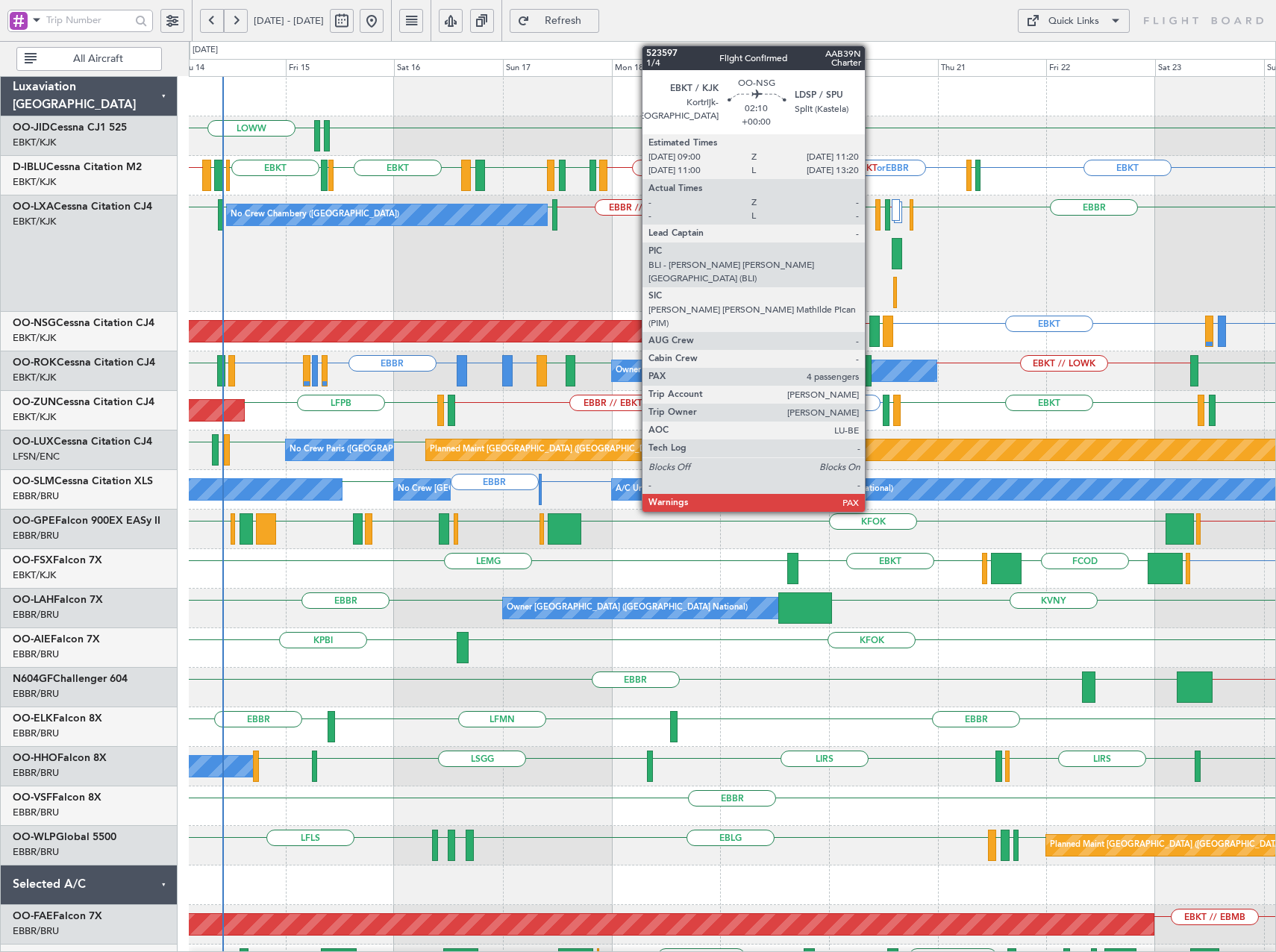
click at [871, 325] on div at bounding box center [874, 331] width 11 height 31
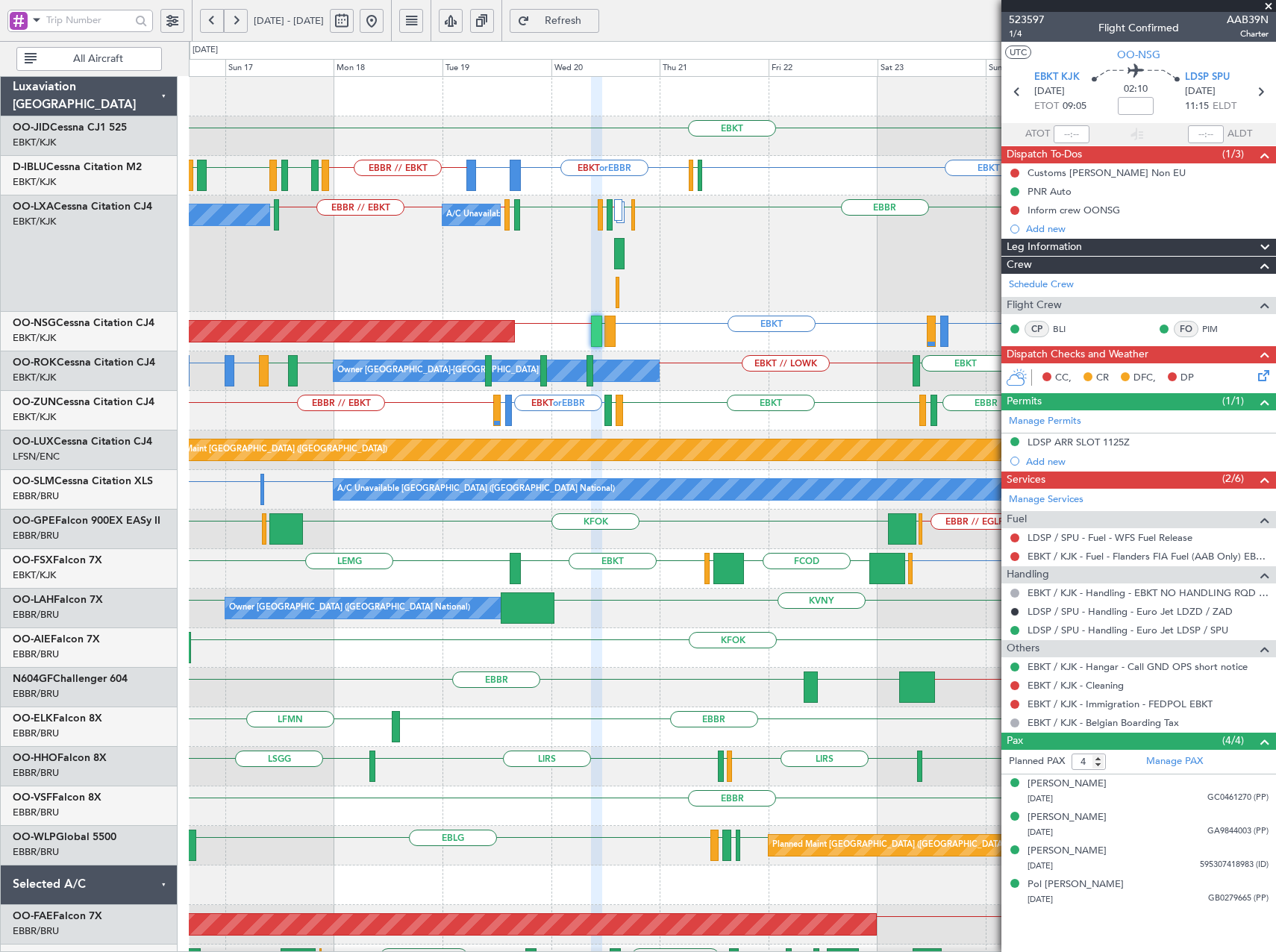
click at [1267, 3] on span at bounding box center [1268, 7] width 15 height 14
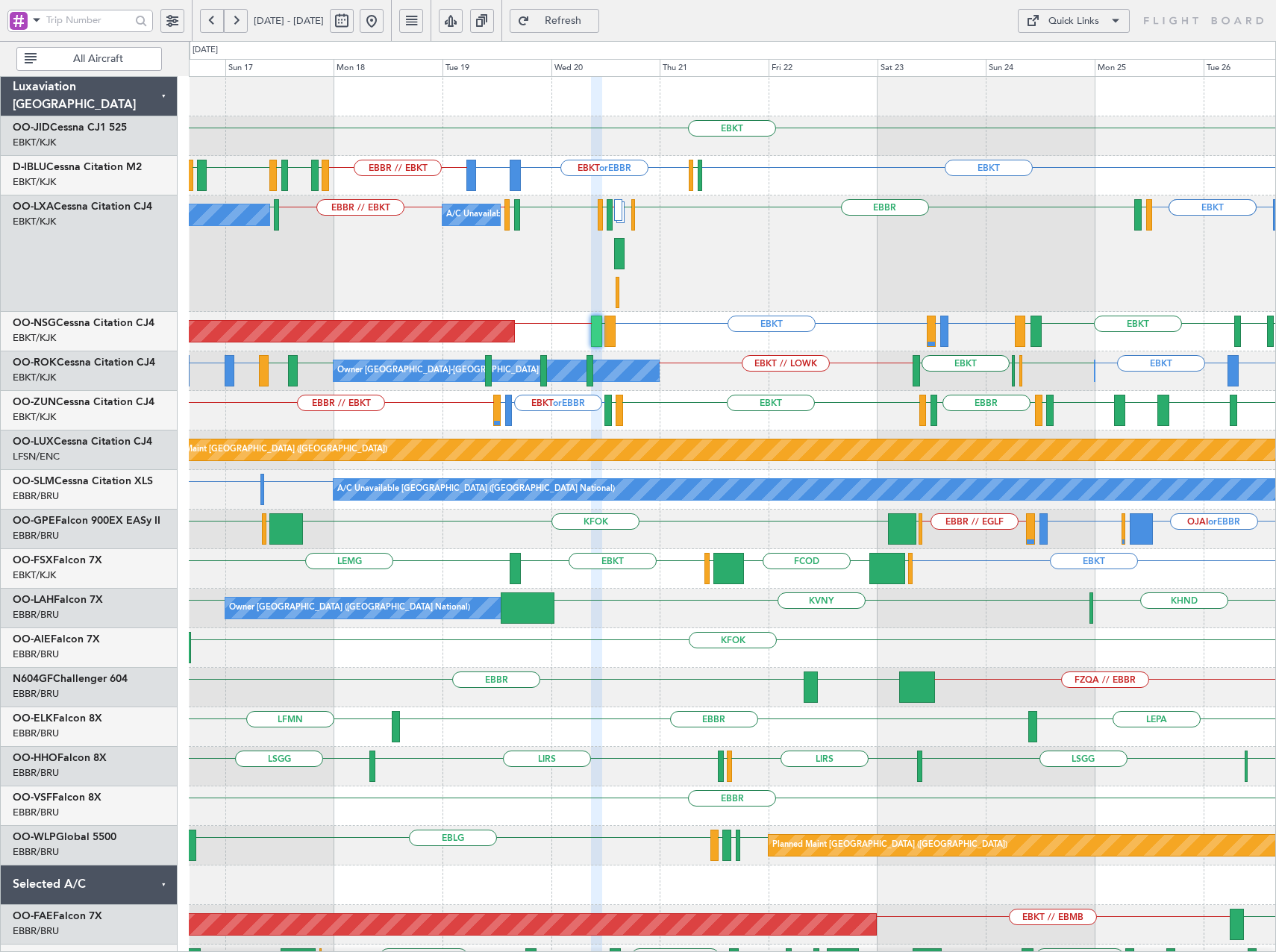
type input "0"
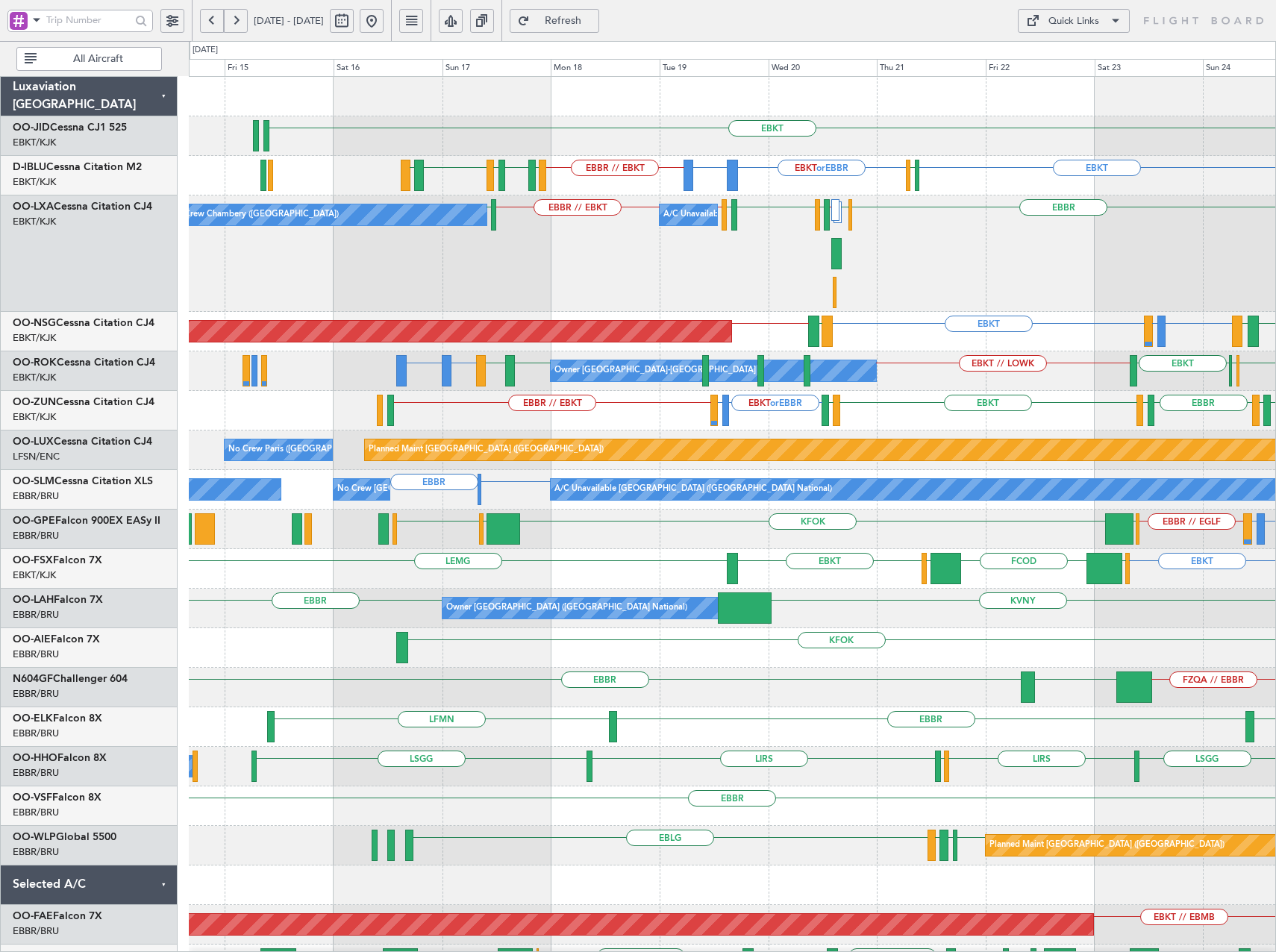
click at [718, 533] on div "KFOK EGLF EBBR EGLF EBBR // EGLF LIRA or EBBR EBLG or EBBR EGLF or EBBR OJAI or…" at bounding box center [732, 529] width 1087 height 40
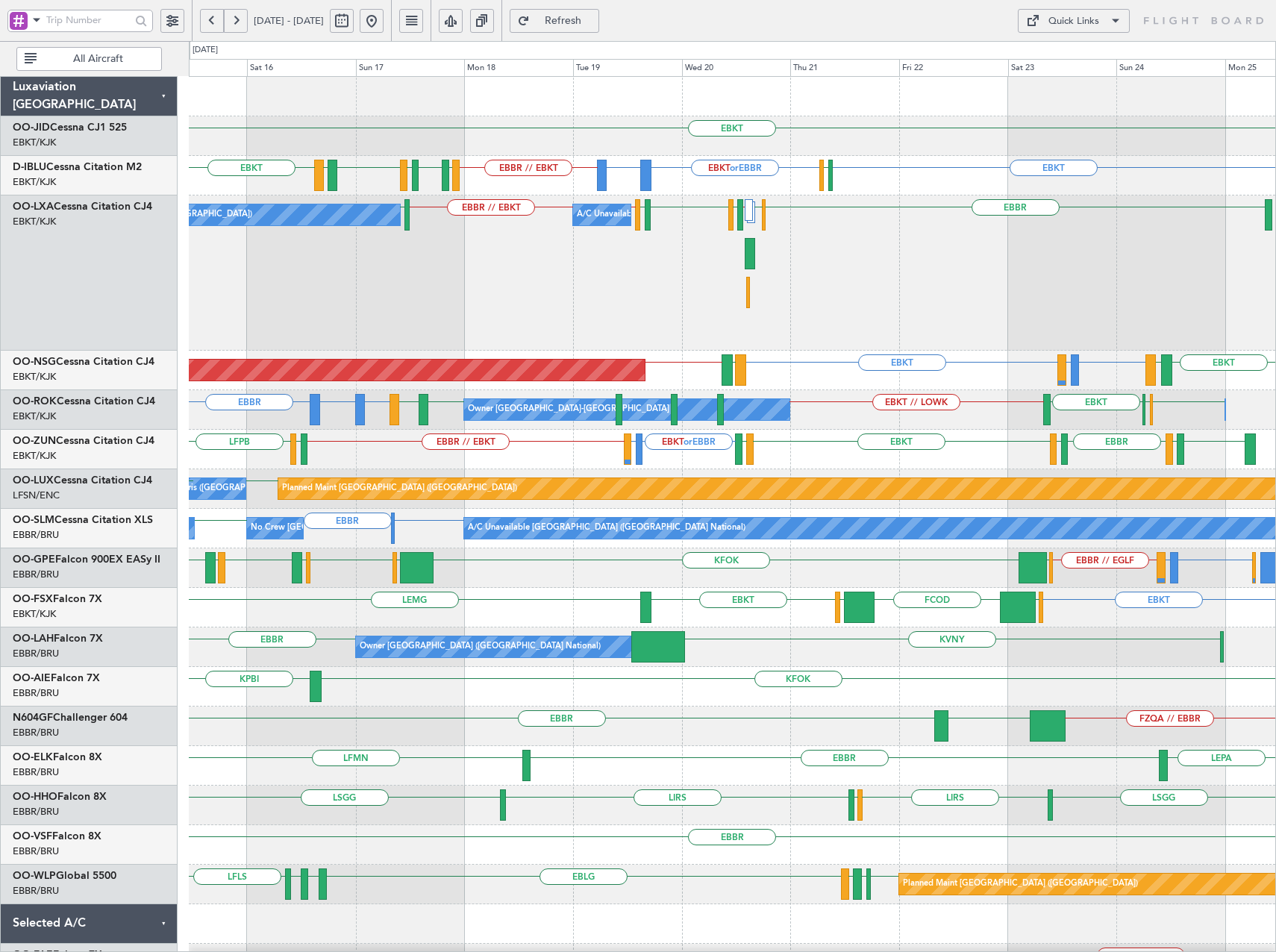
click at [1111, 553] on div "EBLG or EBBR LIRA or EBBR EBBR // EGLF EGLF KFOK EBBR EGLF EDDH LEPA LFRG LEMG …" at bounding box center [732, 568] width 1087 height 40
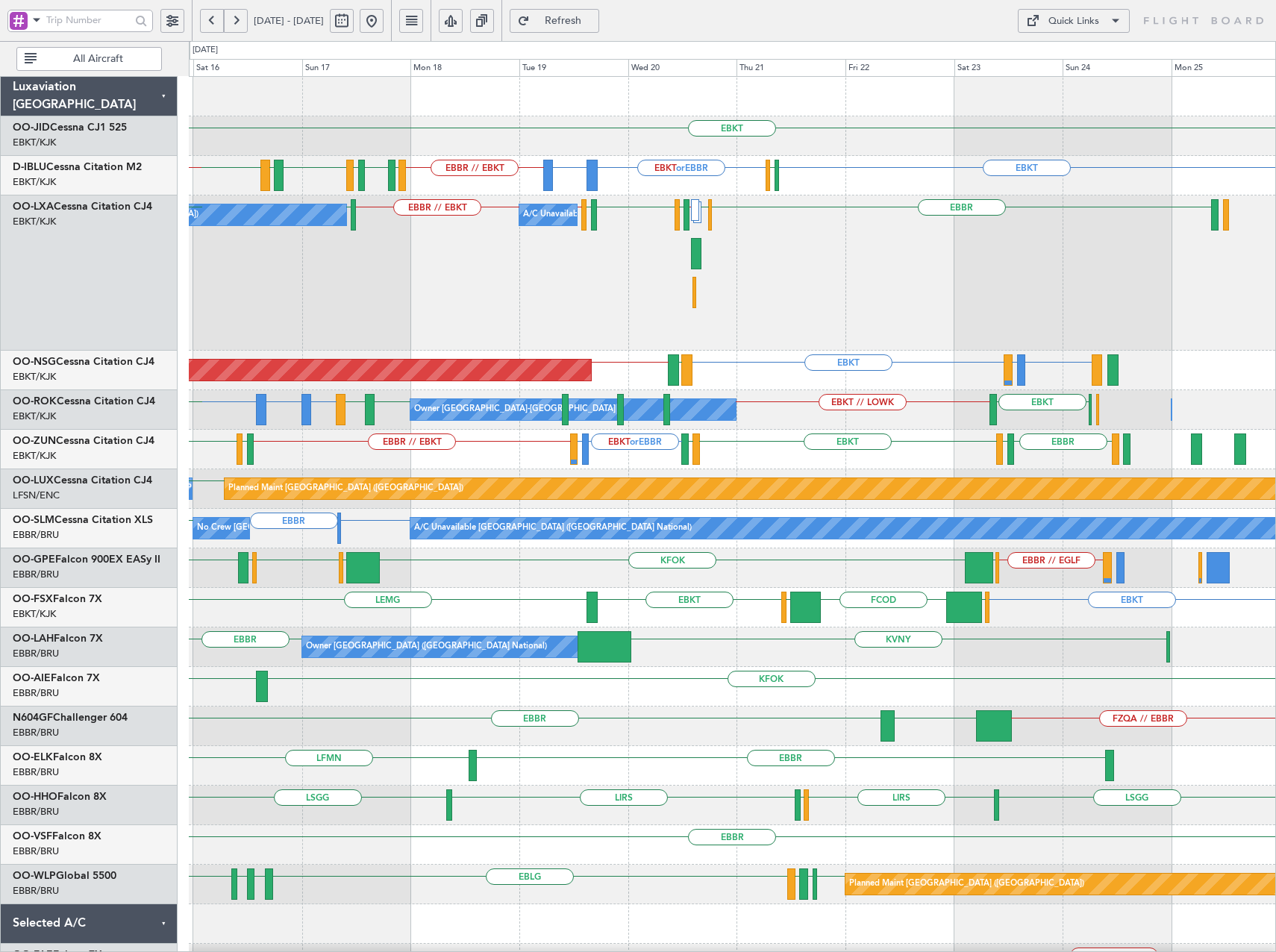
click at [747, 465] on div "EBKT or EBBR LFMD or EBBR EBBR // EBKT EBBR LFBD EBKT LFPB LOWS LFRQ Unplanned …" at bounding box center [732, 450] width 1087 height 40
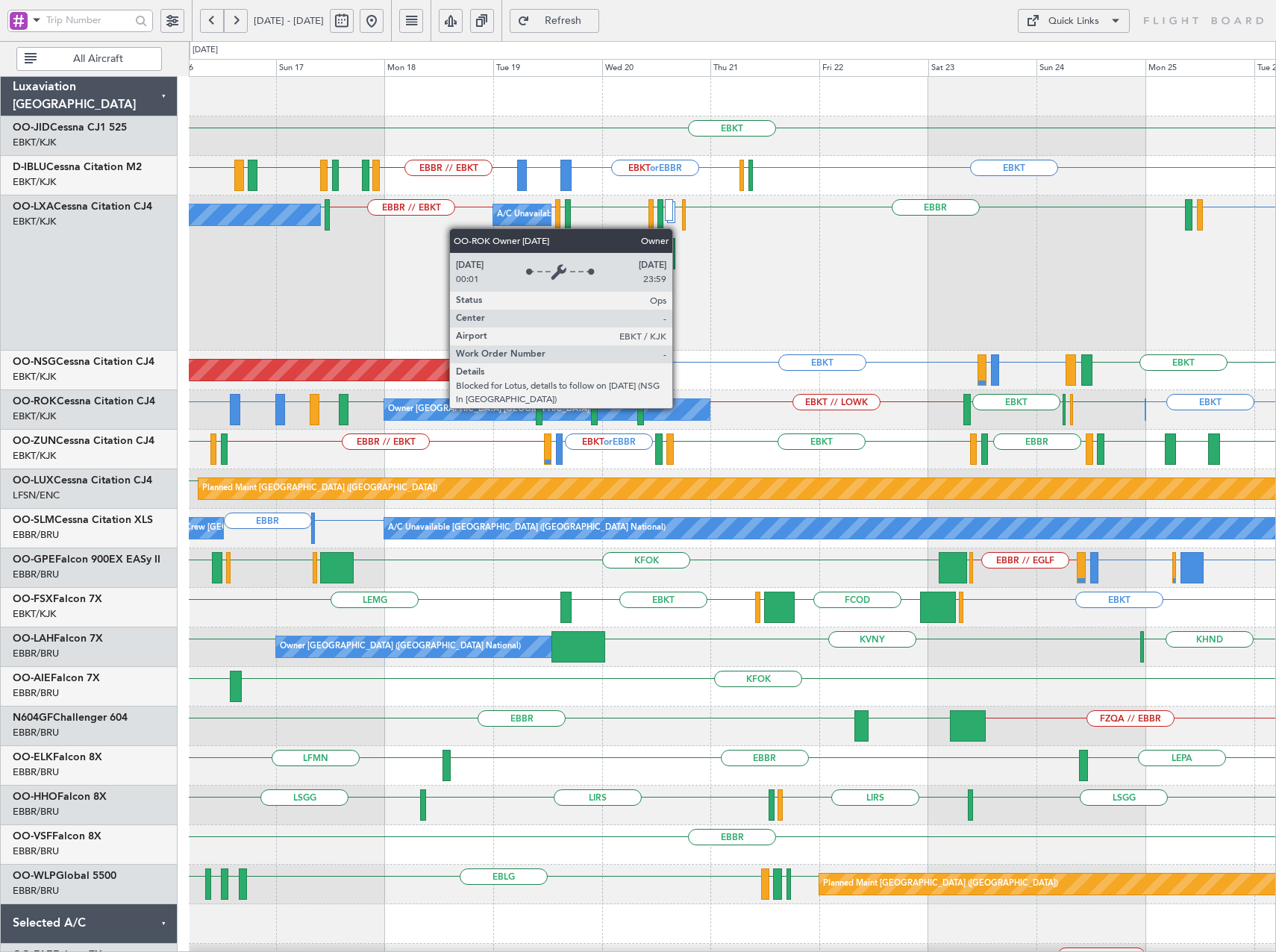
click at [679, 407] on div "Owner [GEOGRAPHIC_DATA]-[GEOGRAPHIC_DATA]" at bounding box center [546, 409] width 325 height 21
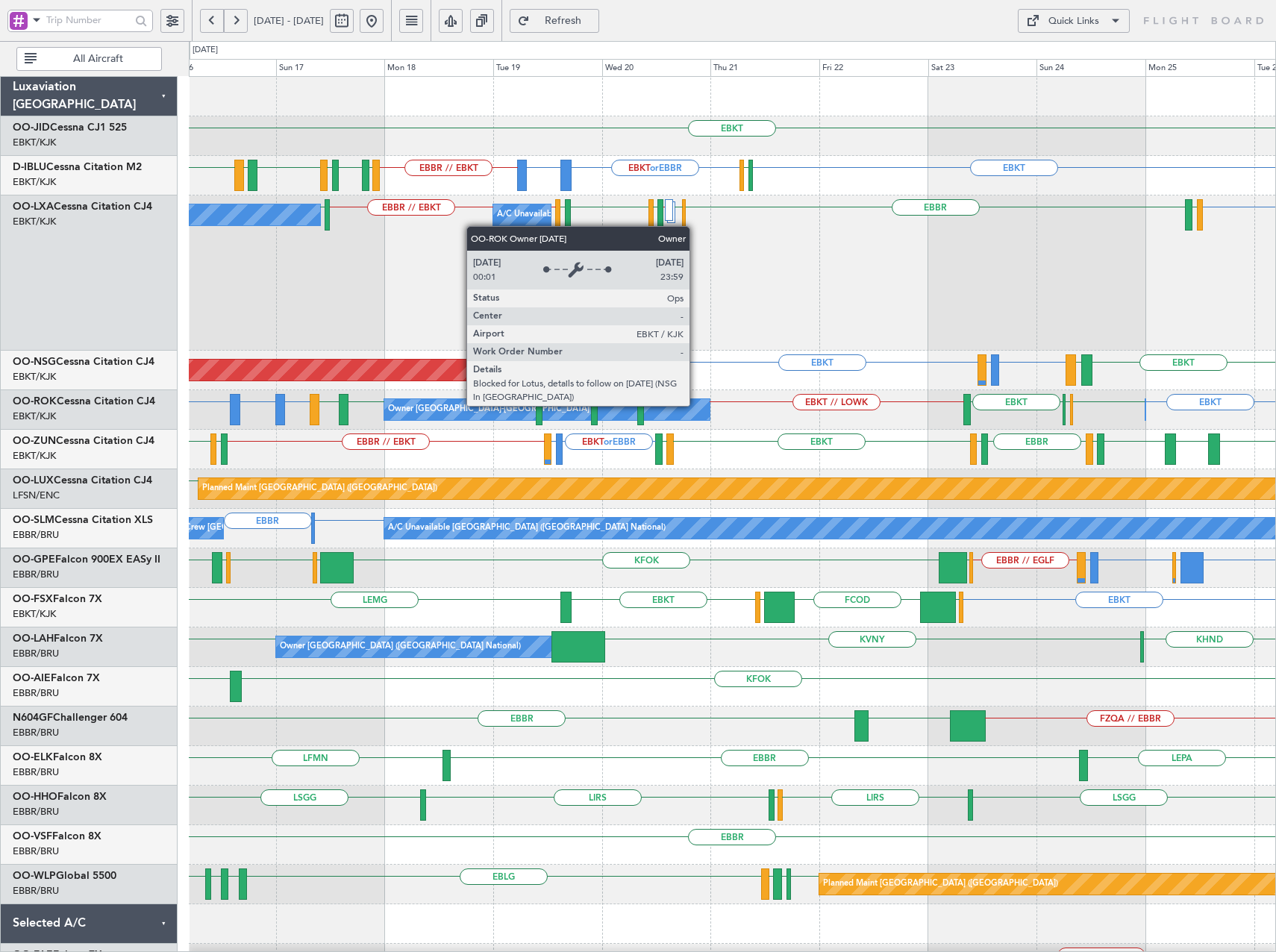
click at [696, 405] on div "Owner [GEOGRAPHIC_DATA]-[GEOGRAPHIC_DATA]" at bounding box center [546, 409] width 325 height 21
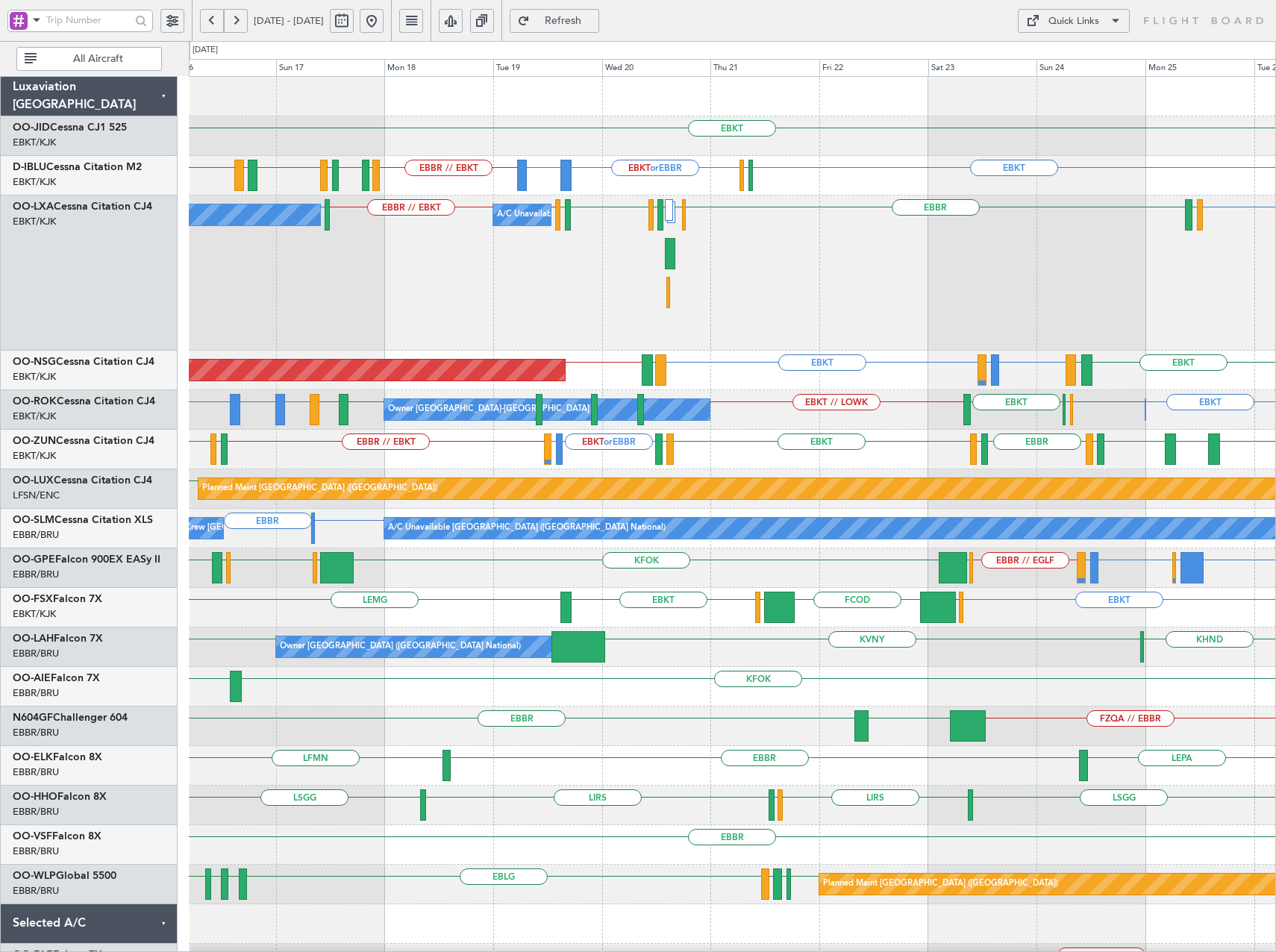
click at [594, 23] on span "Refresh" at bounding box center [564, 21] width 61 height 11
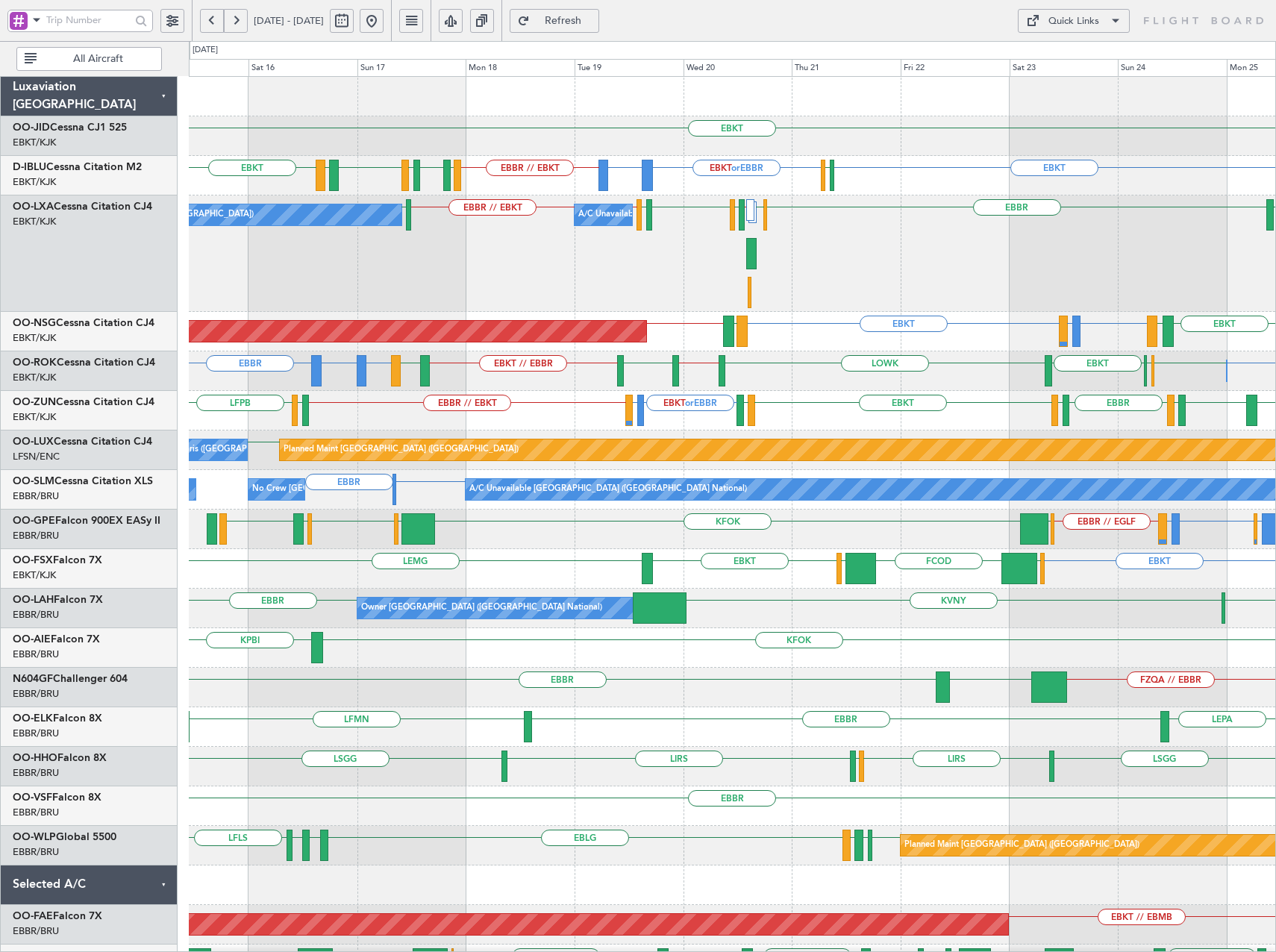
click at [774, 278] on div "EBBR EHAM LIRS // LFKF LFSD EBKT LOWI EBKT // EBBR EBBR // EBKT LFLB EIDW No Cr…" at bounding box center [732, 253] width 1087 height 116
click at [1074, 21] on div "Quick Links" at bounding box center [1074, 22] width 50 height 15
click at [1070, 54] on button "Trip Builder" at bounding box center [1074, 56] width 112 height 36
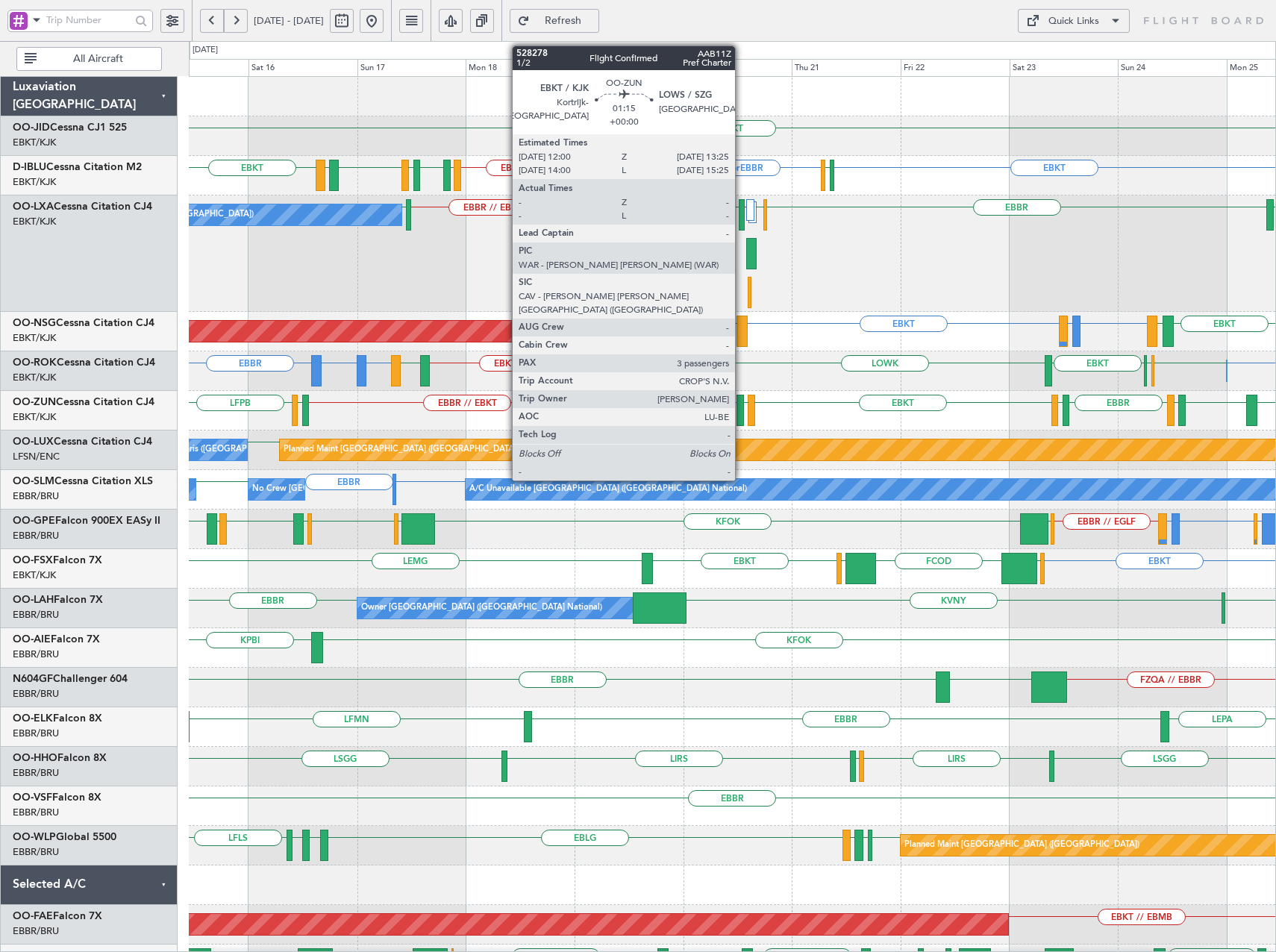
click at [741, 412] on div at bounding box center [739, 410] width 7 height 31
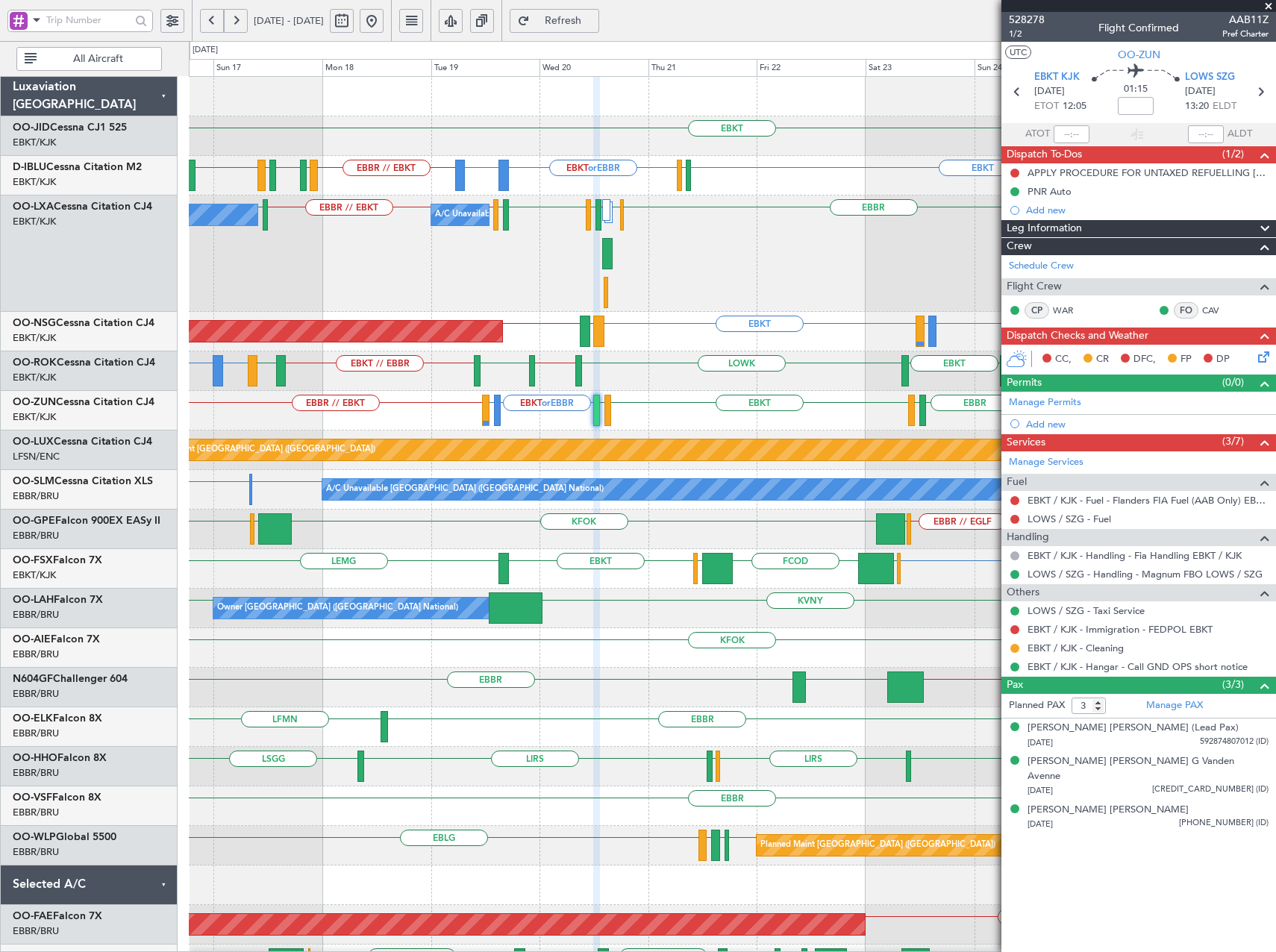
click at [1269, 7] on span at bounding box center [1268, 7] width 15 height 14
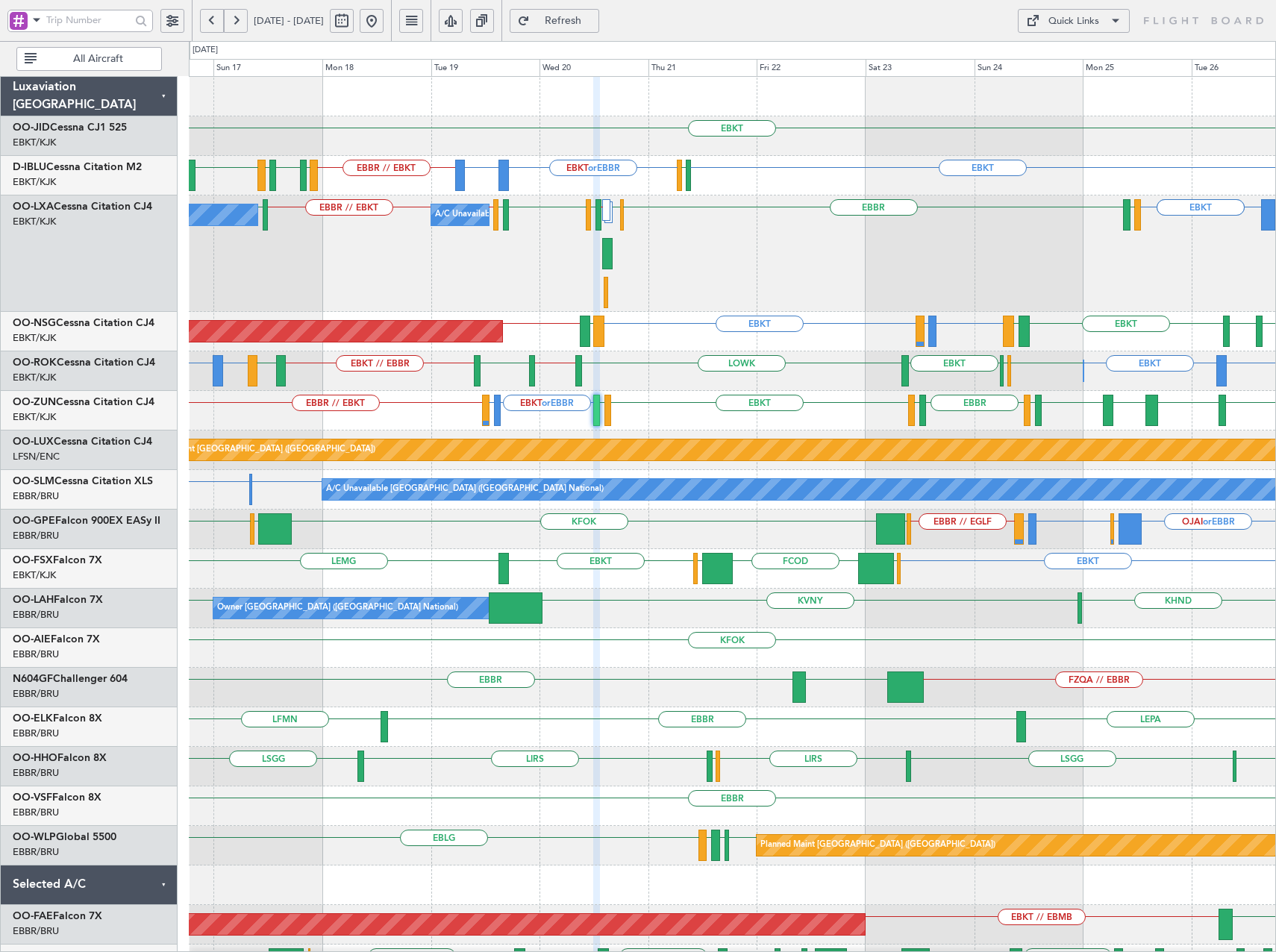
type input "0"
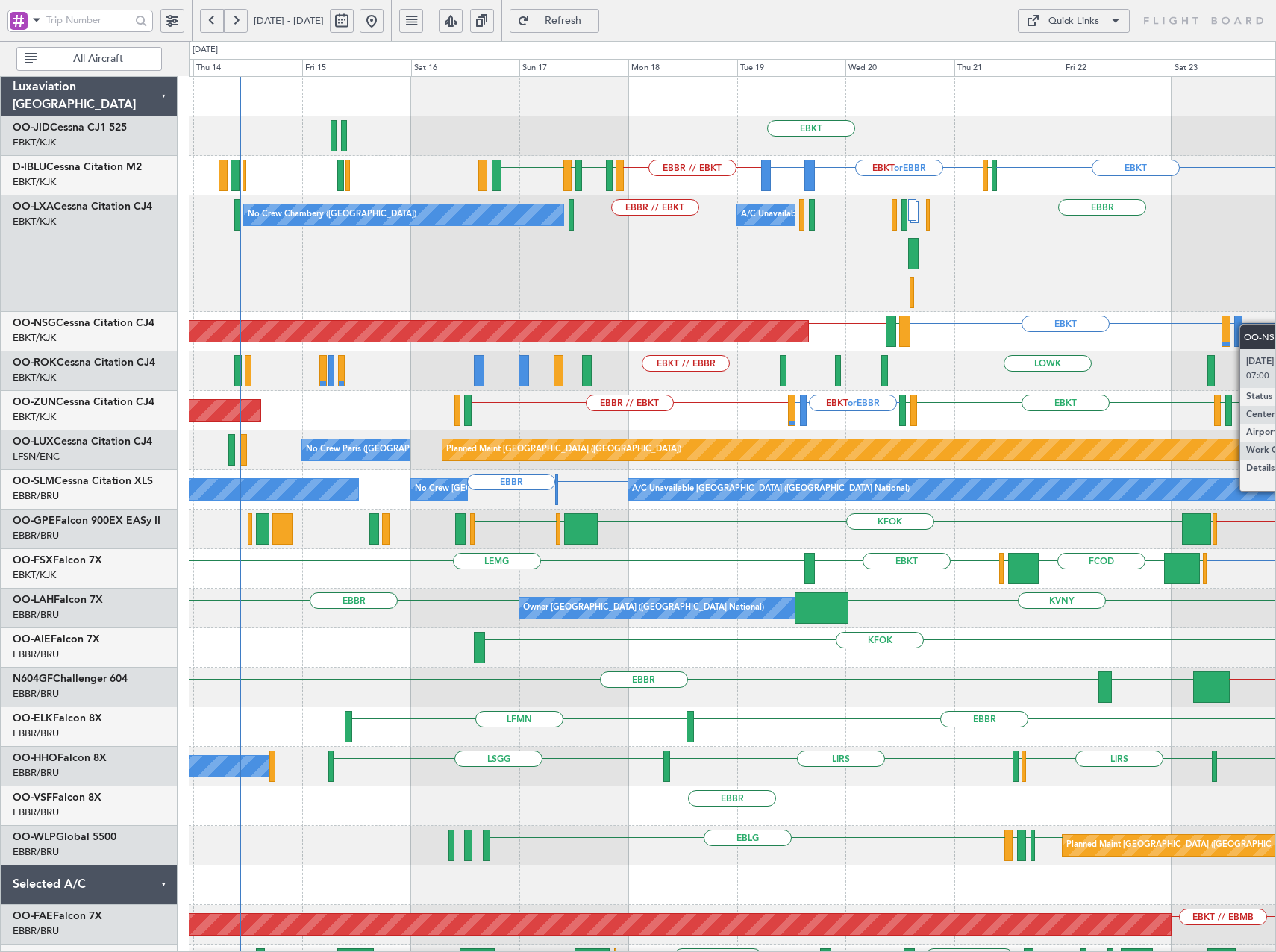
click at [789, 342] on div "EBKT EPWA or EBBR EBBR // EBKT LFMT LFSN LFMT EBKT EBKT or EBBR EGJJ EBKT No Cr…" at bounding box center [732, 550] width 1087 height 947
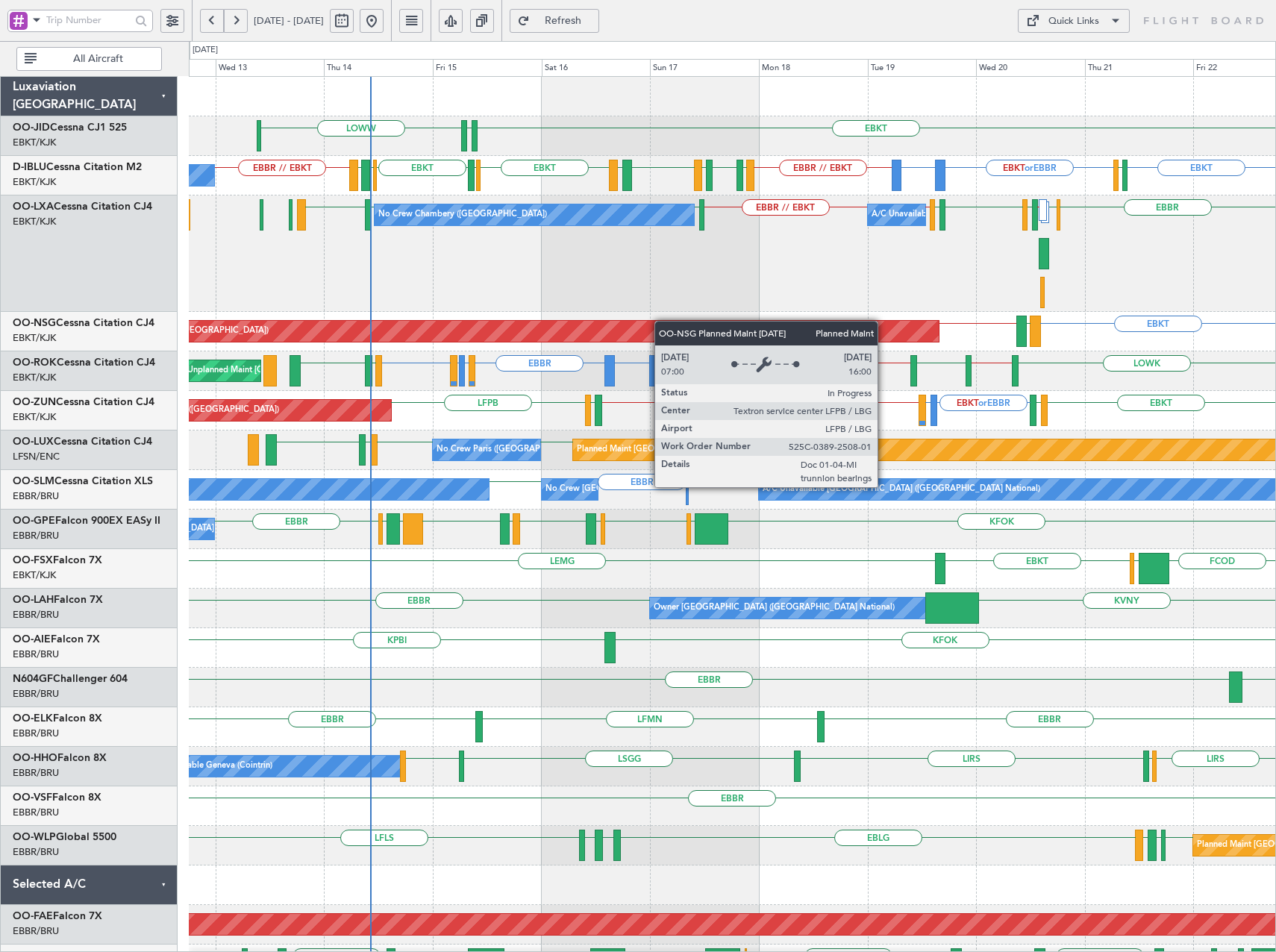
click at [665, 321] on div "EBKT EDDS LOWW EBKT EBKT or EBBR EPWA or EBBR EBBR // EBKT EBKT EGJJ EBKT EHBK …" at bounding box center [732, 589] width 1087 height 1025
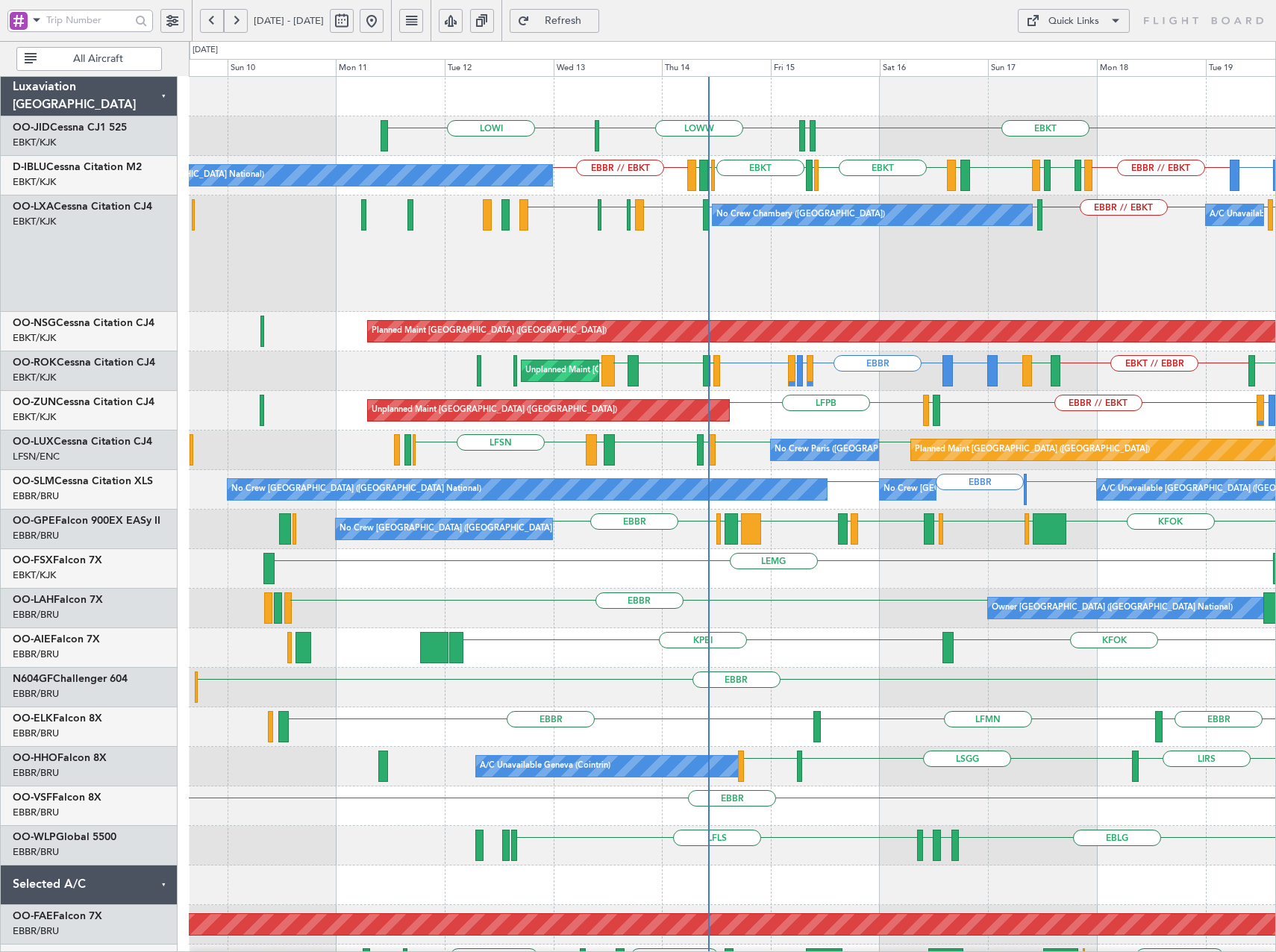
click at [745, 295] on div "No Crew Chambery (Aix-les-bains) A/C Unavailable LFLB EBBR LFKF LFTH LFKF LOWI …" at bounding box center [732, 253] width 1087 height 116
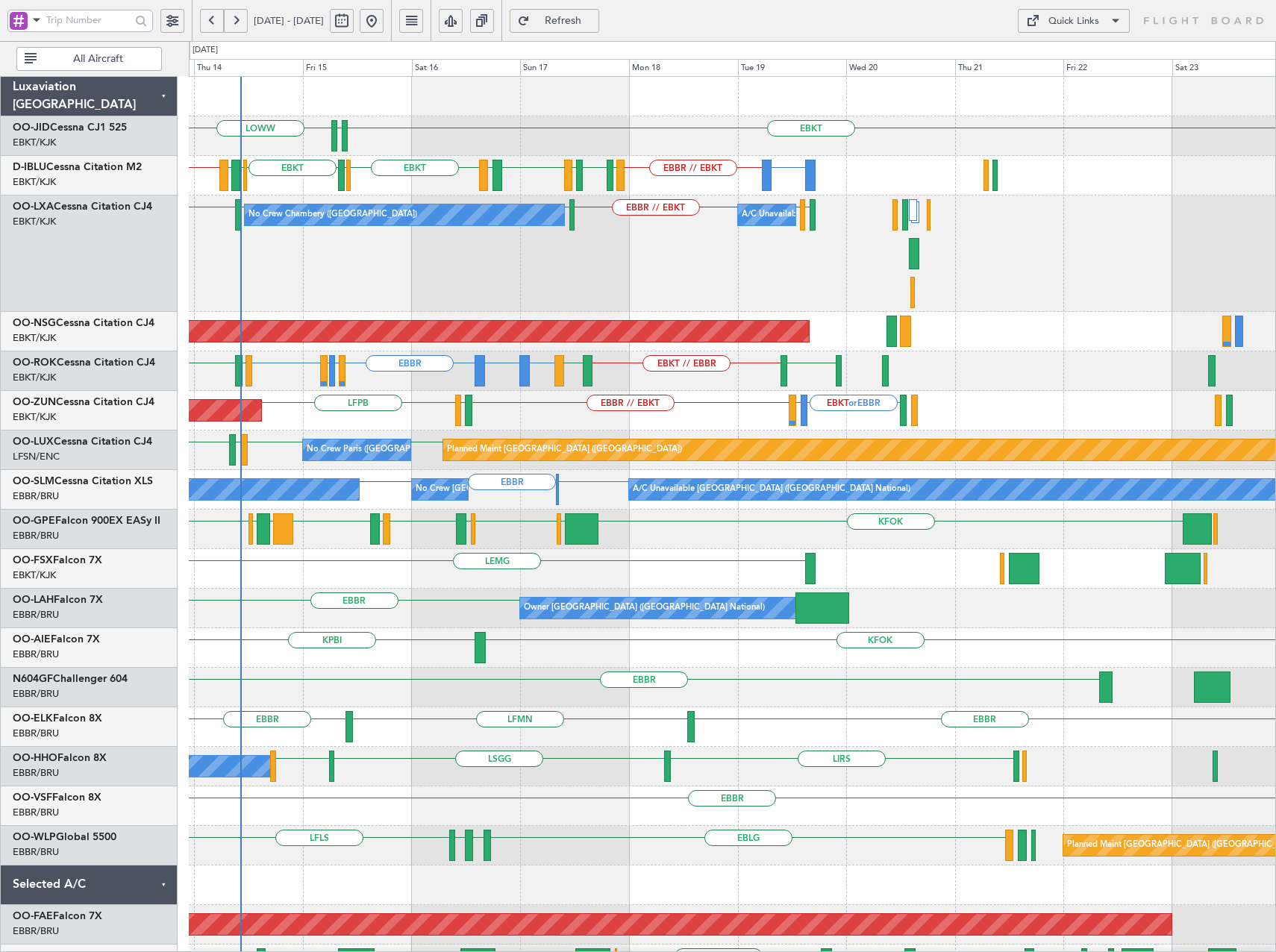
click at [625, 269] on div "No Crew Chambery (Aix-les-bains) A/C Unavailable LFLB EBBR LOWI EBKT // EBBR EB…" at bounding box center [732, 253] width 1087 height 116
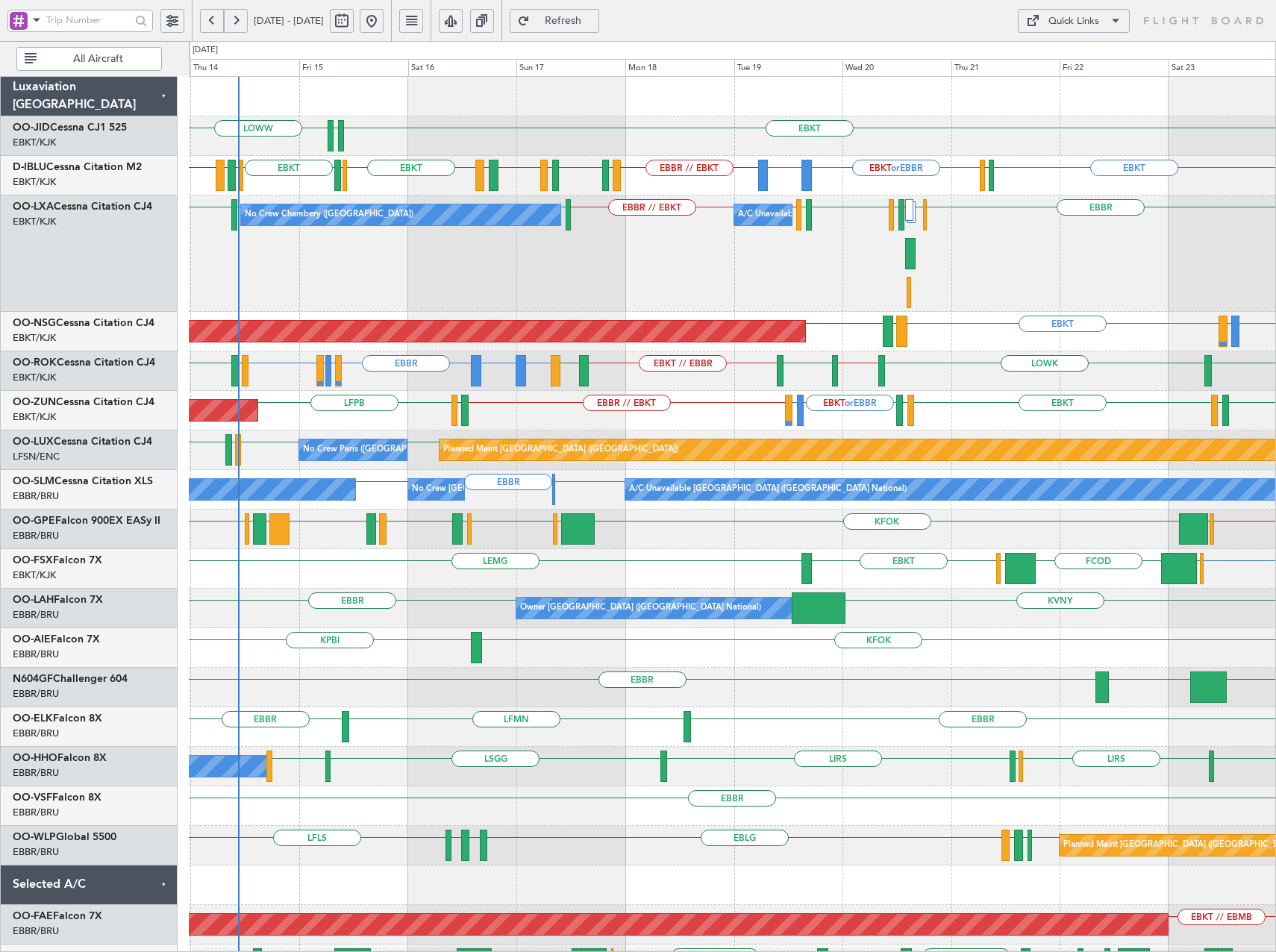
click at [571, 195] on div "EBKT EDDS LOWW EBKT EBKT or EBBR EPWA or EBBR EBBR // EBKT EBKT EGJJ EBKT EHBK …" at bounding box center [732, 589] width 1087 height 1025
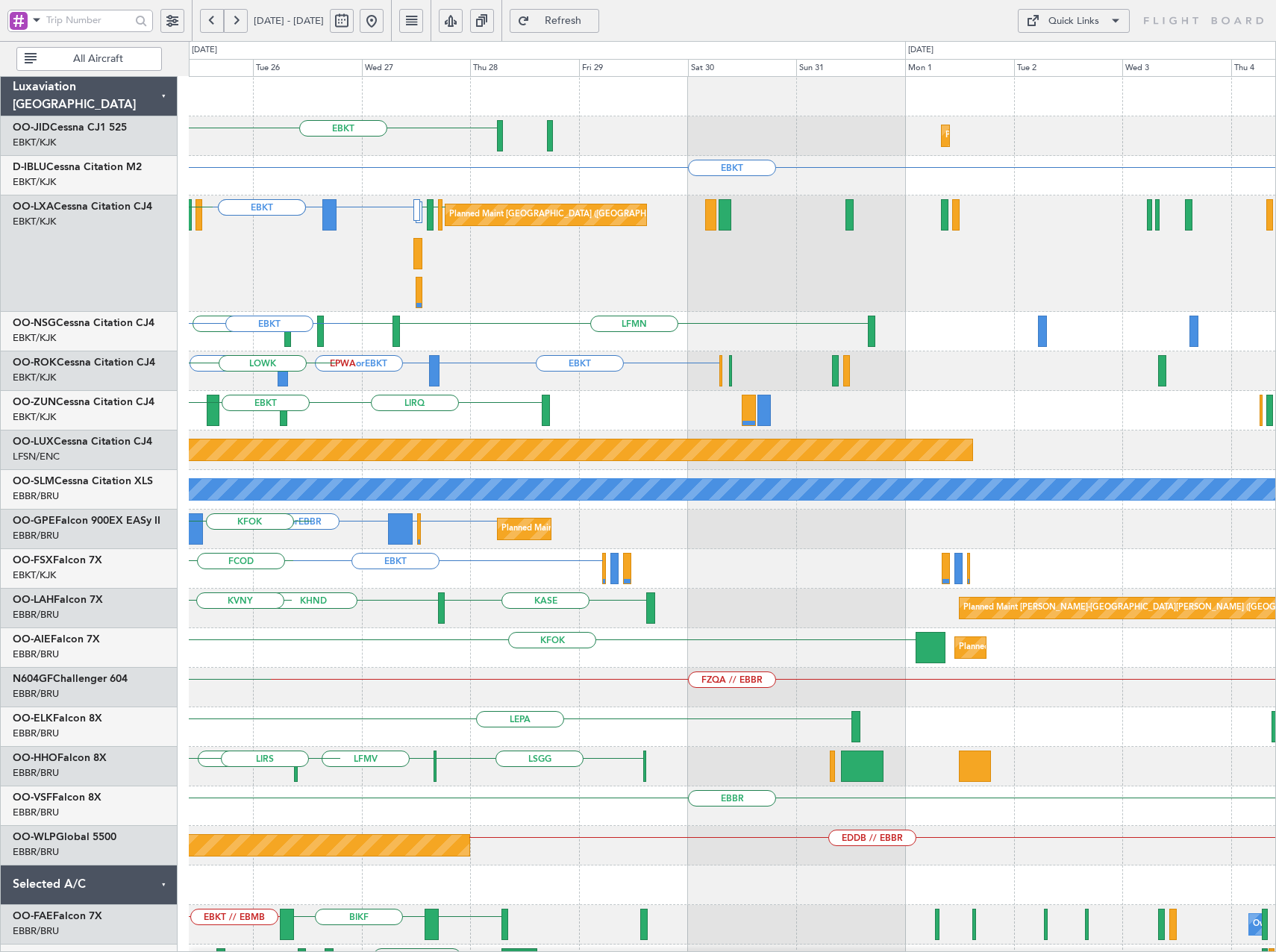
click at [327, 329] on div "EBKT Planned Maint Kortrijk-Wevelgem EBKT Planned Maint Brussels (Brussels Nati…" at bounding box center [732, 589] width 1087 height 1025
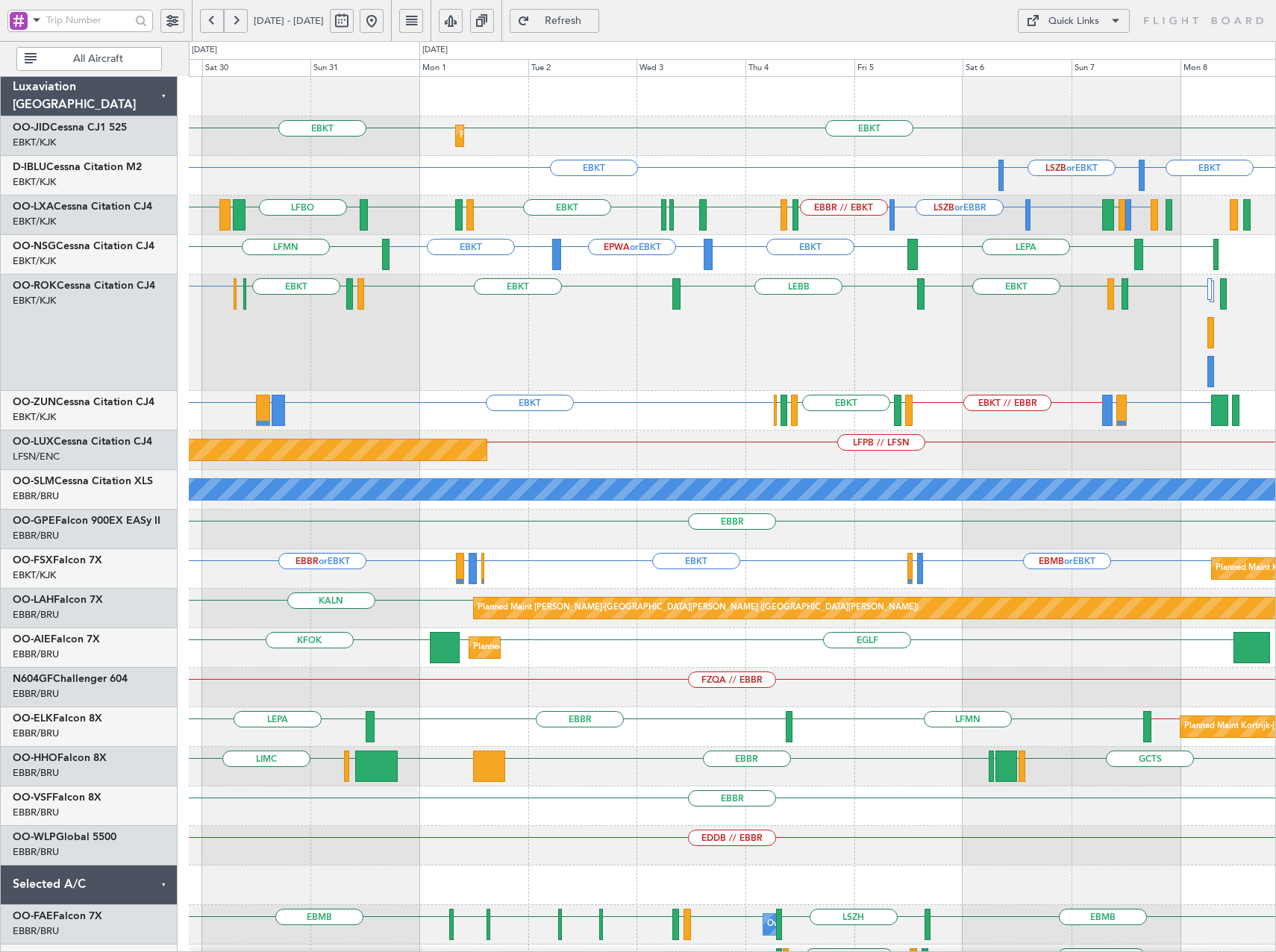
click at [657, 320] on div "EBKT LEBB EBKT LFTZ EBKT EBKT LFTZ EBKT EHAM" at bounding box center [732, 333] width 1087 height 116
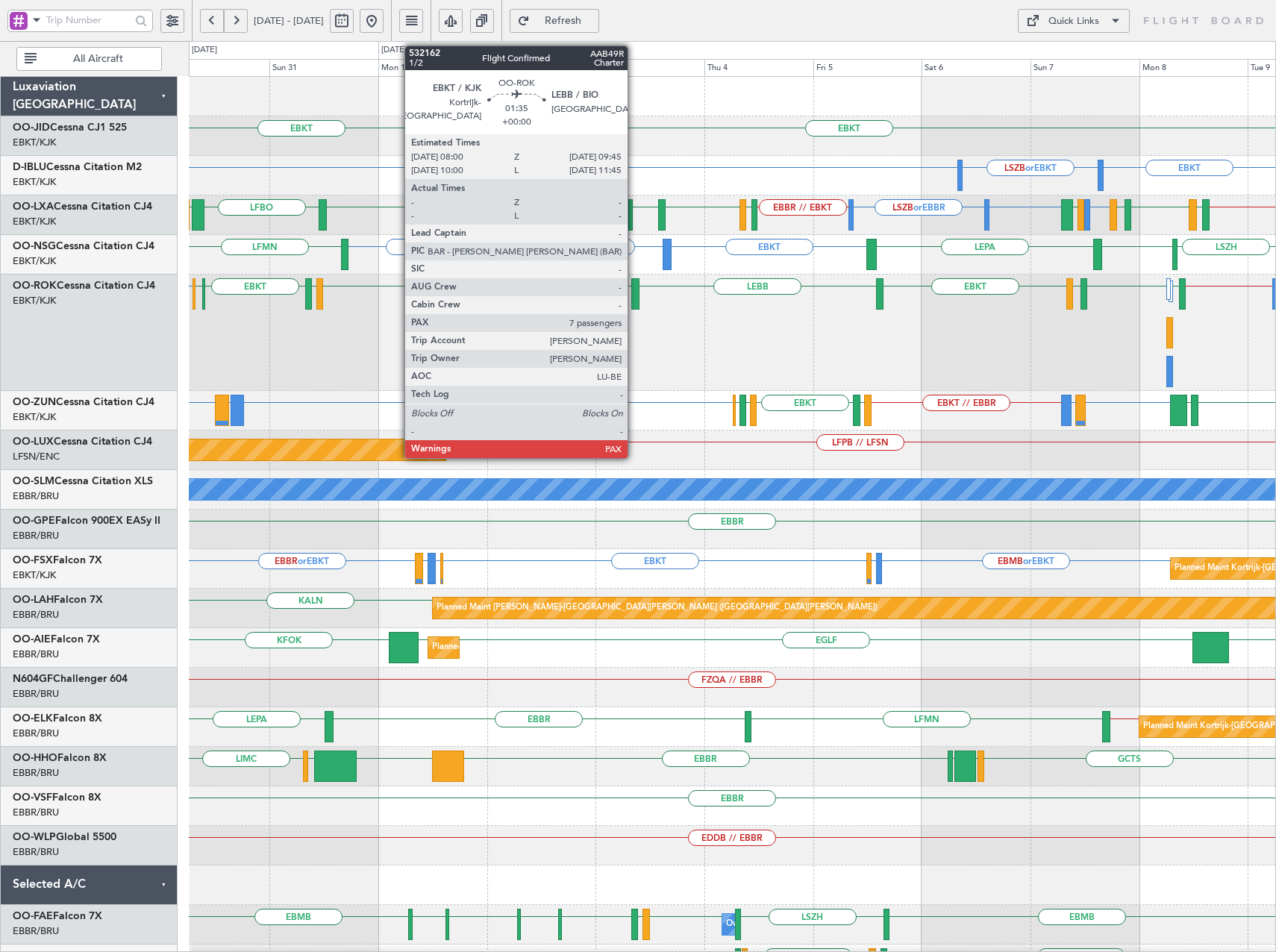
click at [635, 299] on div at bounding box center [635, 293] width 8 height 31
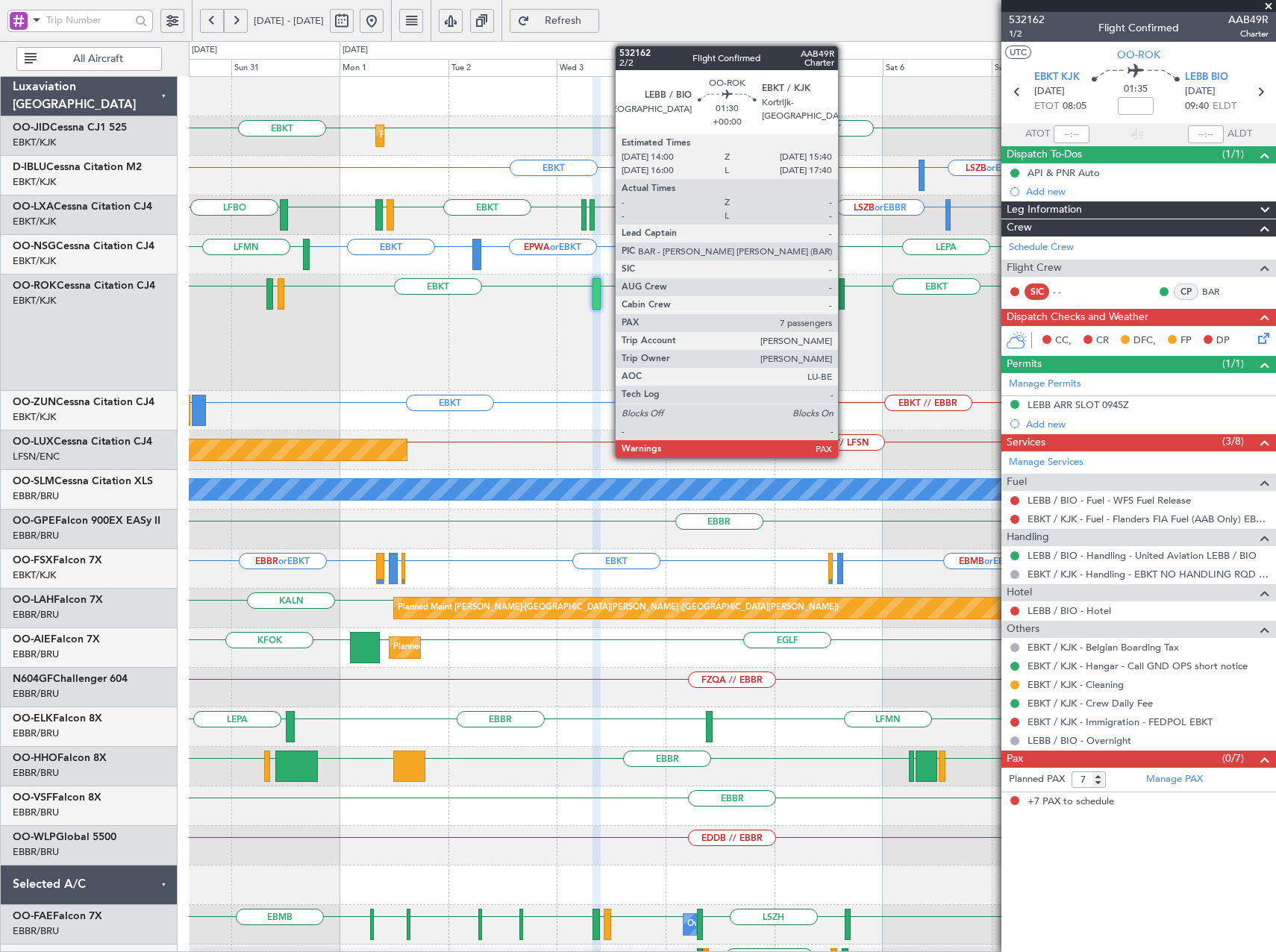
click at [845, 297] on div at bounding box center [841, 293] width 8 height 31
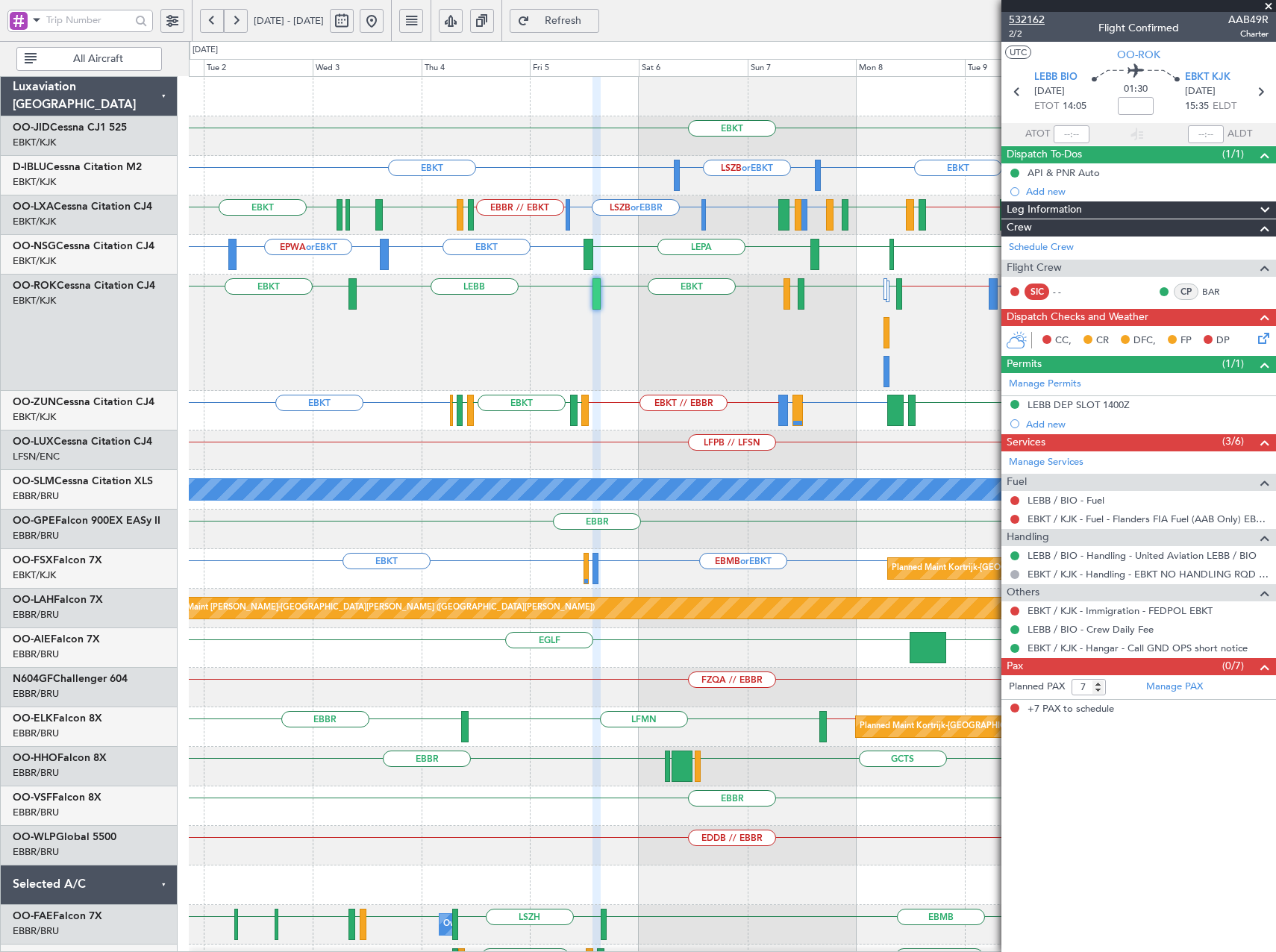
click at [1029, 21] on span "532162" at bounding box center [1026, 20] width 36 height 16
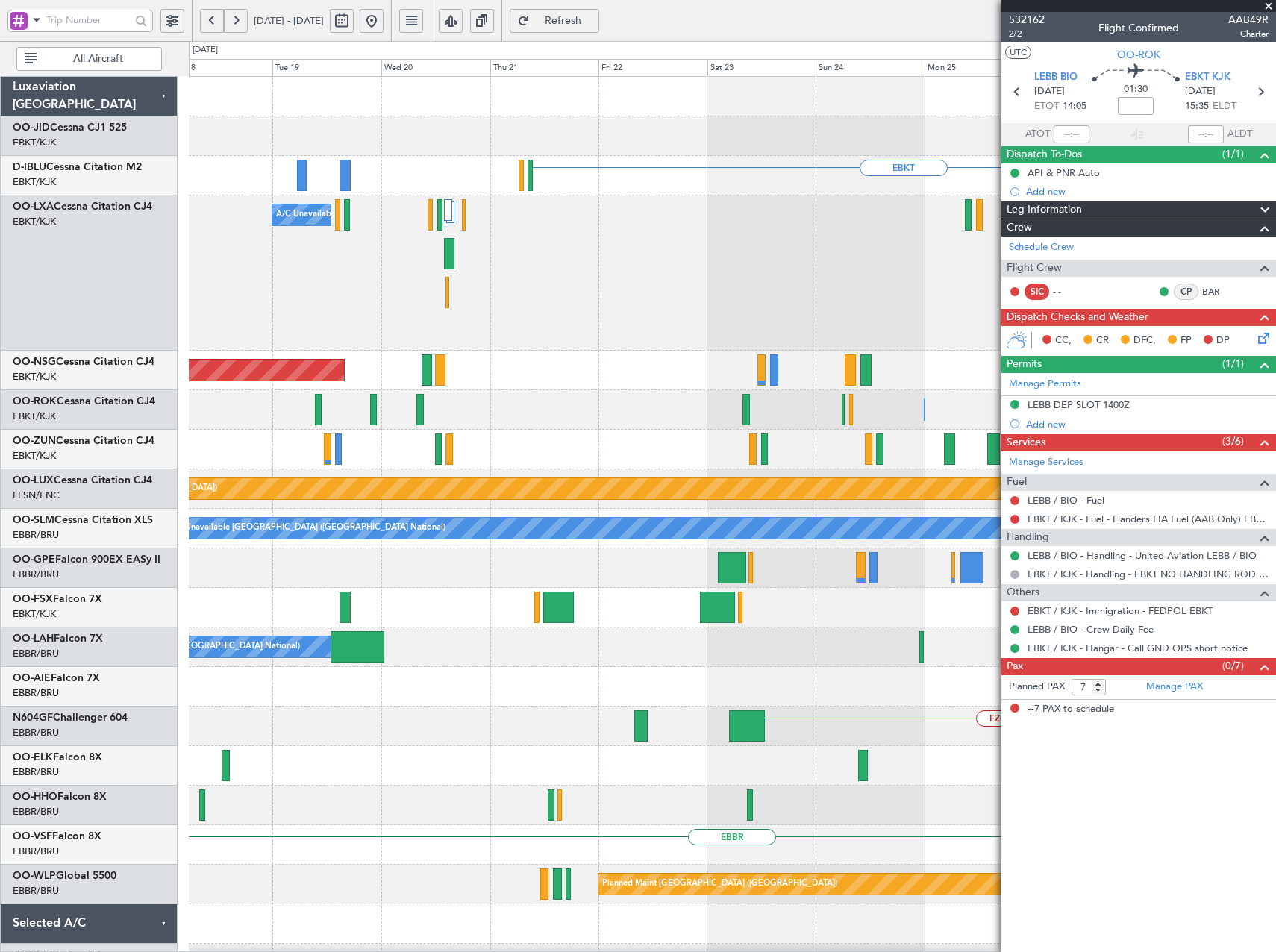
click at [1275, 445] on html "01 Sep 2025 - 11 Sep 2025 Refresh Quick Links All Aircraft EBKT Planned Maint B…" at bounding box center [638, 476] width 1276 height 952
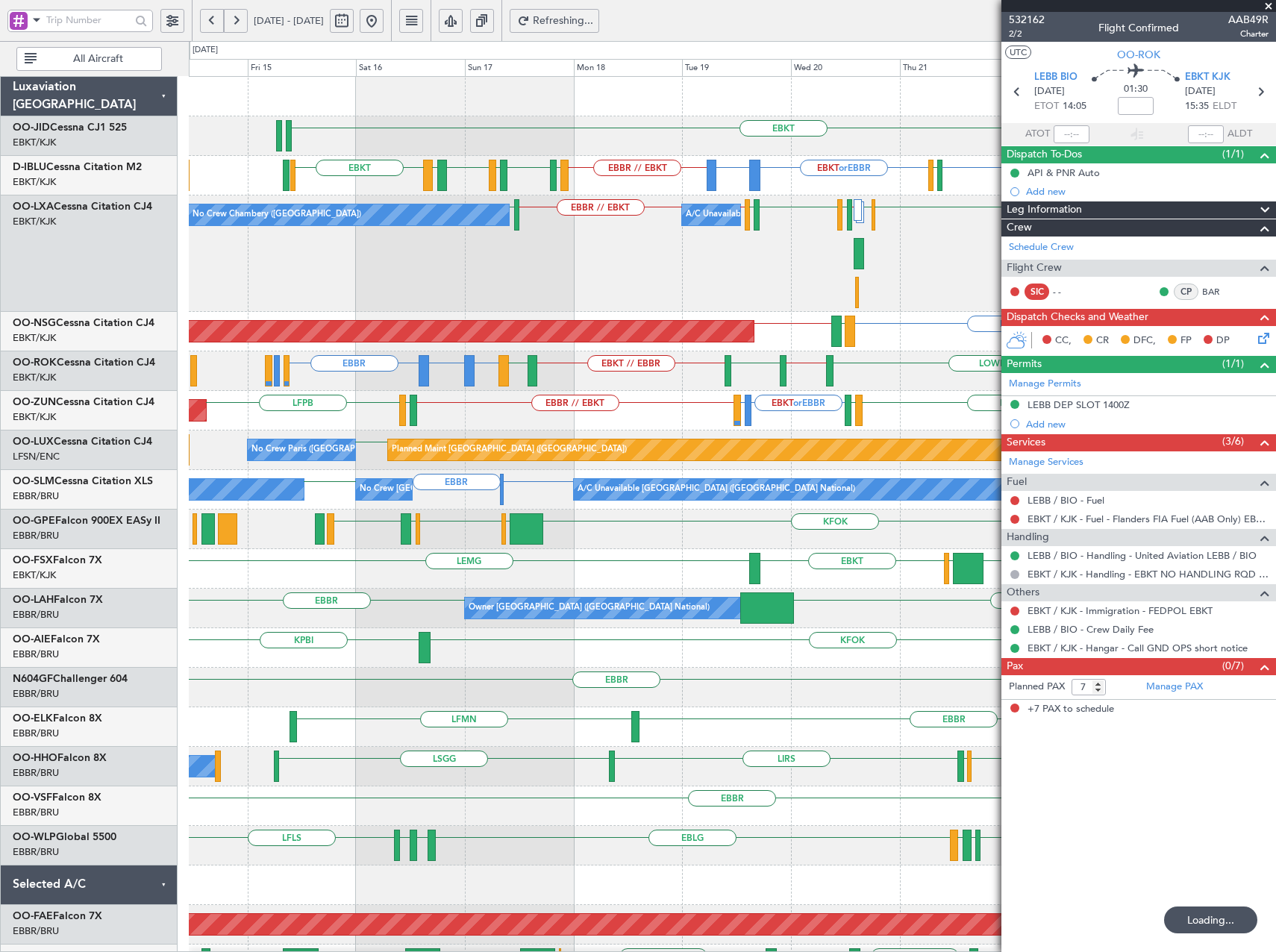
click at [738, 290] on div "EBBR EHAM LIRS // LFKF LFSD EBKT LOWI EBKT // EBBR EBBR // EBKT LFLB No Crew Ch…" at bounding box center [732, 253] width 1087 height 116
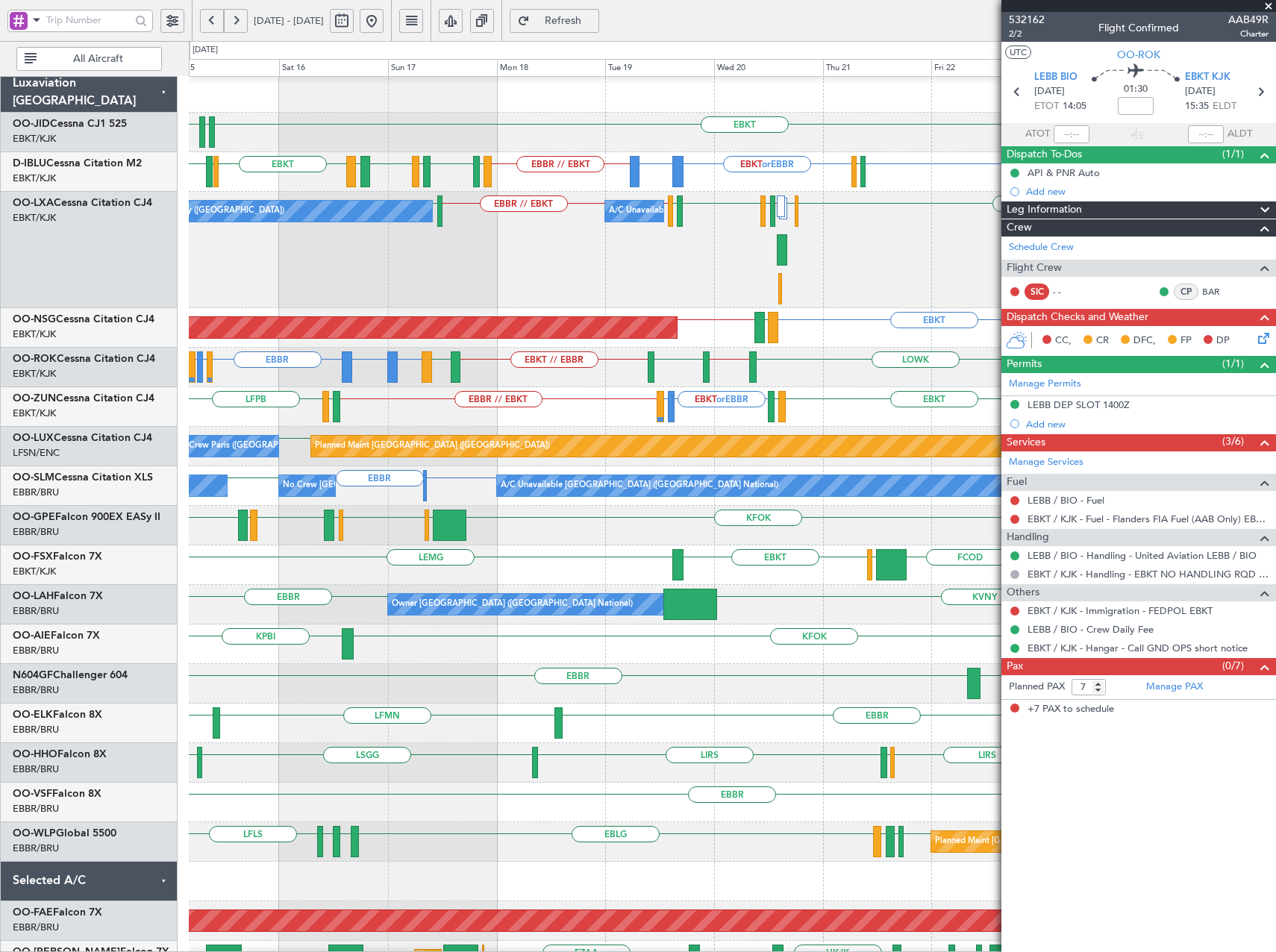
scroll to position [5, 0]
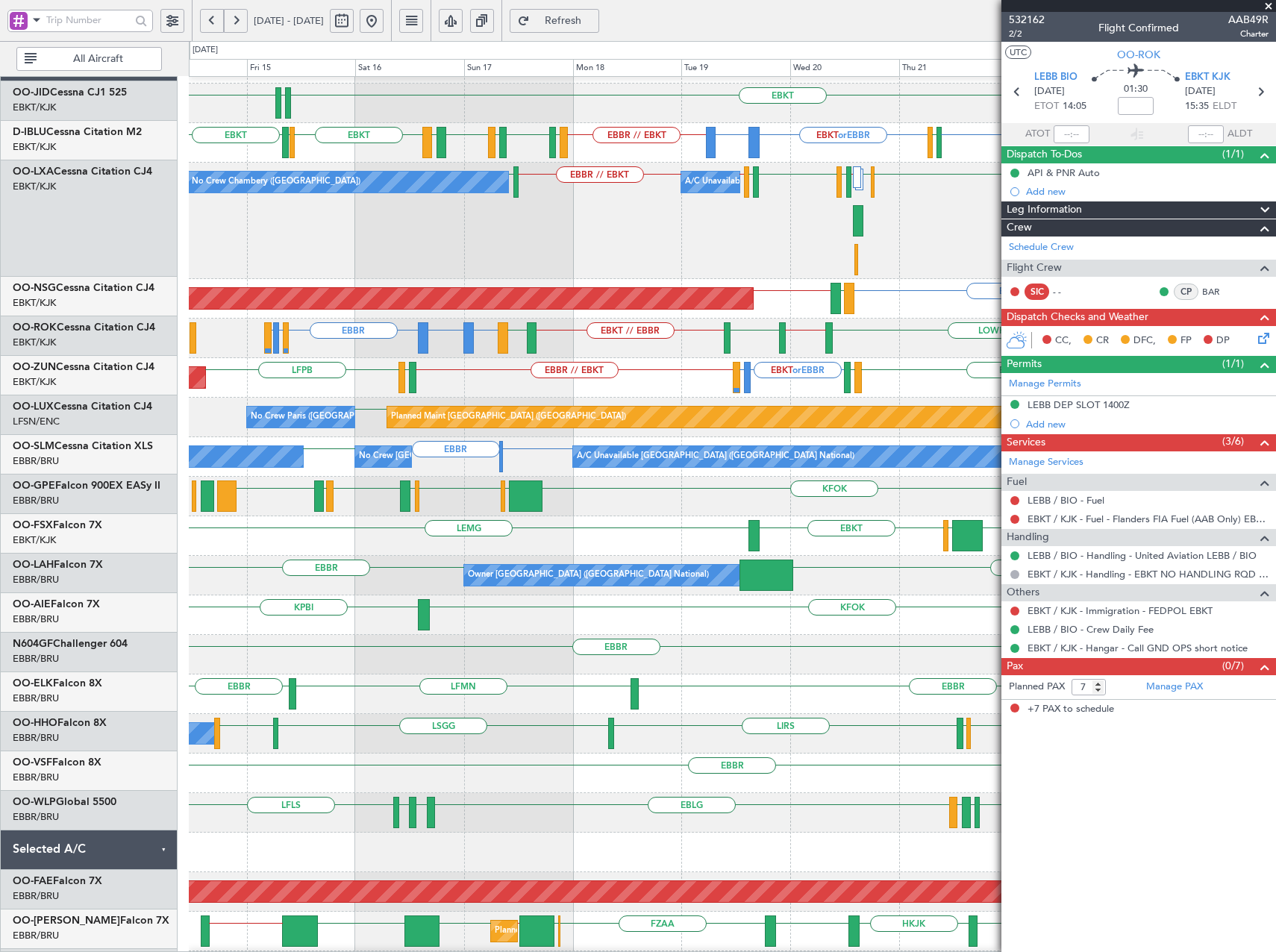
click at [654, 353] on div "EBKT EDDS LOWW EBKT EBKT or EBBR EPWA or EBBR EBBR // EBKT EGJJ LFMT LFSN LFMT …" at bounding box center [732, 518] width 1087 height 947
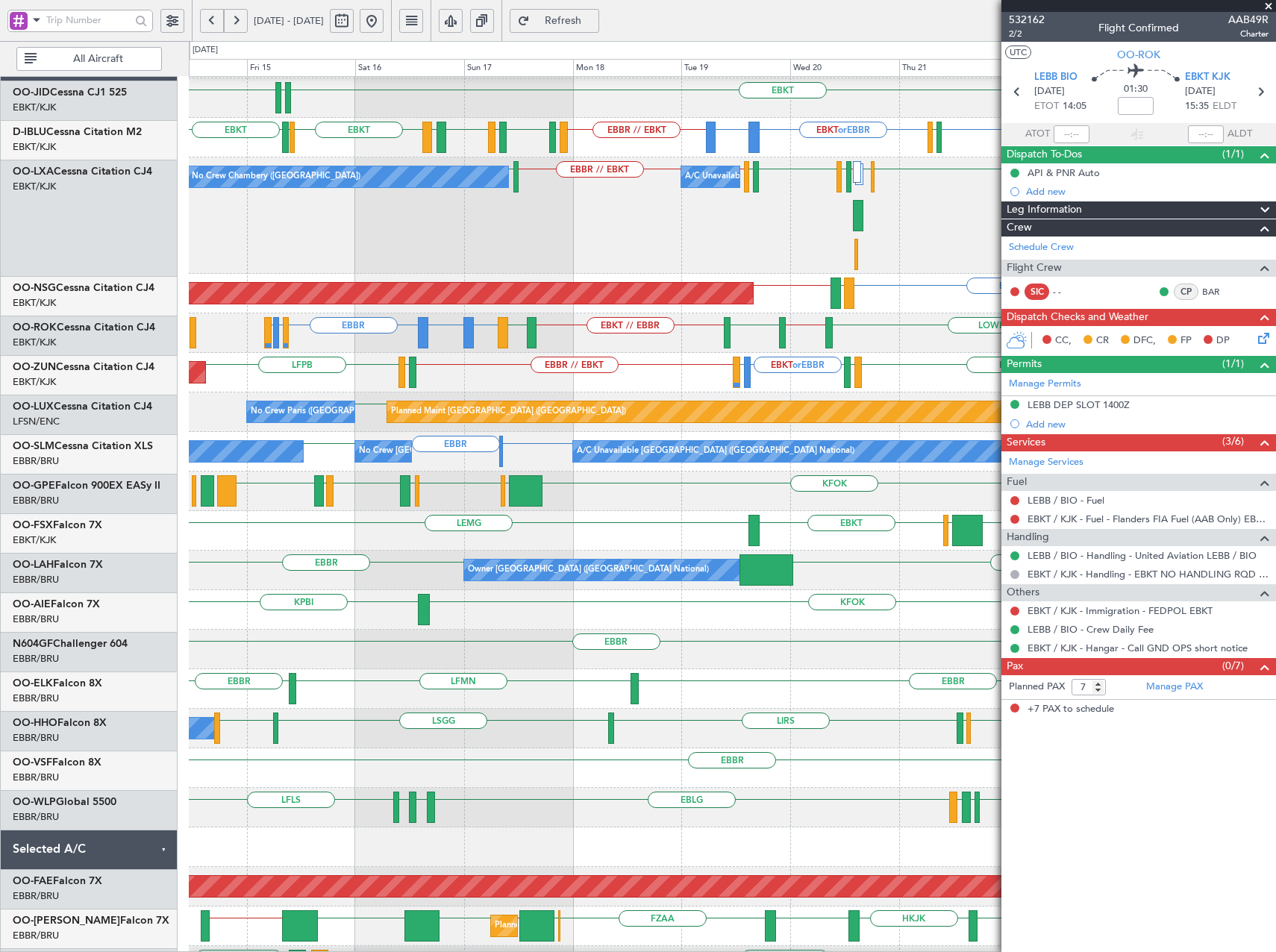
scroll to position [38, 0]
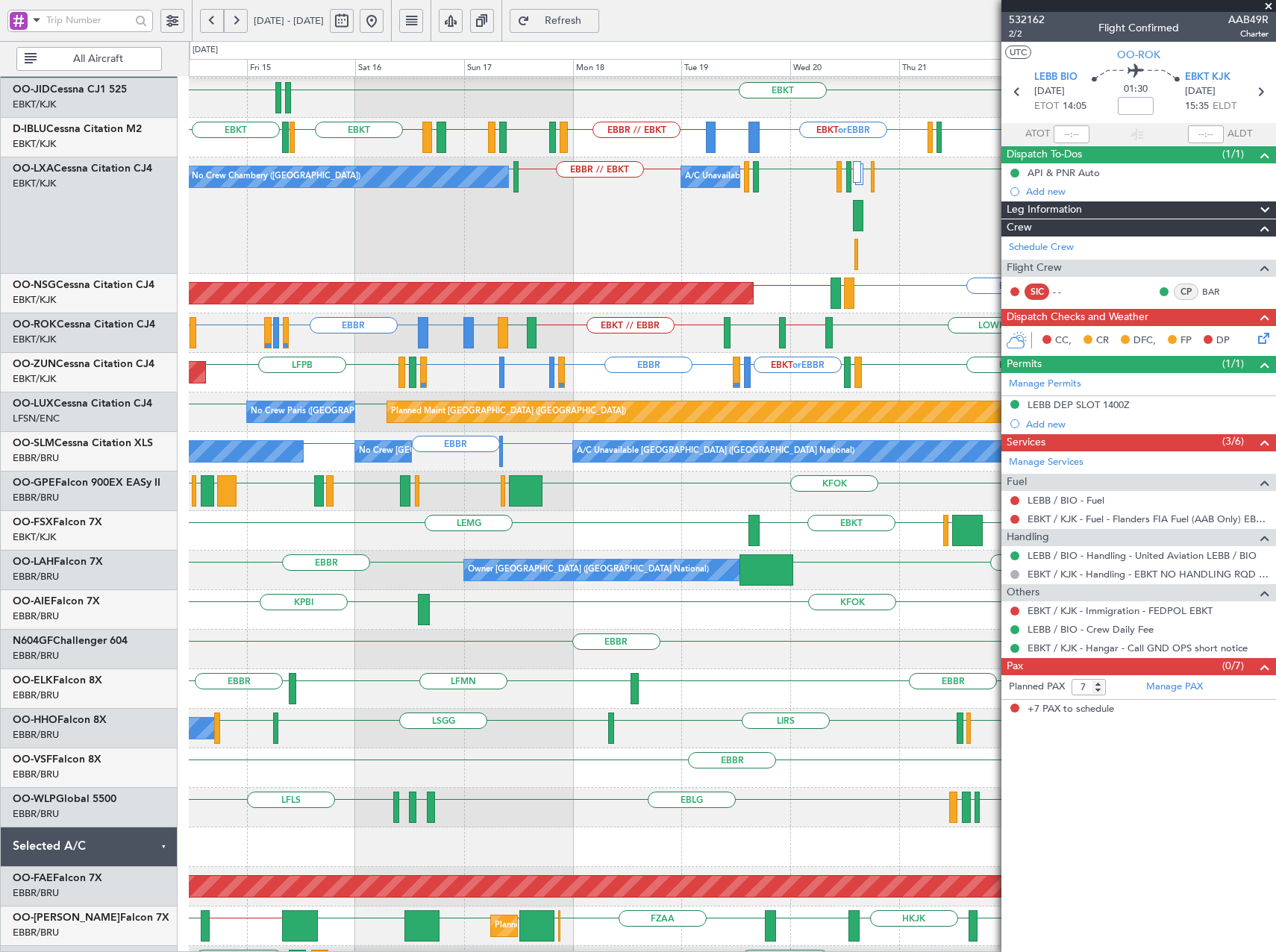
click at [1272, 6] on span at bounding box center [1268, 7] width 15 height 14
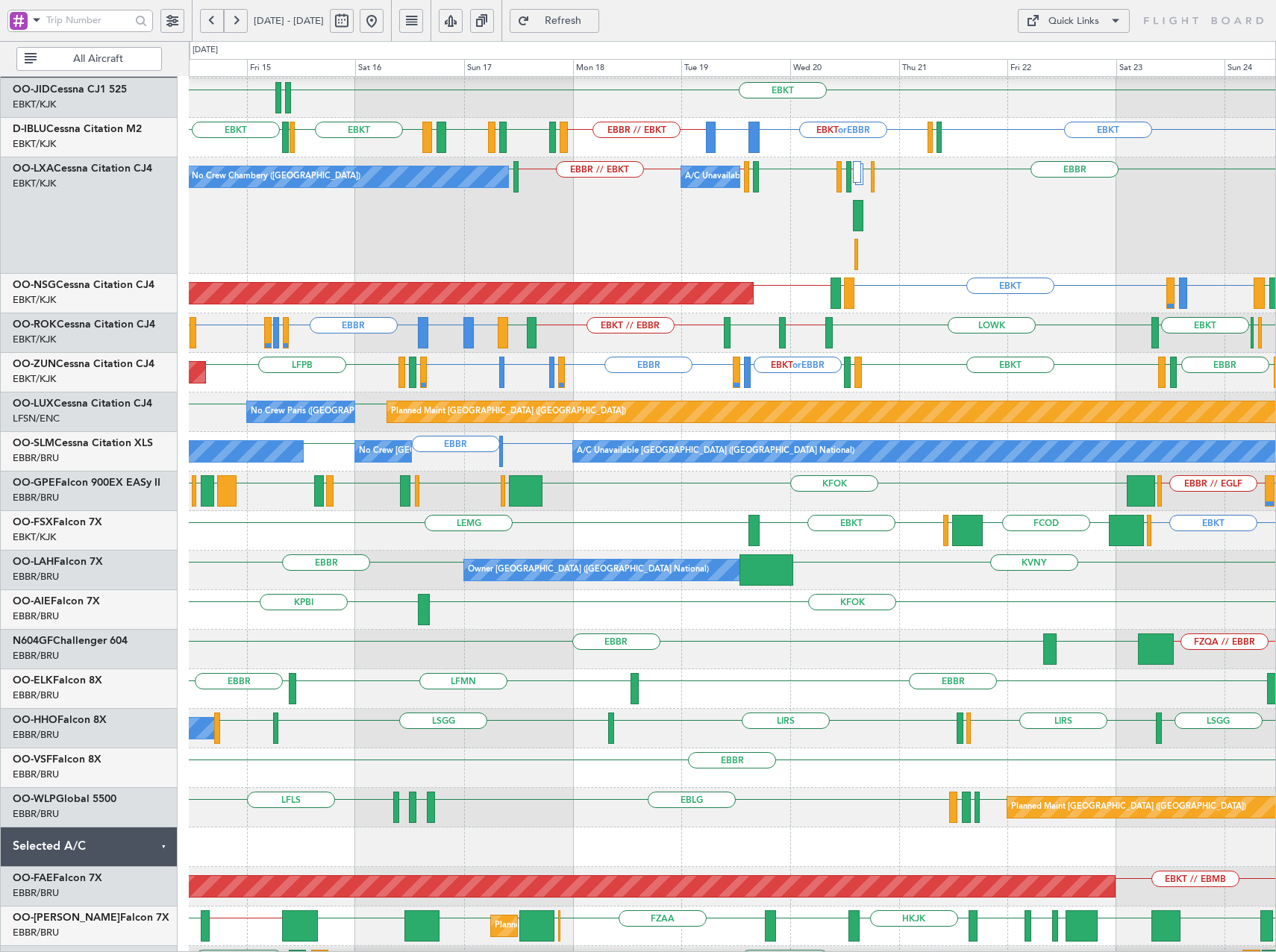
type input "0"
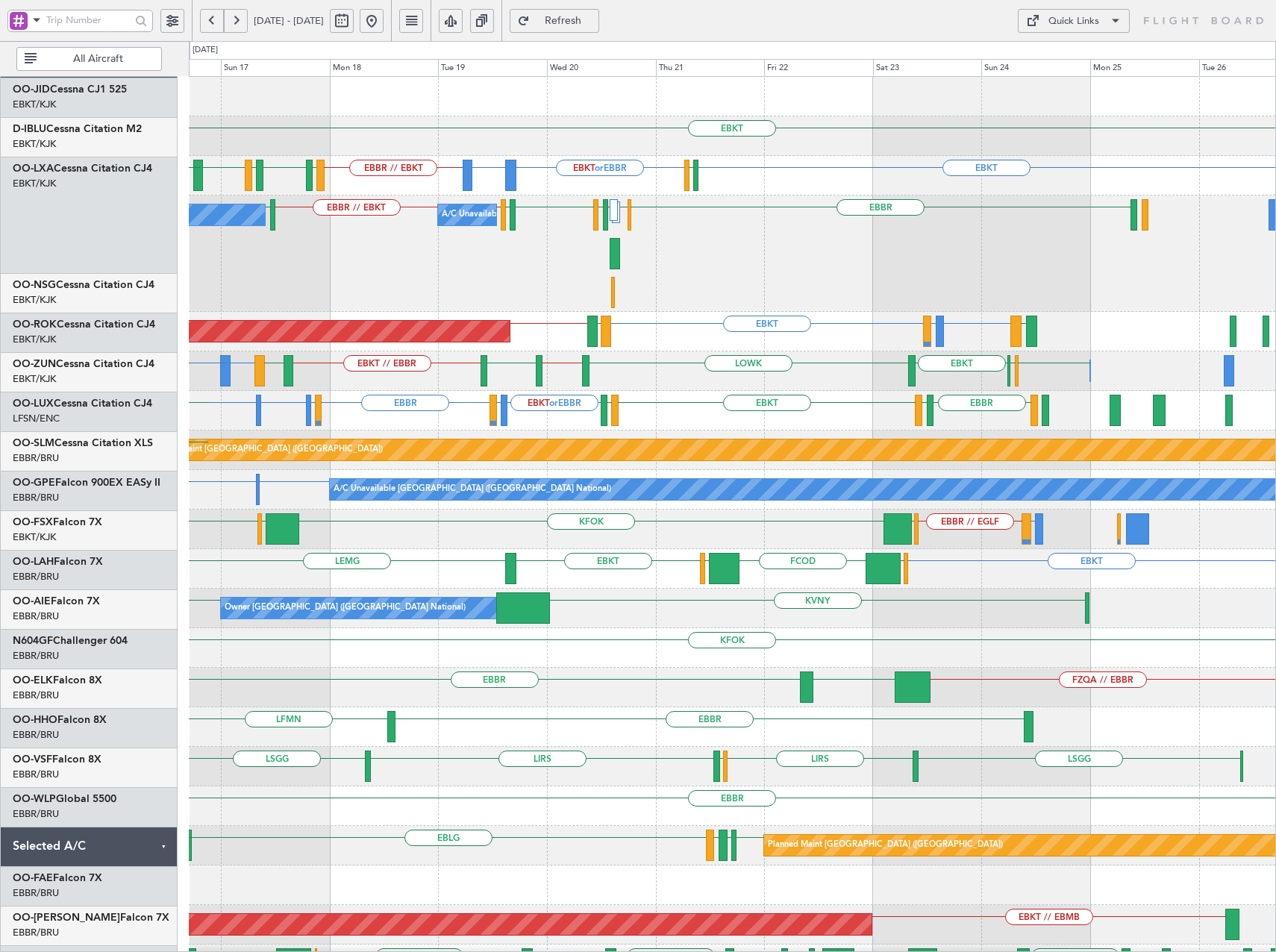
scroll to position [0, 0]
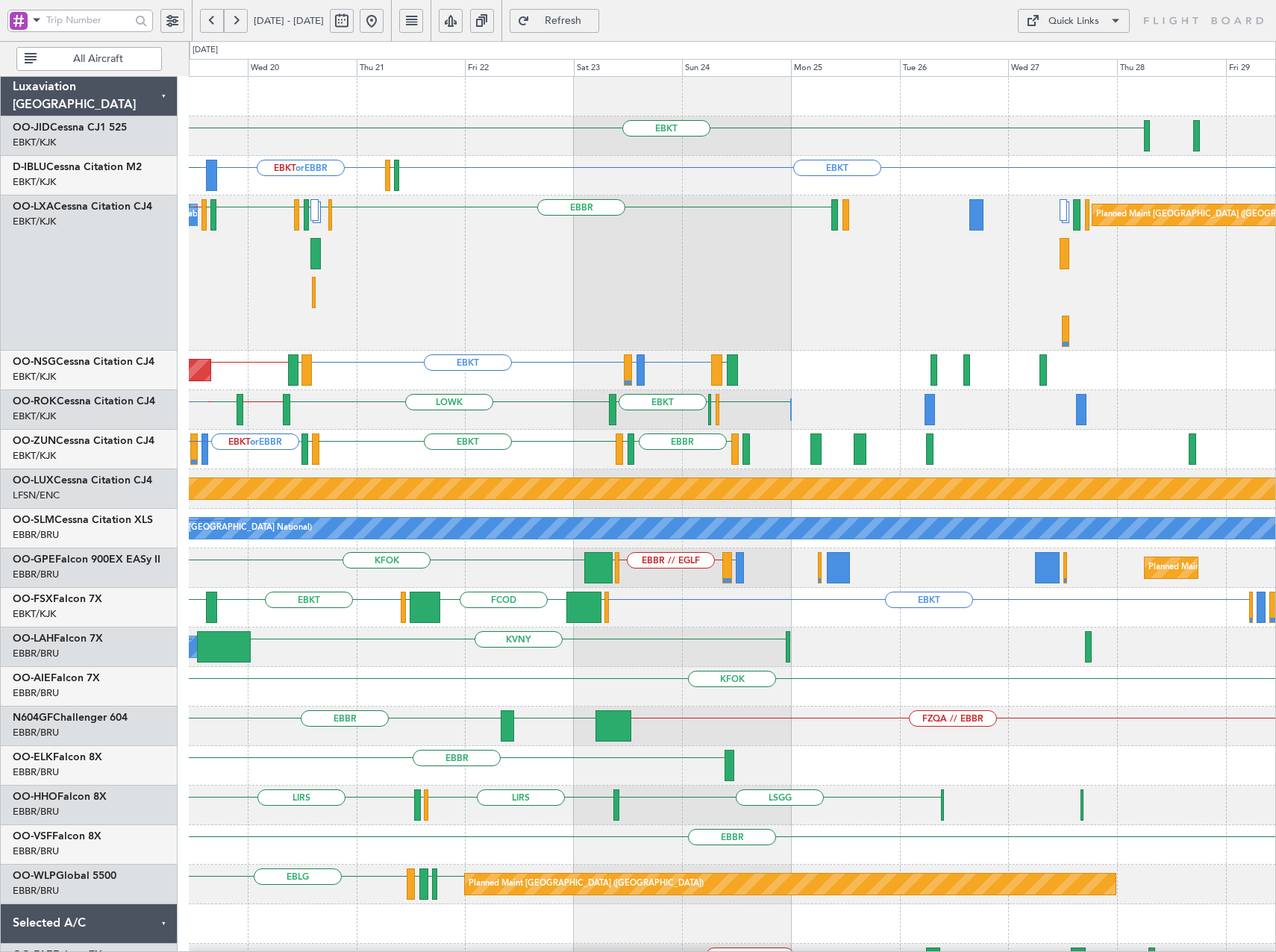
click at [529, 324] on div "EBKT EBKT EBKT or EBBR EPWA or EBBR EGJJ LFMT LFSN LFMT EBBR // EBKT EBKT EBBR …" at bounding box center [732, 609] width 1087 height 1064
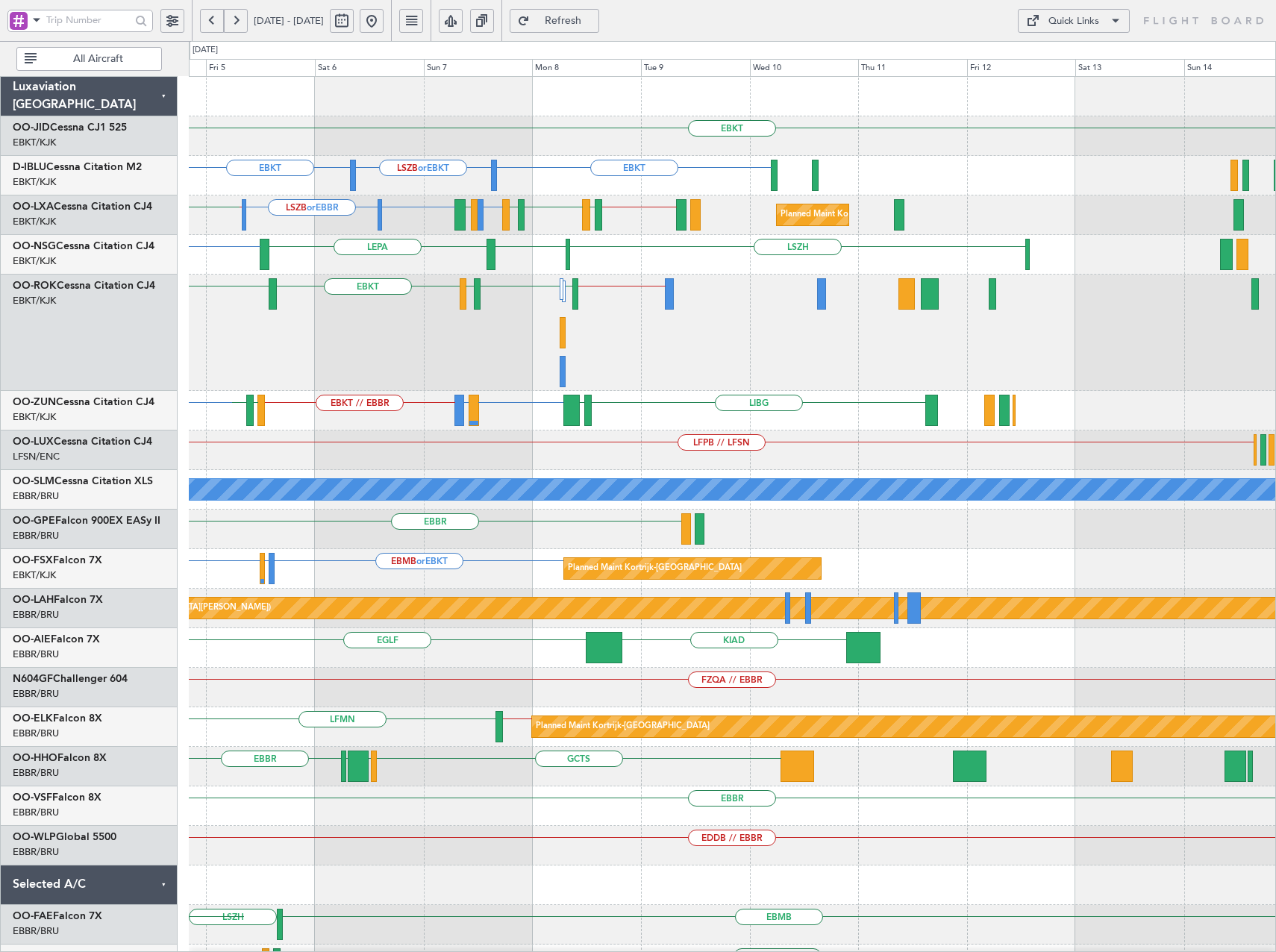
click at [510, 299] on div "EBBR // EBKT LFMN EBKT LFTZ EBKT LEBB Planned Maint Kortrijk-Wevelgem EBKT" at bounding box center [732, 333] width 1087 height 116
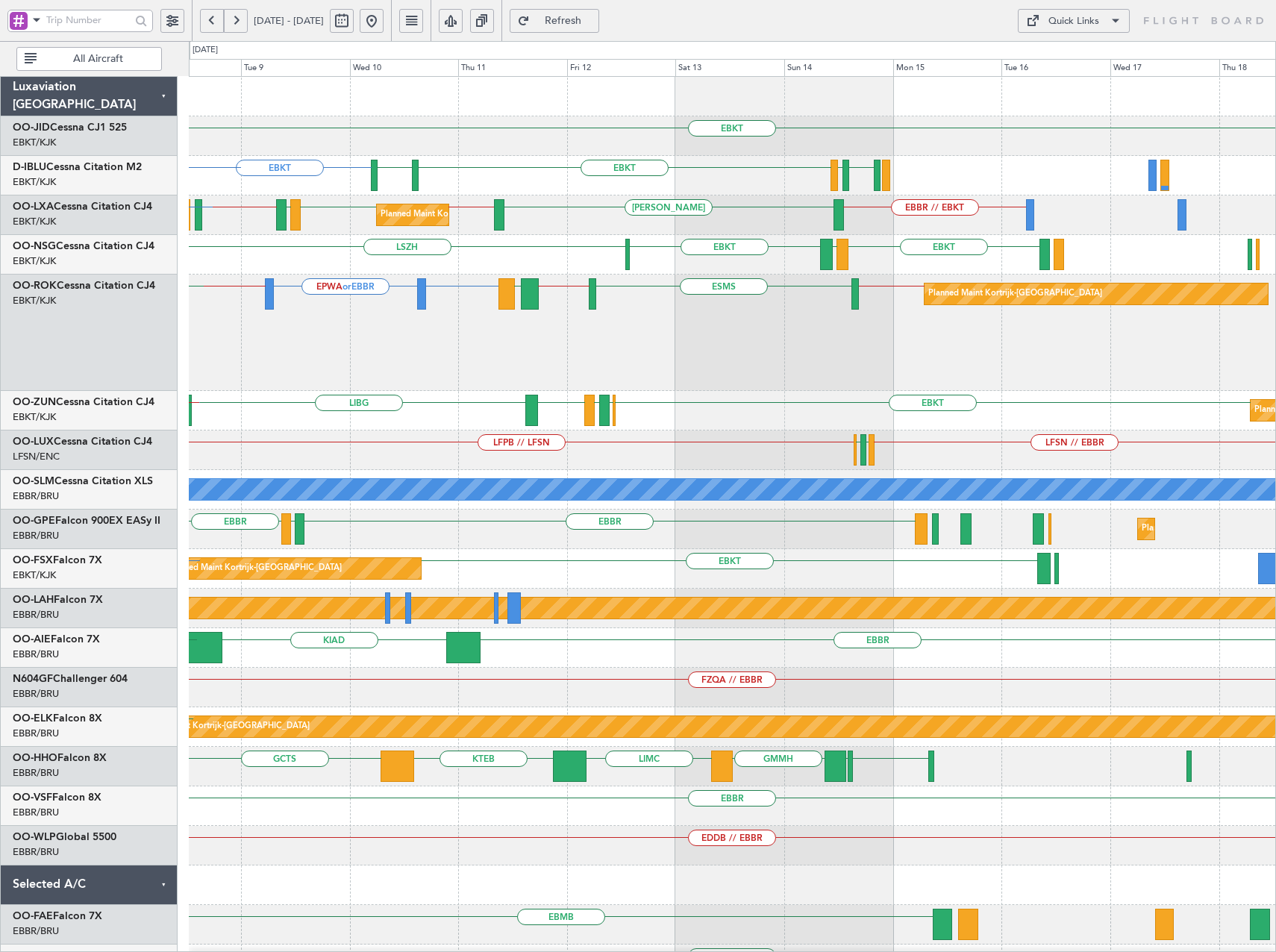
click at [644, 328] on div "EPWA or EBBR EBBR // EBKT EBKT or EBBR EBOS // EBKT ESMS EBKT // EBOS LGPA Plan…" at bounding box center [732, 333] width 1087 height 116
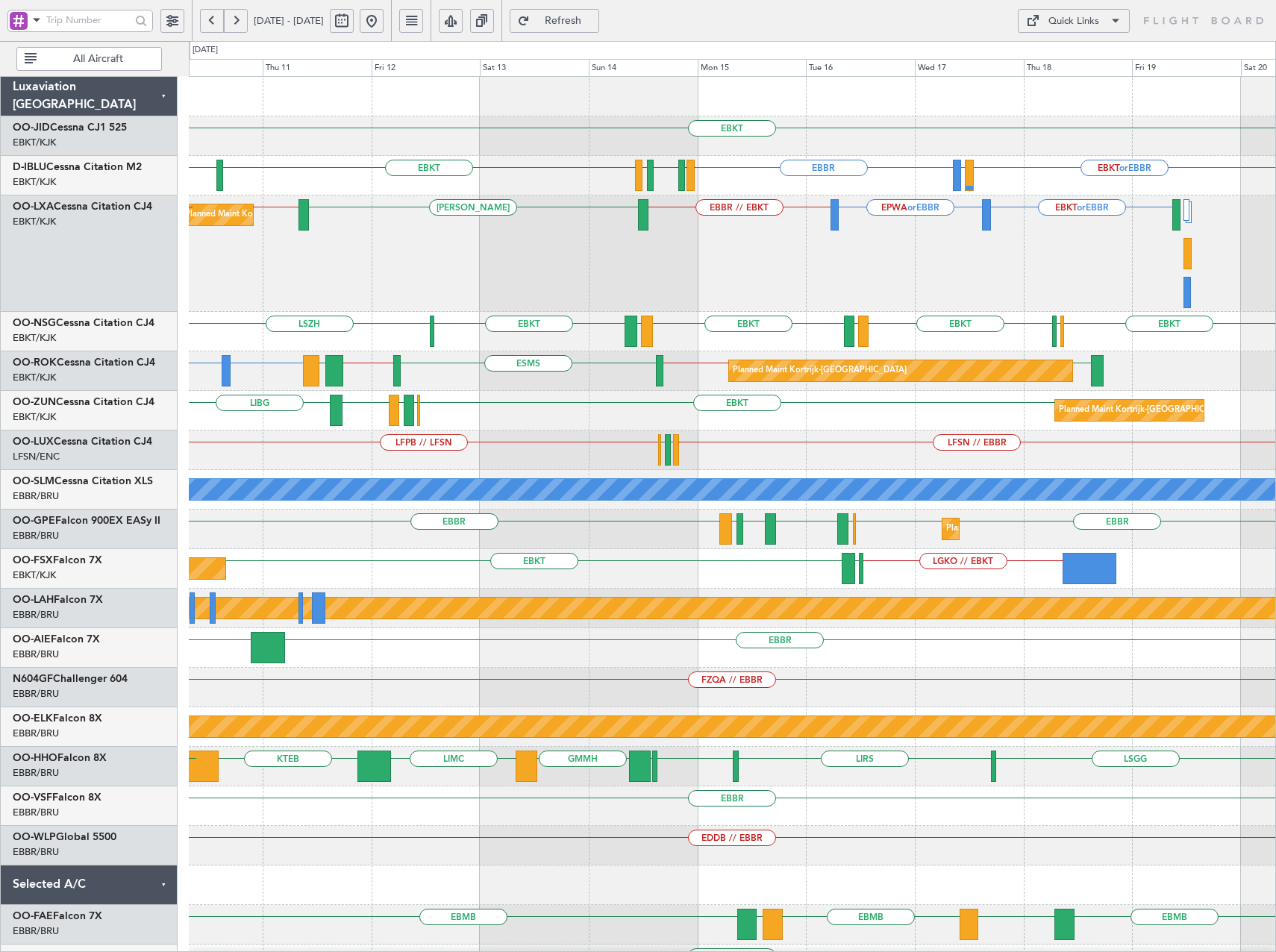
click at [576, 289] on div "EBKT EBBR EBKT or EBBR LIRQ or EBBR LSZH LFMT LFSN LFMT EBKT EBKT EBBR // EBKT …" at bounding box center [732, 589] width 1087 height 1025
click at [1070, 22] on div "Quick Links" at bounding box center [1074, 22] width 50 height 15
click at [1061, 65] on button "Trip Builder" at bounding box center [1074, 56] width 112 height 36
click at [383, 16] on button at bounding box center [371, 21] width 24 height 24
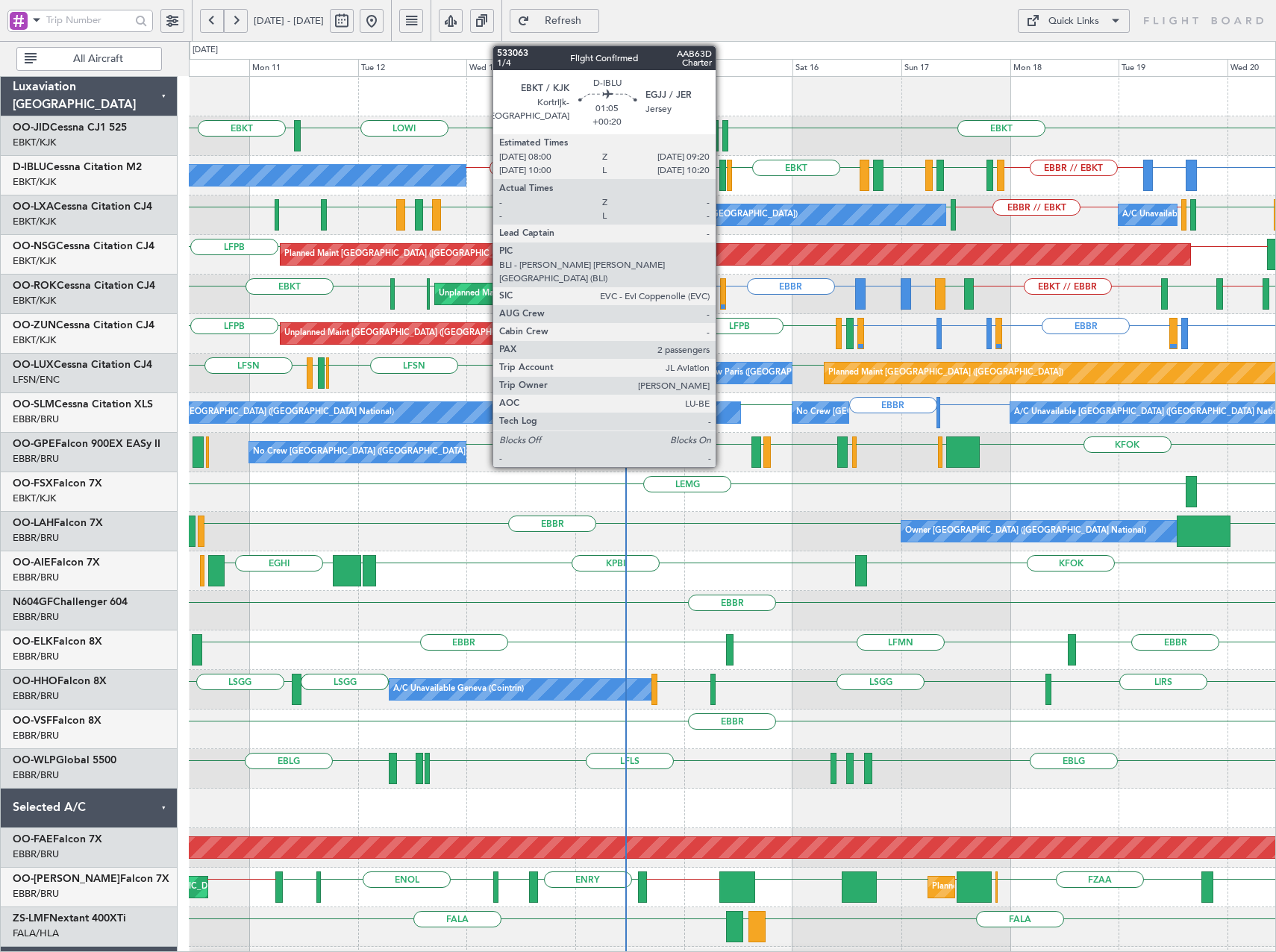
click at [722, 182] on div at bounding box center [722, 175] width 7 height 31
